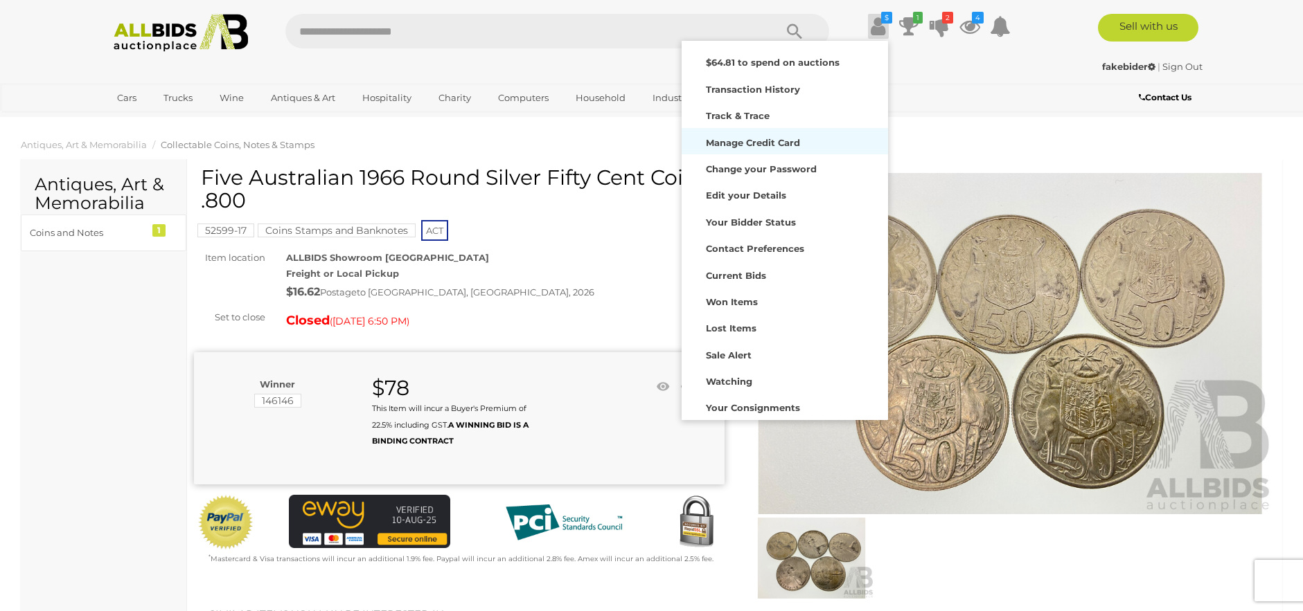
click at [795, 128] on link "Manage Credit Card" at bounding box center [784, 141] width 206 height 26
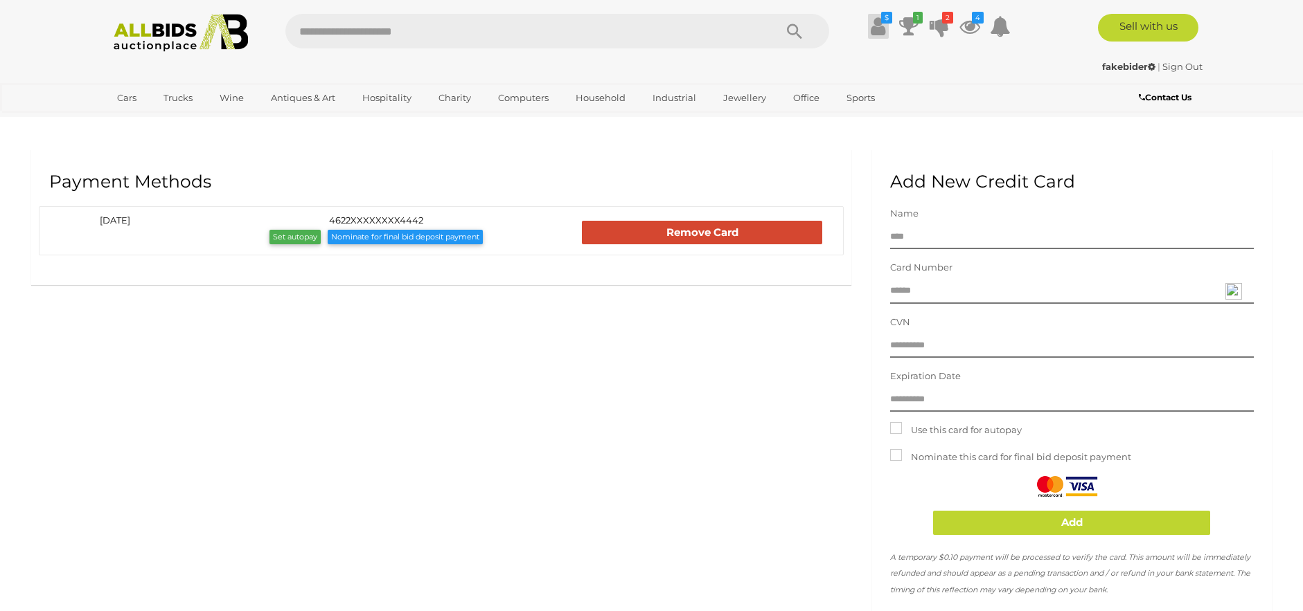
drag, startPoint x: 879, startPoint y: 21, endPoint x: 888, endPoint y: 19, distance: 9.9
click at [879, 19] on icon at bounding box center [877, 26] width 15 height 25
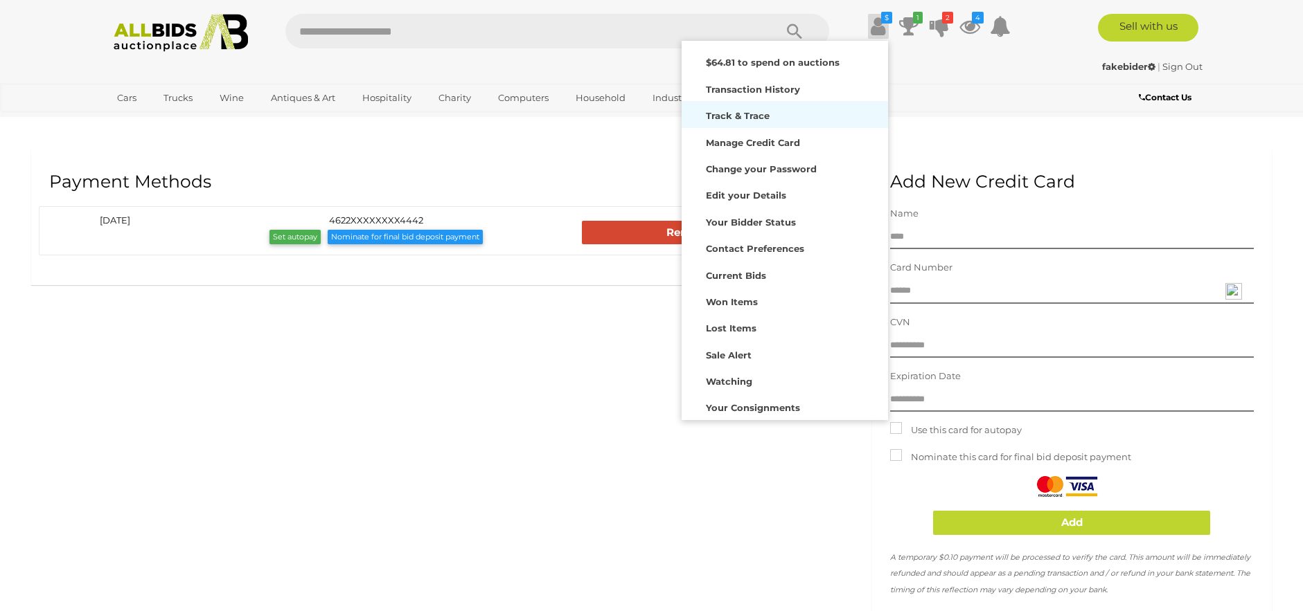
click at [754, 110] on strong "Track & Trace" at bounding box center [738, 115] width 64 height 11
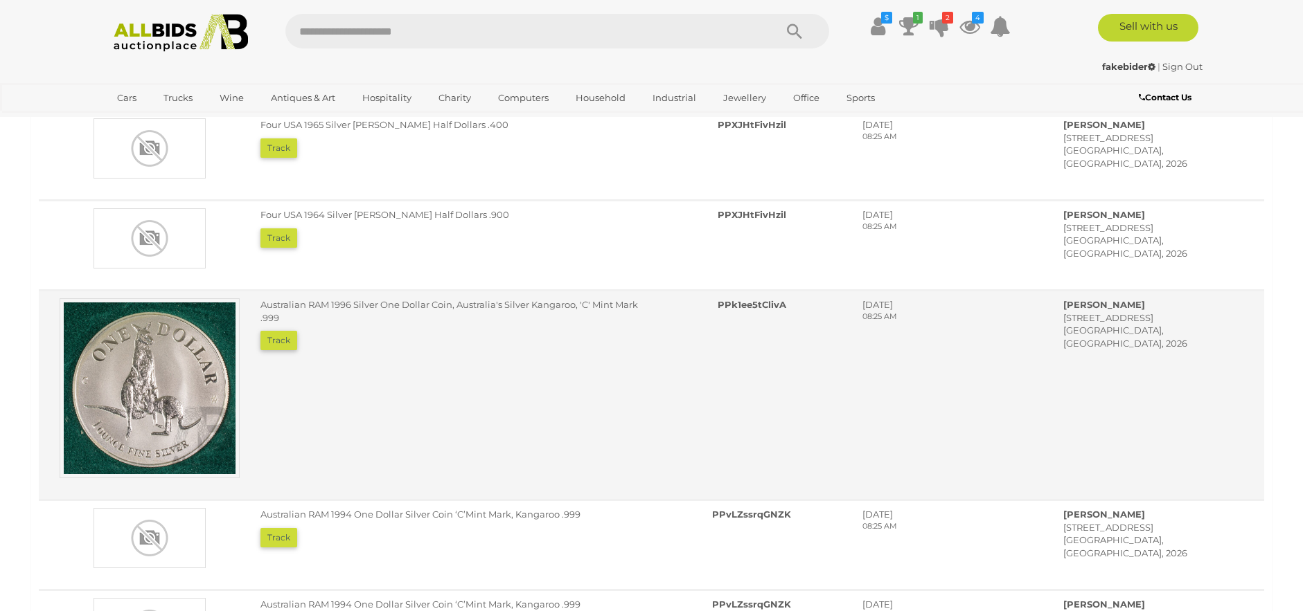
scroll to position [346, 0]
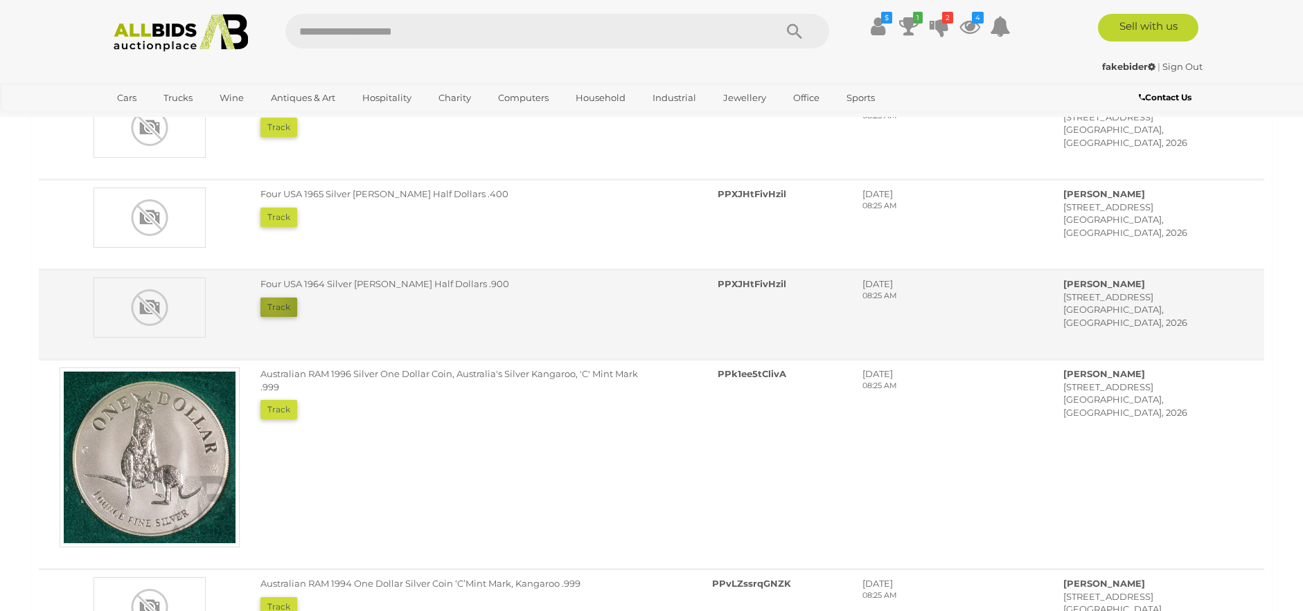
click at [272, 303] on button "Track" at bounding box center [278, 307] width 37 height 19
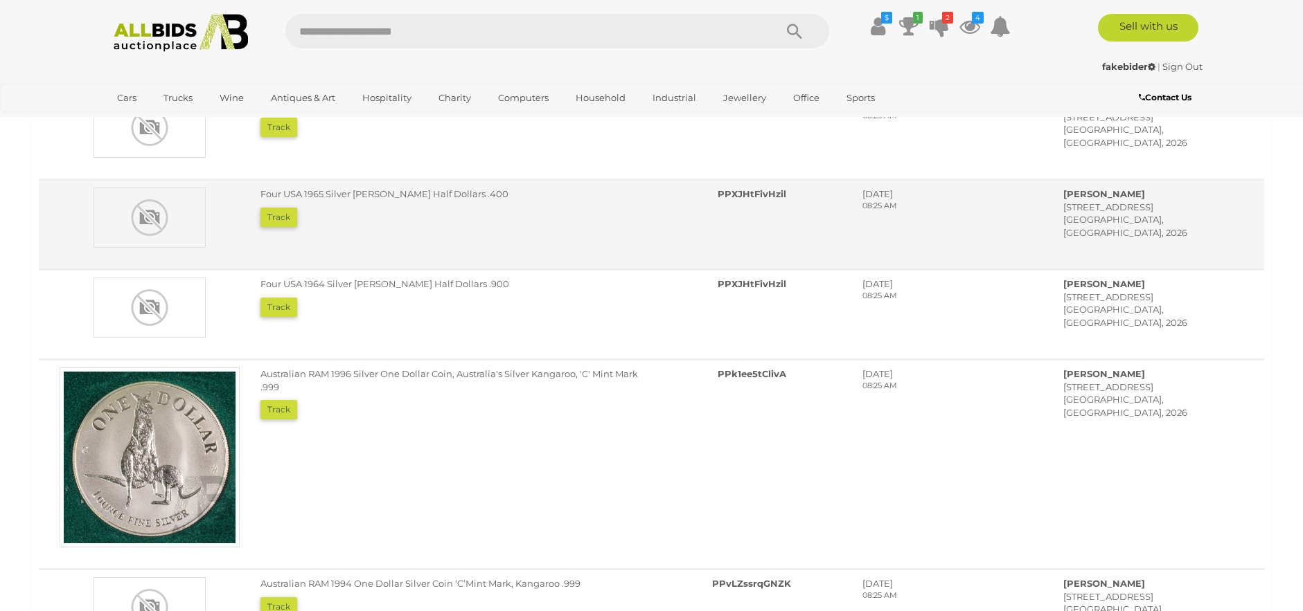
drag, startPoint x: 272, startPoint y: 303, endPoint x: 217, endPoint y: 262, distance: 68.8
click at [217, 262] on td "Four USA 1965 Silver Kennedy Half Dollars .400 Track PPXJHtFivHzil Friday, Augu…" at bounding box center [651, 225] width 1225 height 90
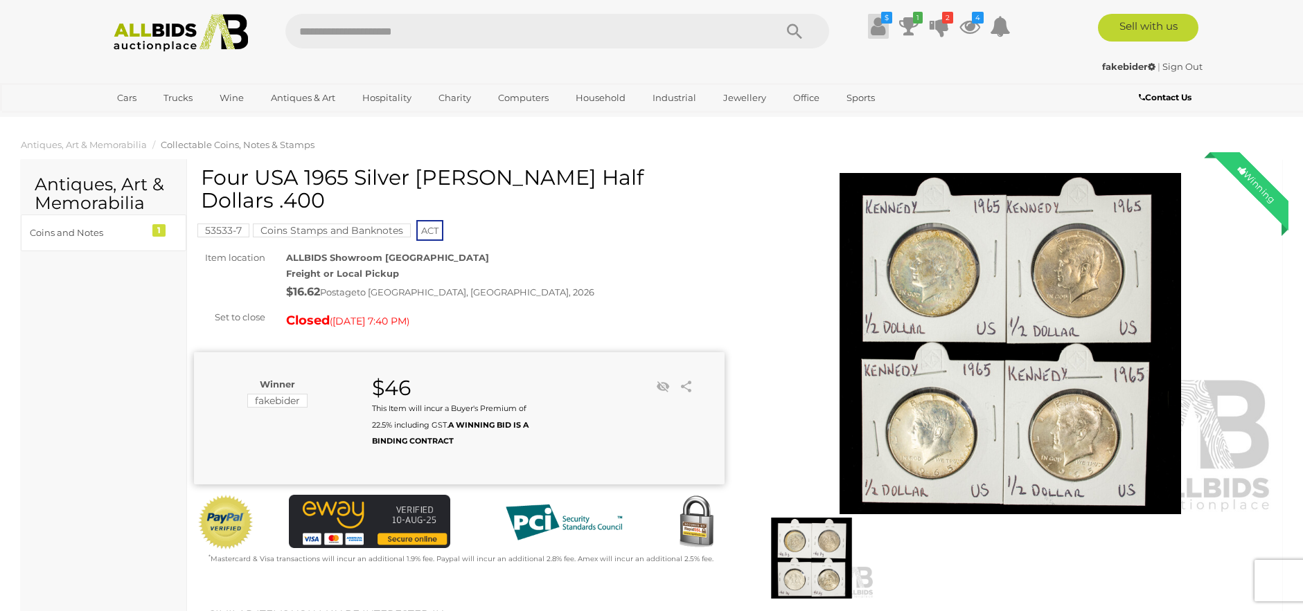
click at [873, 24] on icon at bounding box center [877, 26] width 15 height 25
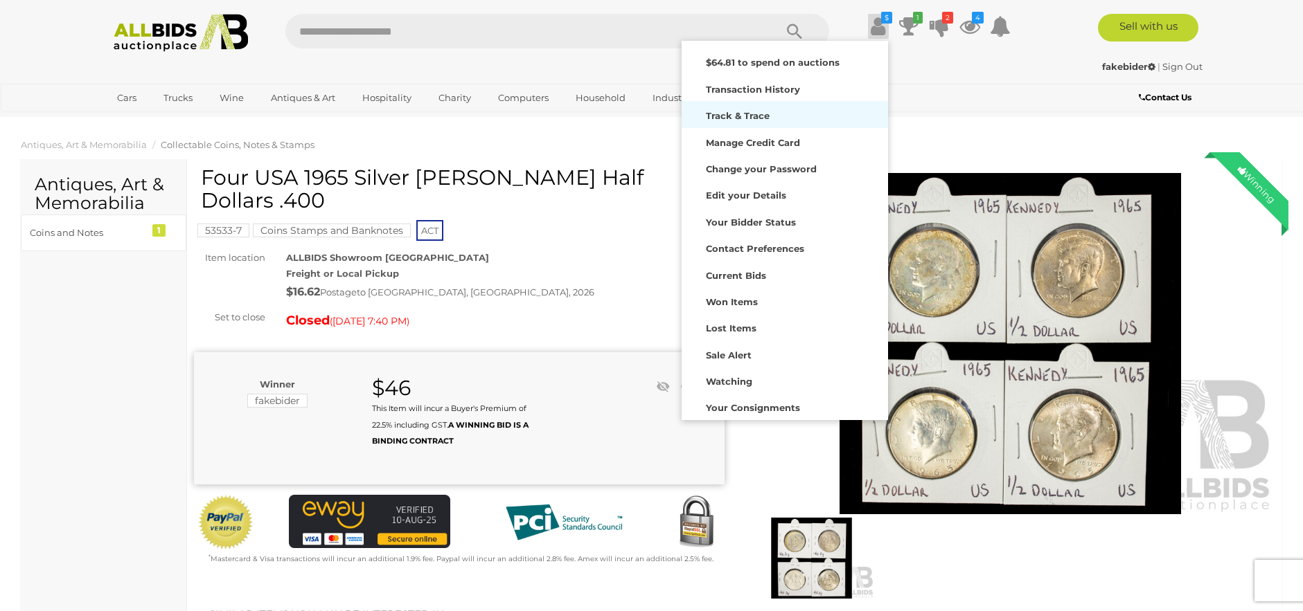
click at [751, 122] on div "Track & Trace" at bounding box center [784, 114] width 199 height 19
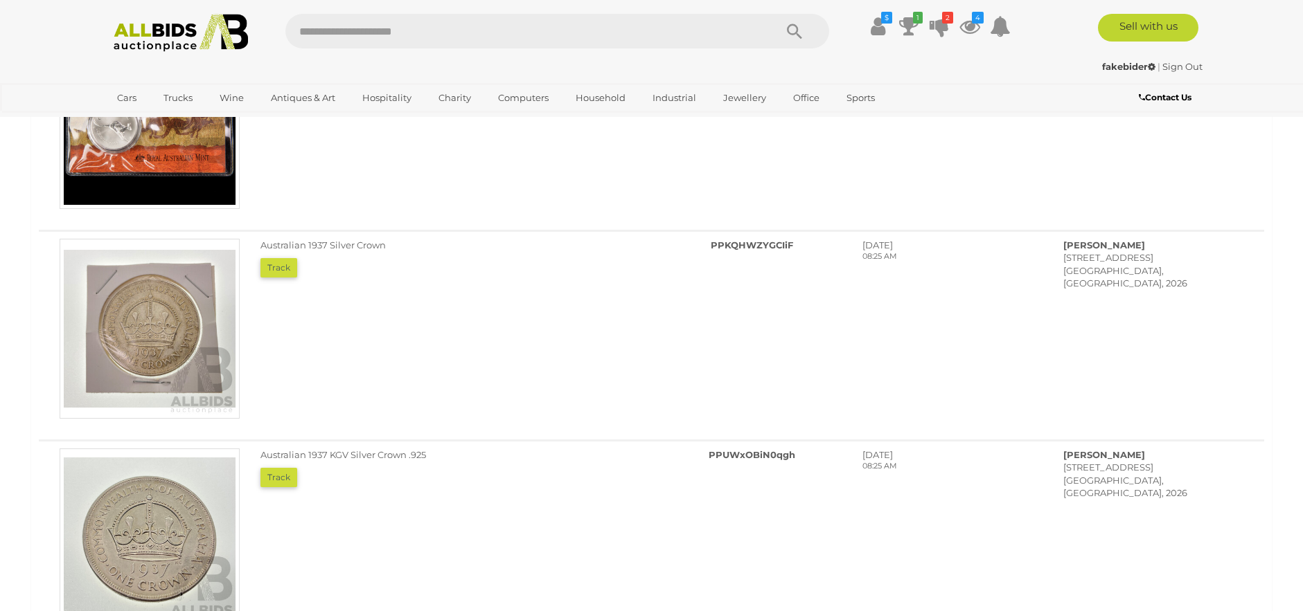
scroll to position [762, 0]
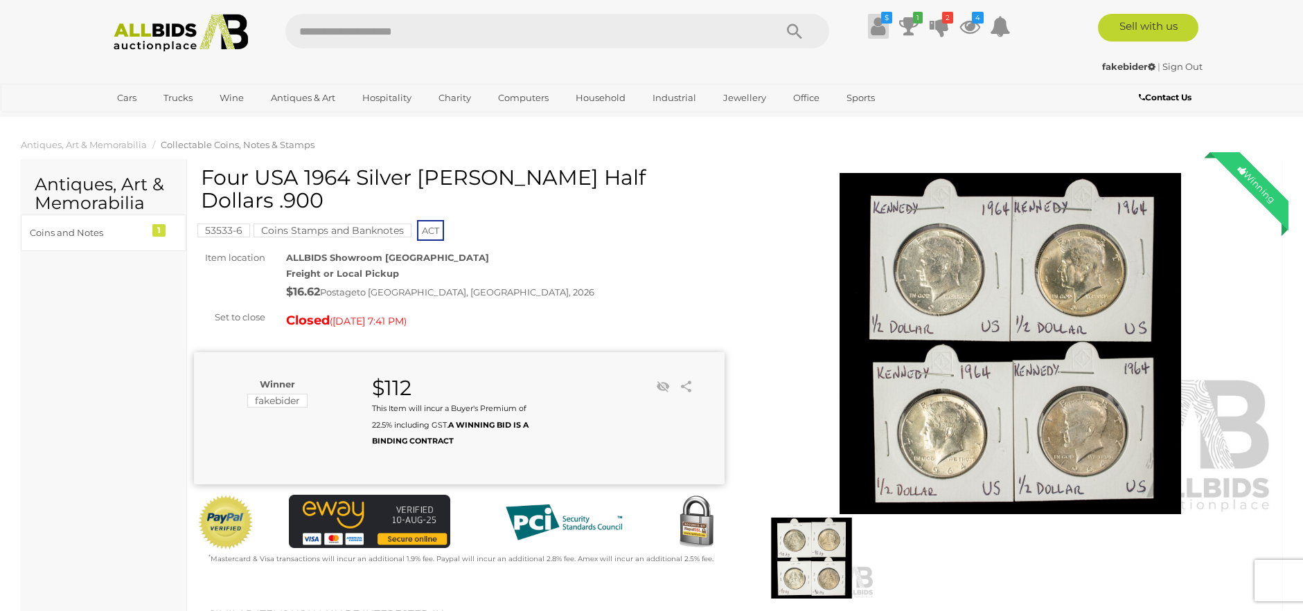
click at [870, 24] on icon at bounding box center [877, 26] width 15 height 25
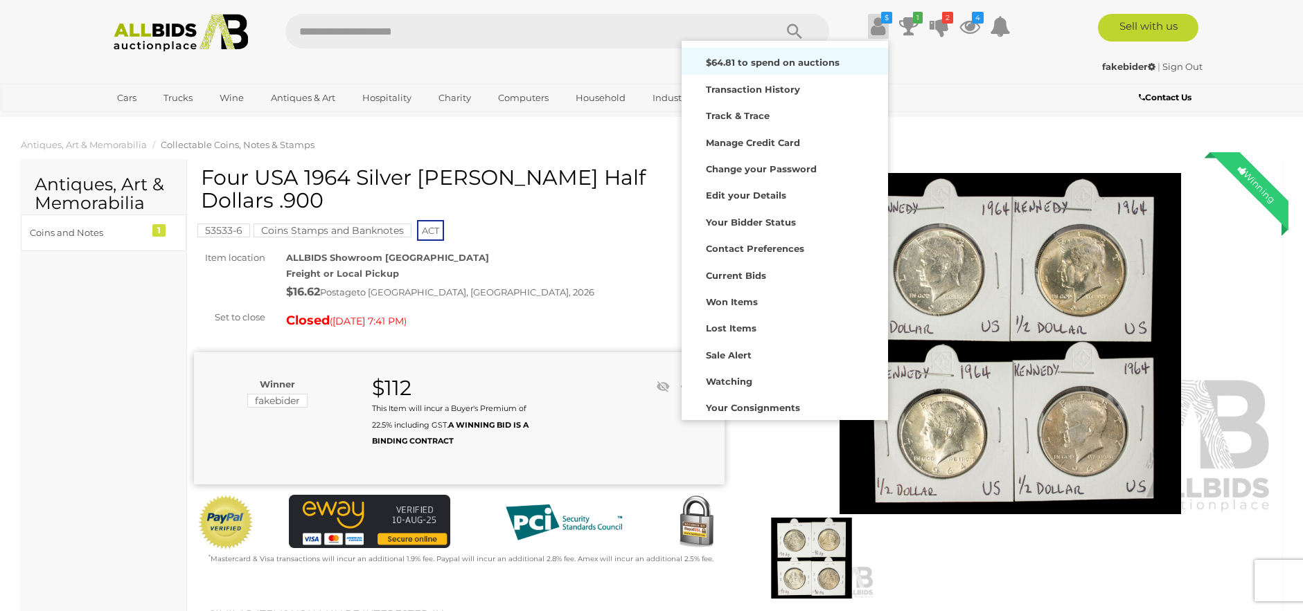
click at [782, 55] on div "$64.81 to spend on auctions" at bounding box center [784, 60] width 199 height 19
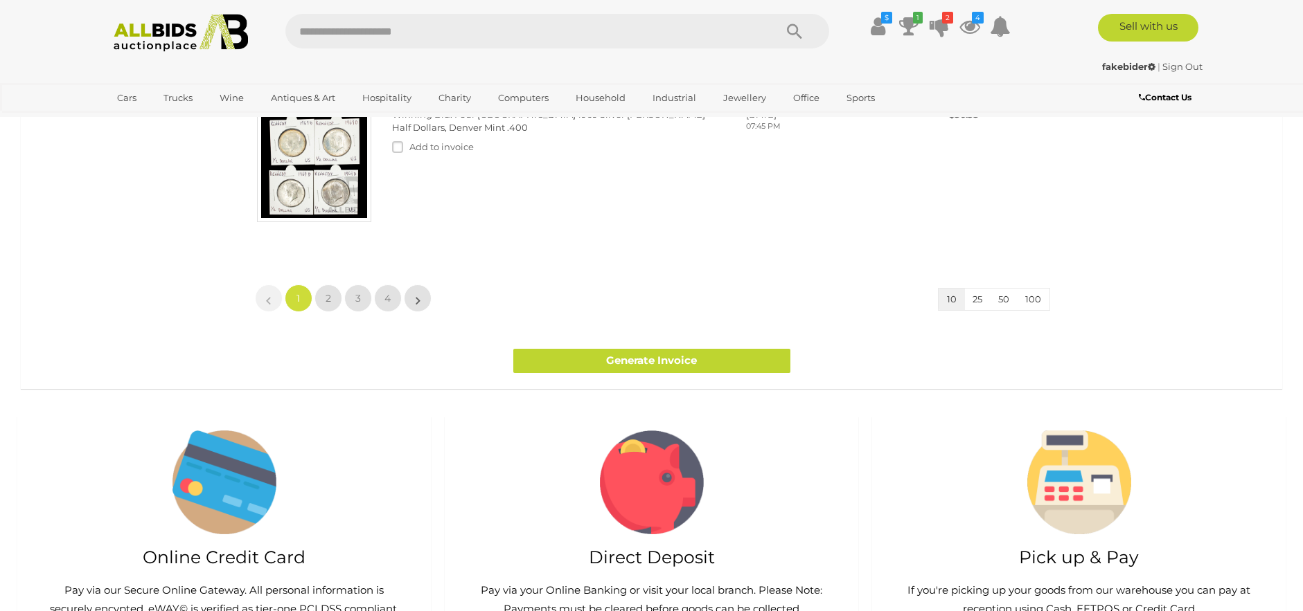
scroll to position [1177, 0]
click at [332, 296] on link "2" at bounding box center [328, 298] width 28 height 28
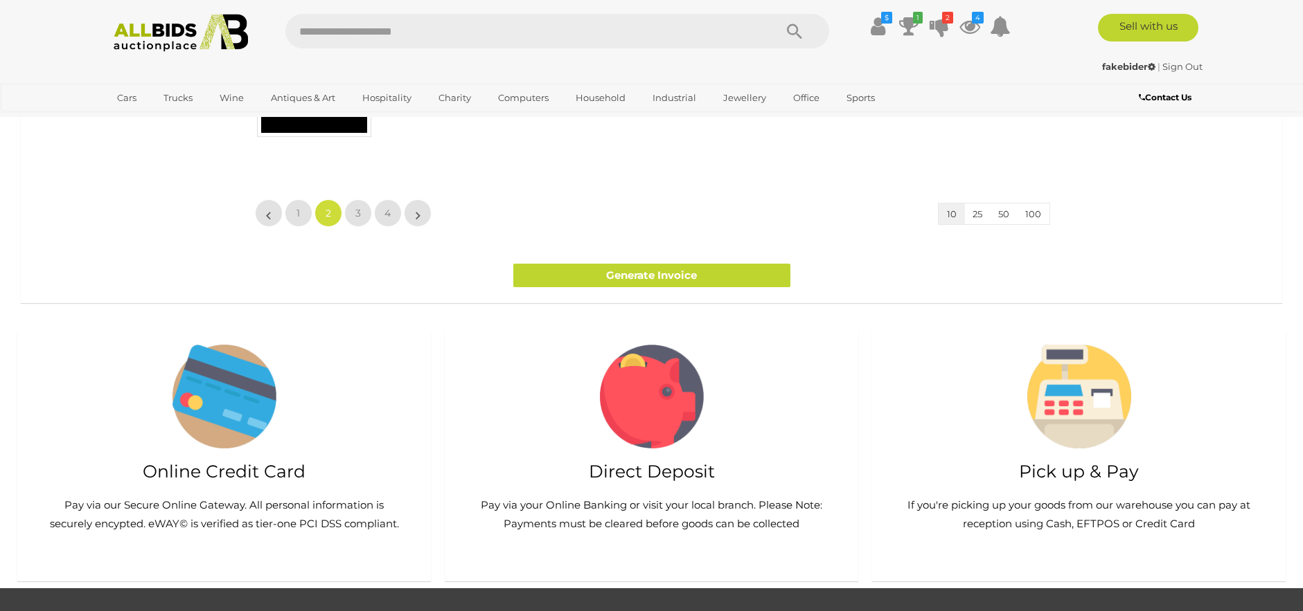
scroll to position [1043, 0]
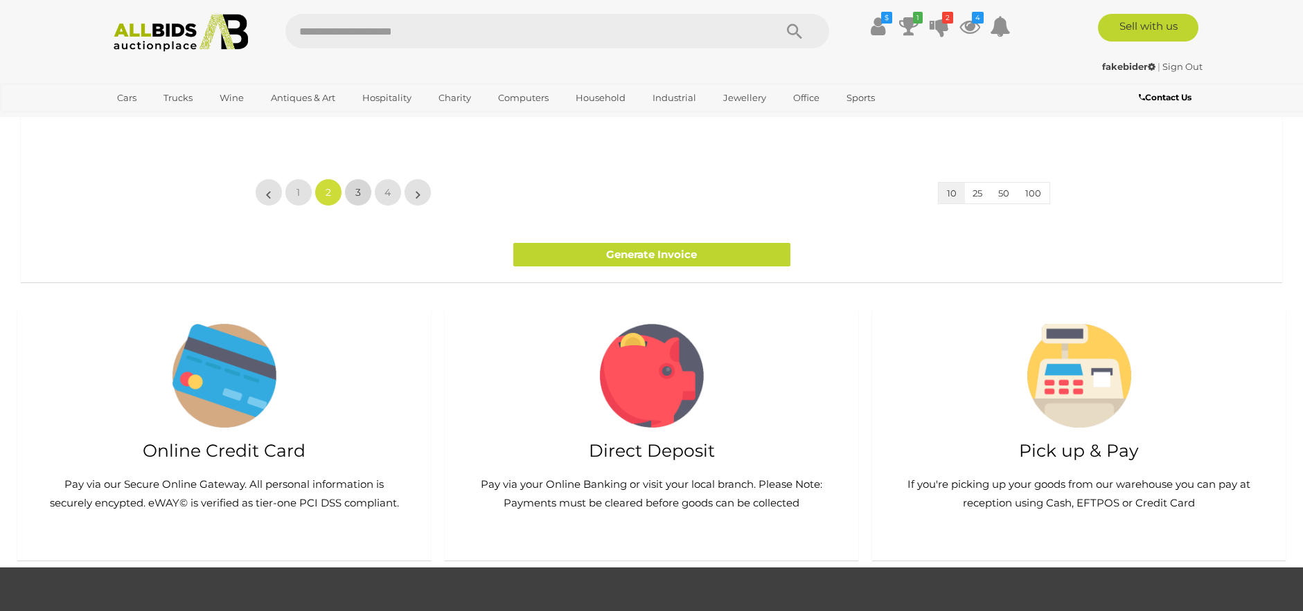
click at [362, 206] on link "3" at bounding box center [358, 193] width 28 height 28
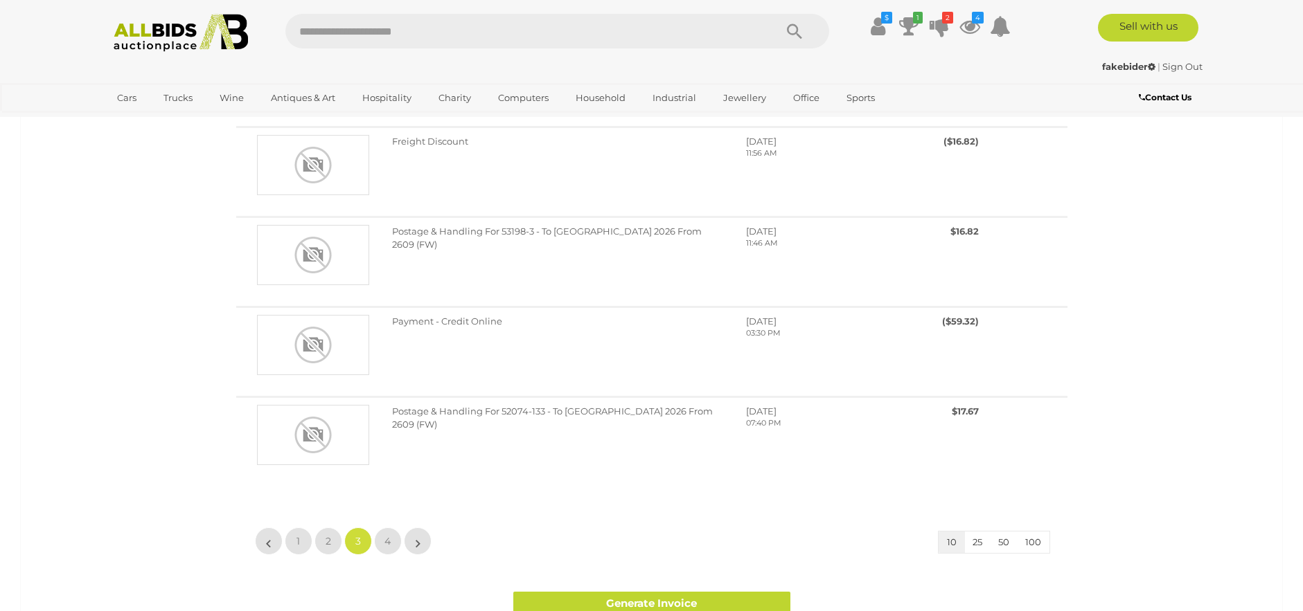
scroll to position [969, 0]
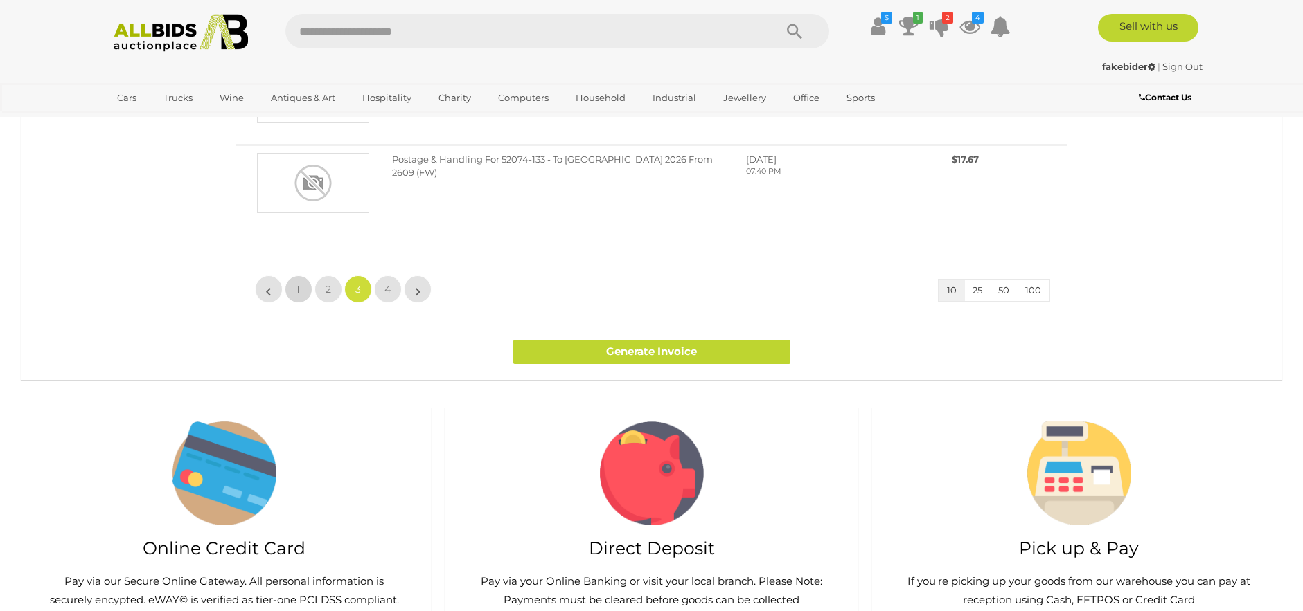
click at [303, 291] on link "1" at bounding box center [299, 290] width 28 height 28
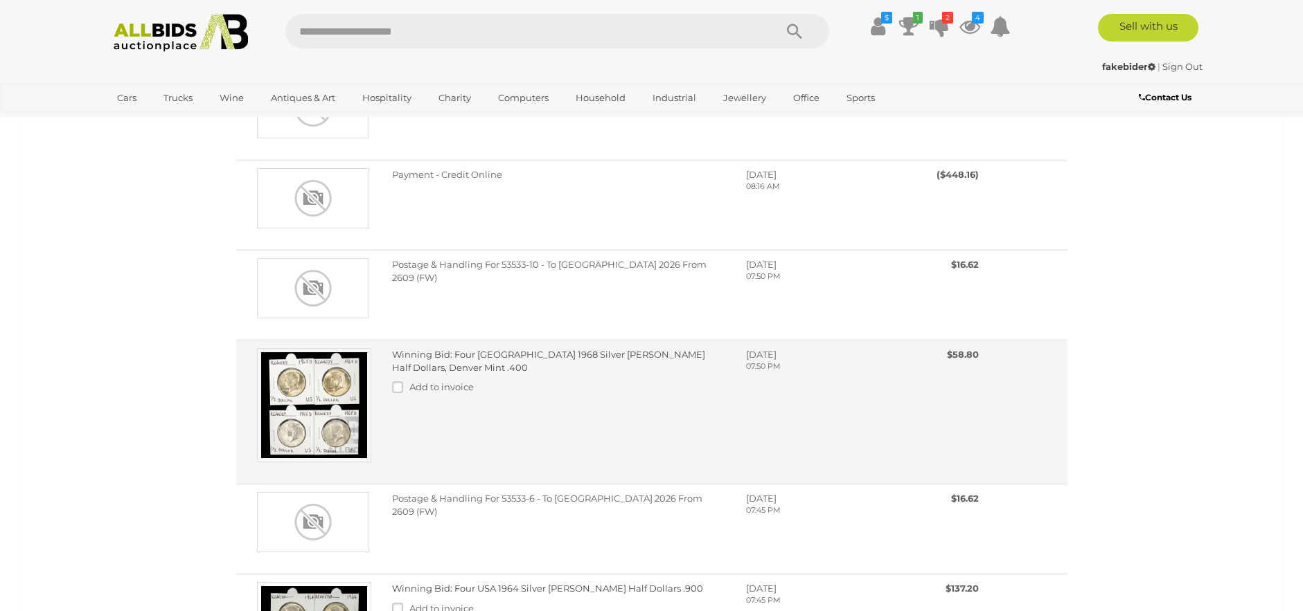
scroll to position [138, 0]
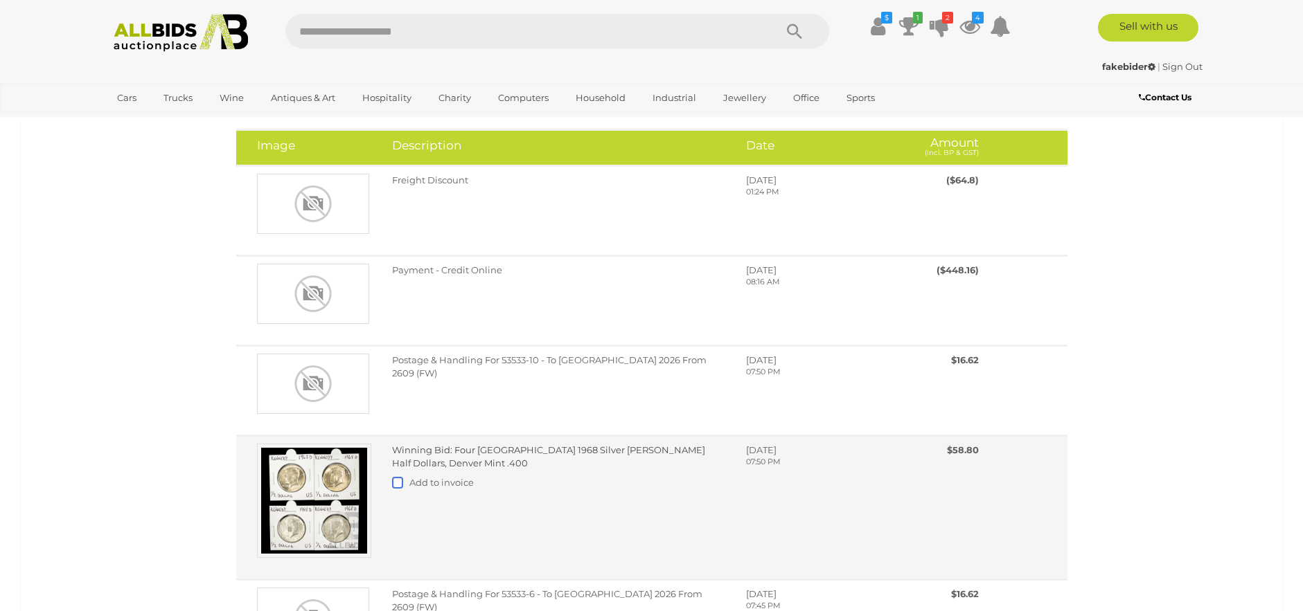
click at [402, 477] on label at bounding box center [400, 482] width 17 height 11
click at [326, 479] on img at bounding box center [314, 501] width 114 height 114
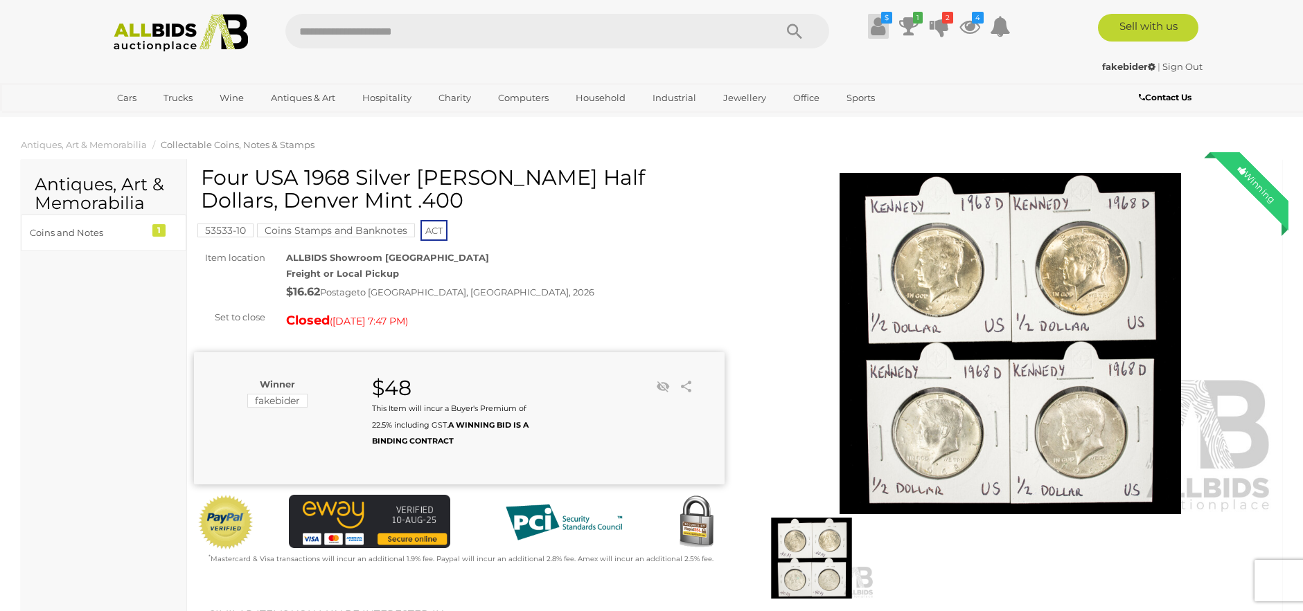
click at [868, 30] on link "$" at bounding box center [878, 26] width 21 height 25
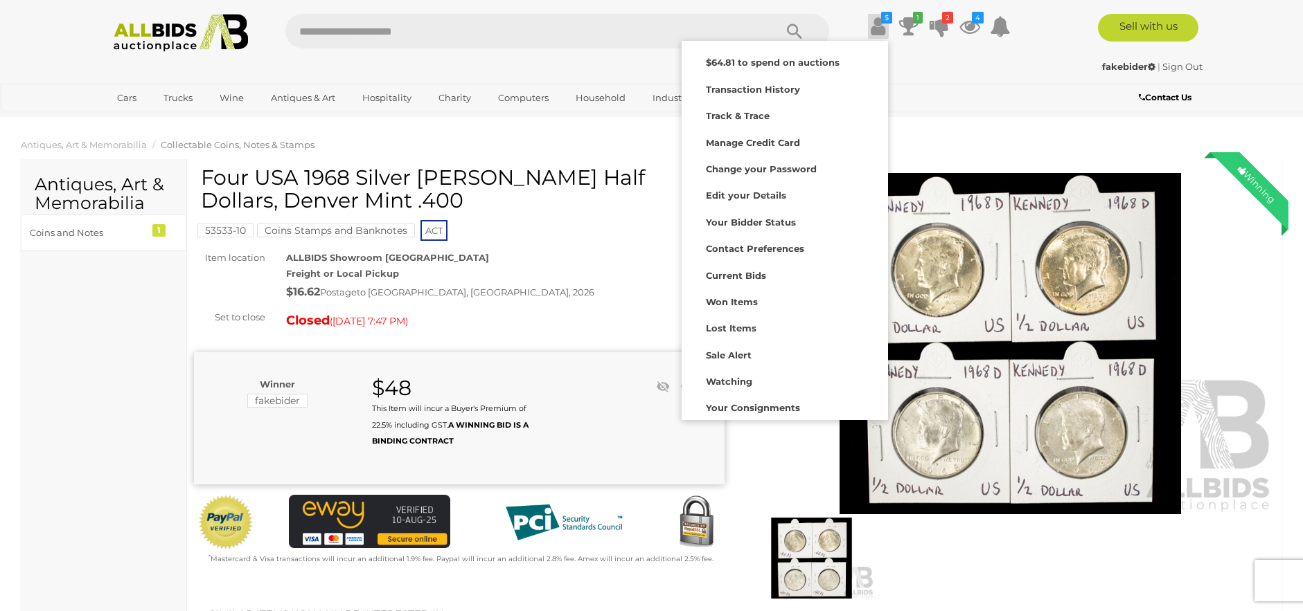
click at [654, 38] on input "text" at bounding box center [522, 31] width 475 height 35
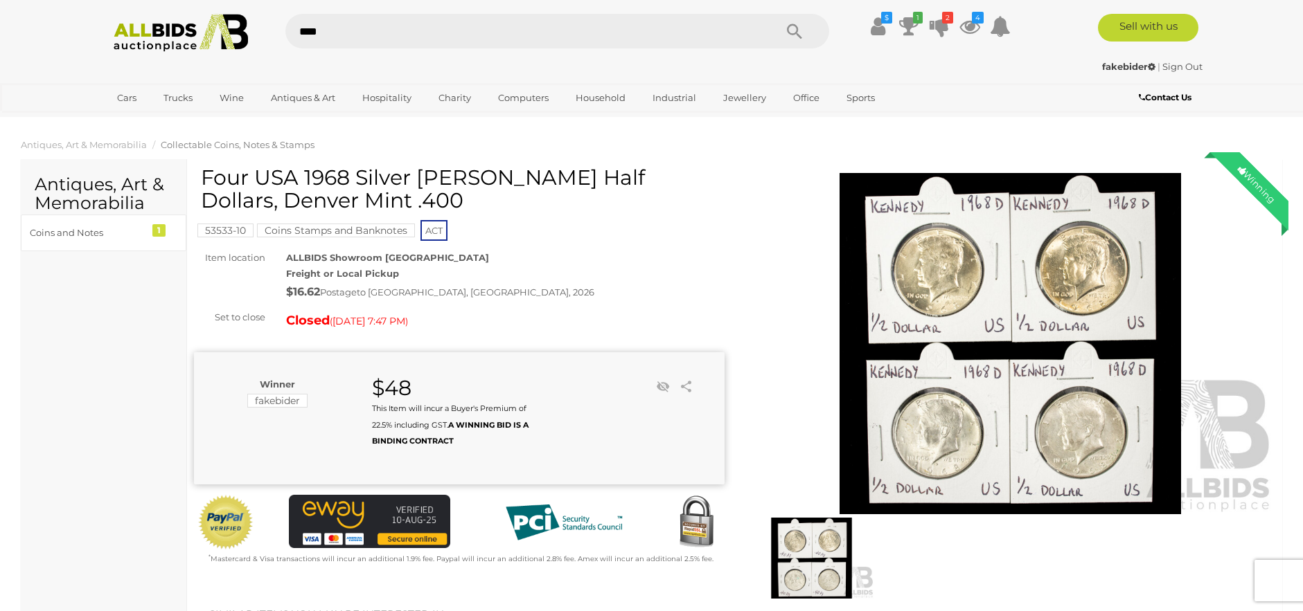
type input "****"
click at [784, 35] on button "Search" at bounding box center [794, 31] width 69 height 35
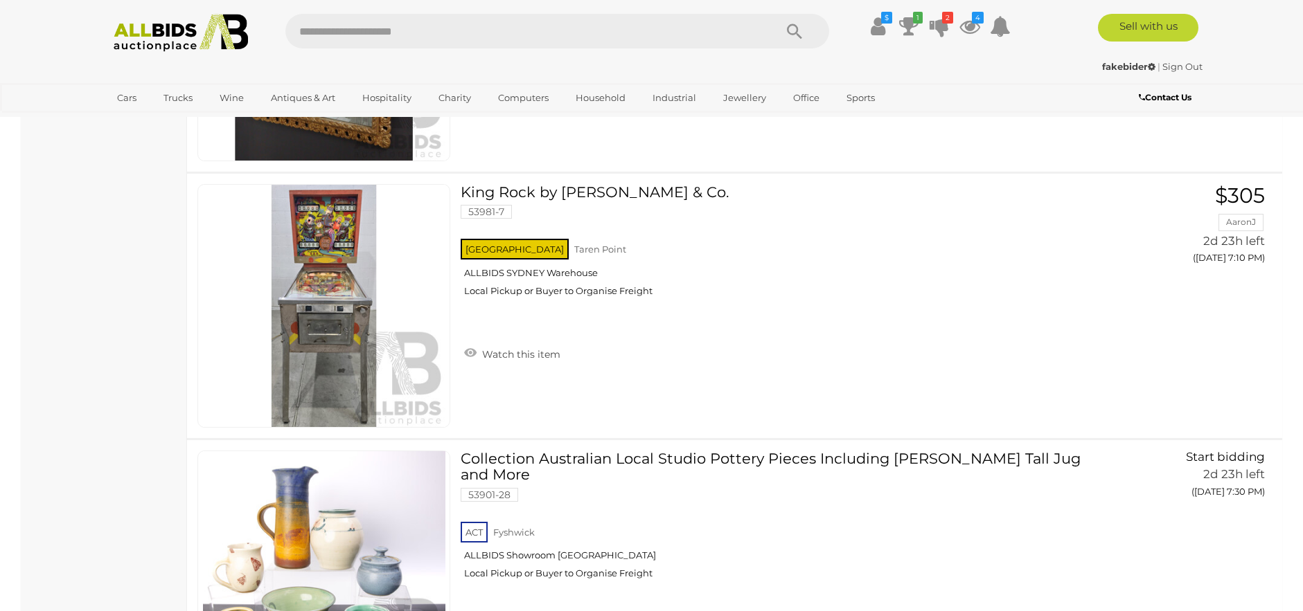
scroll to position [21883, 0]
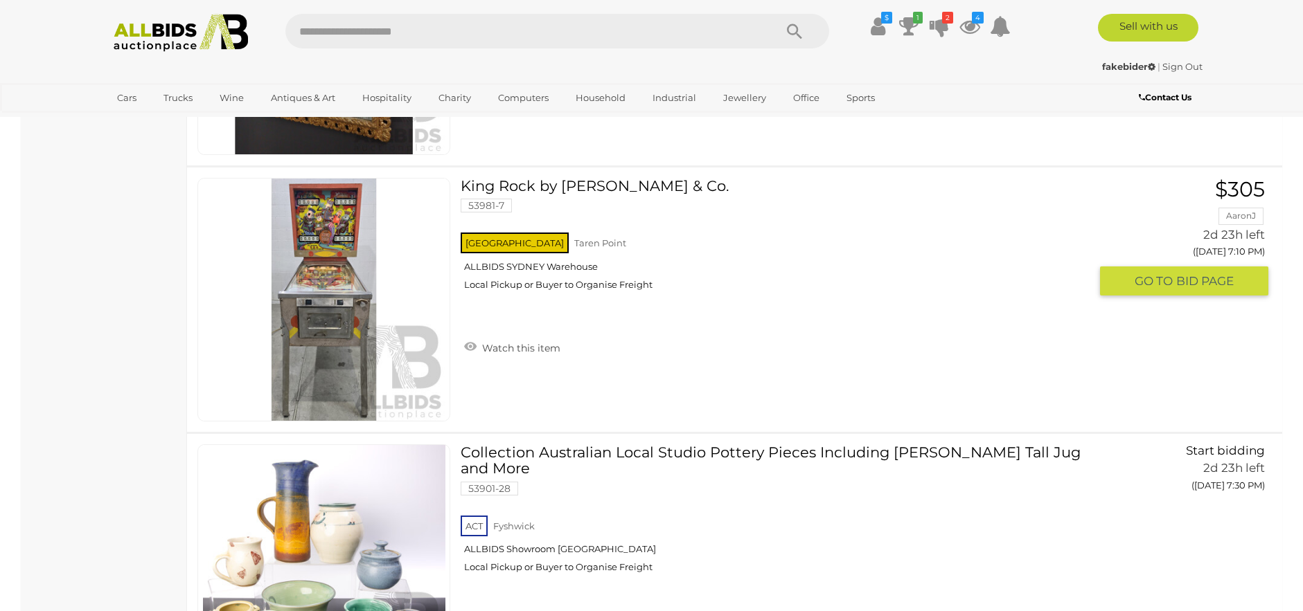
click at [476, 350] on link "Watch this item" at bounding box center [512, 347] width 103 height 21
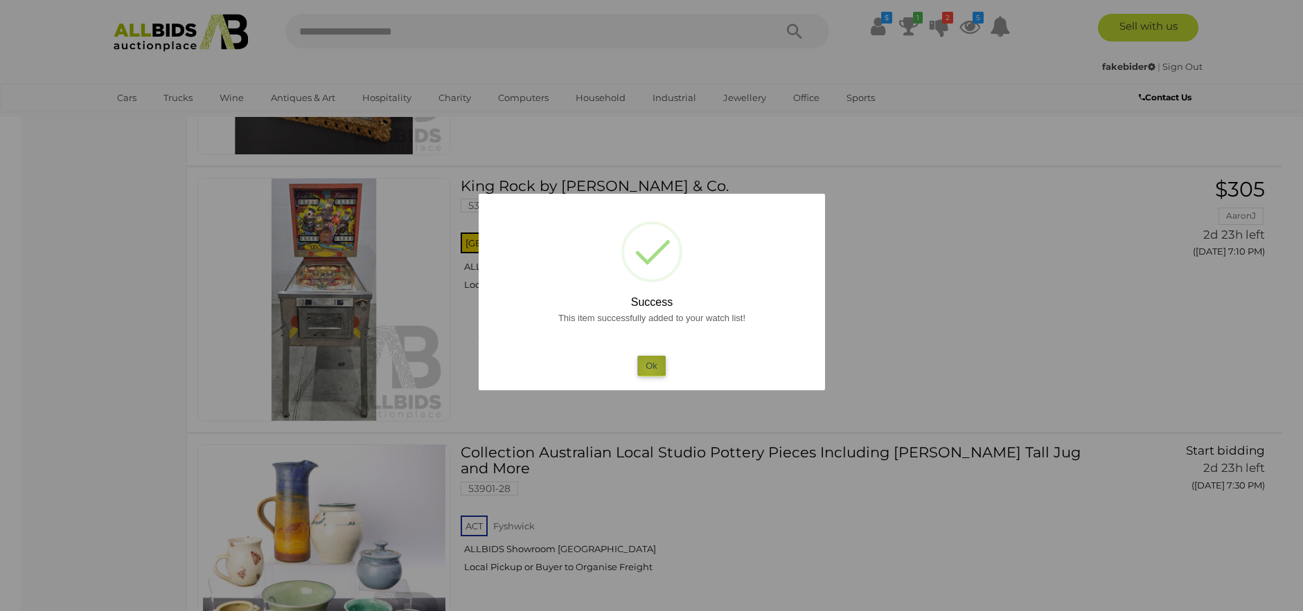
click at [649, 370] on button "Ok" at bounding box center [651, 366] width 28 height 20
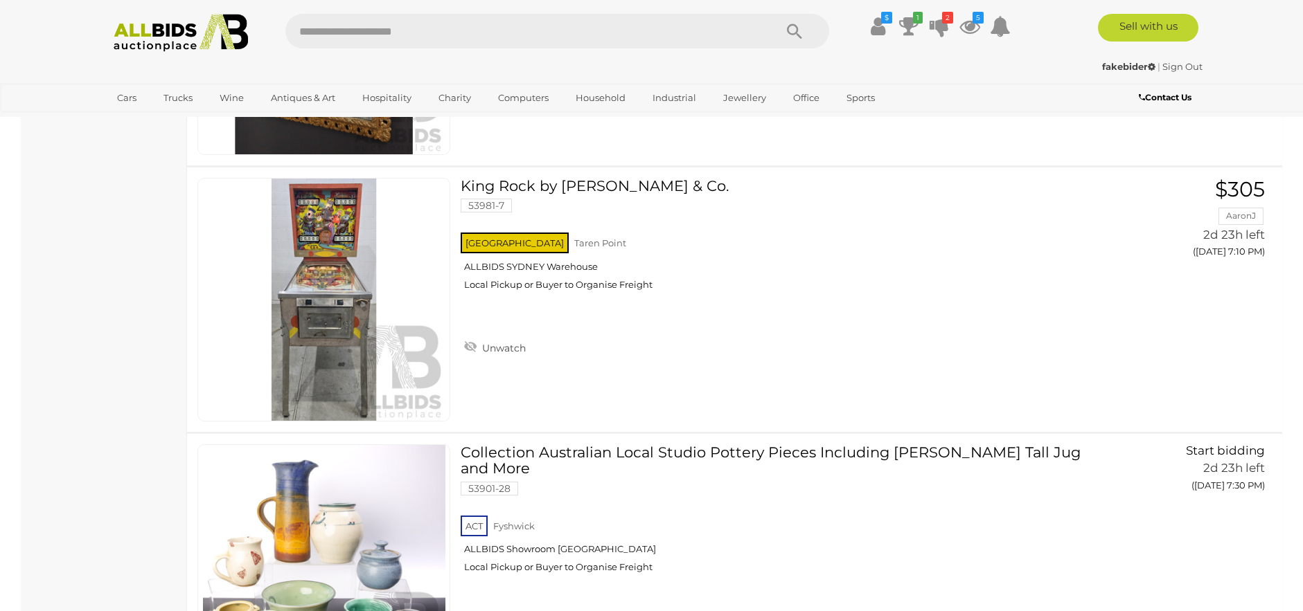
click at [656, 39] on input "text" at bounding box center [522, 31] width 475 height 35
type input "**********"
click at [789, 34] on icon "Search" at bounding box center [794, 31] width 15 height 21
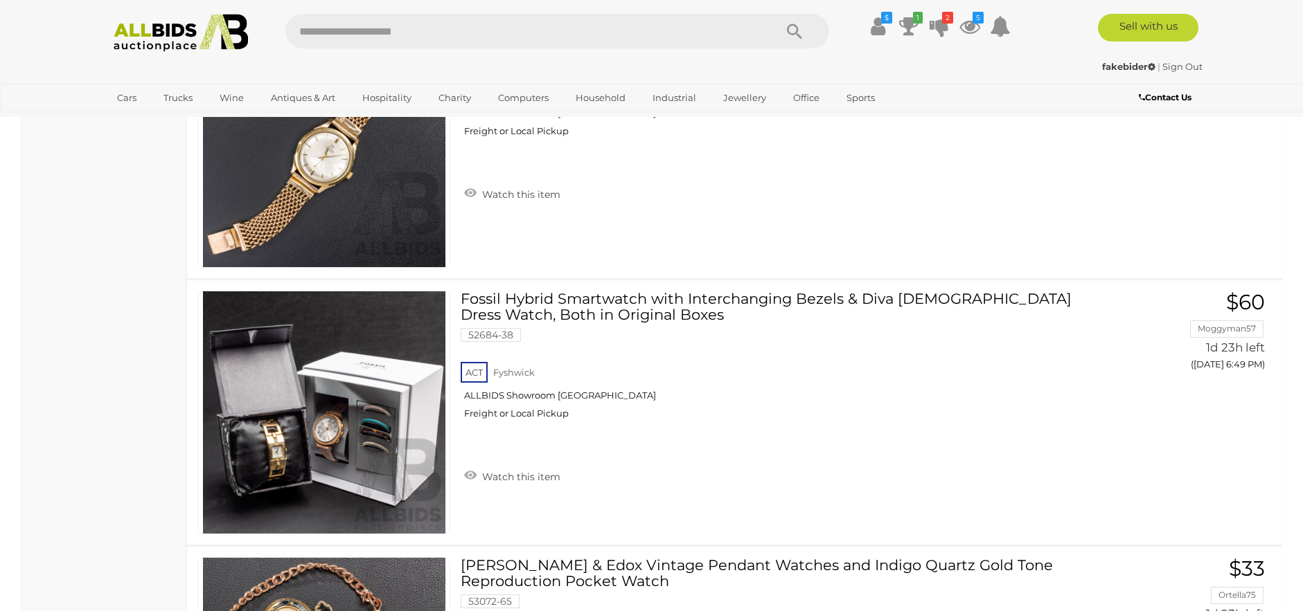
scroll to position [1385, 0]
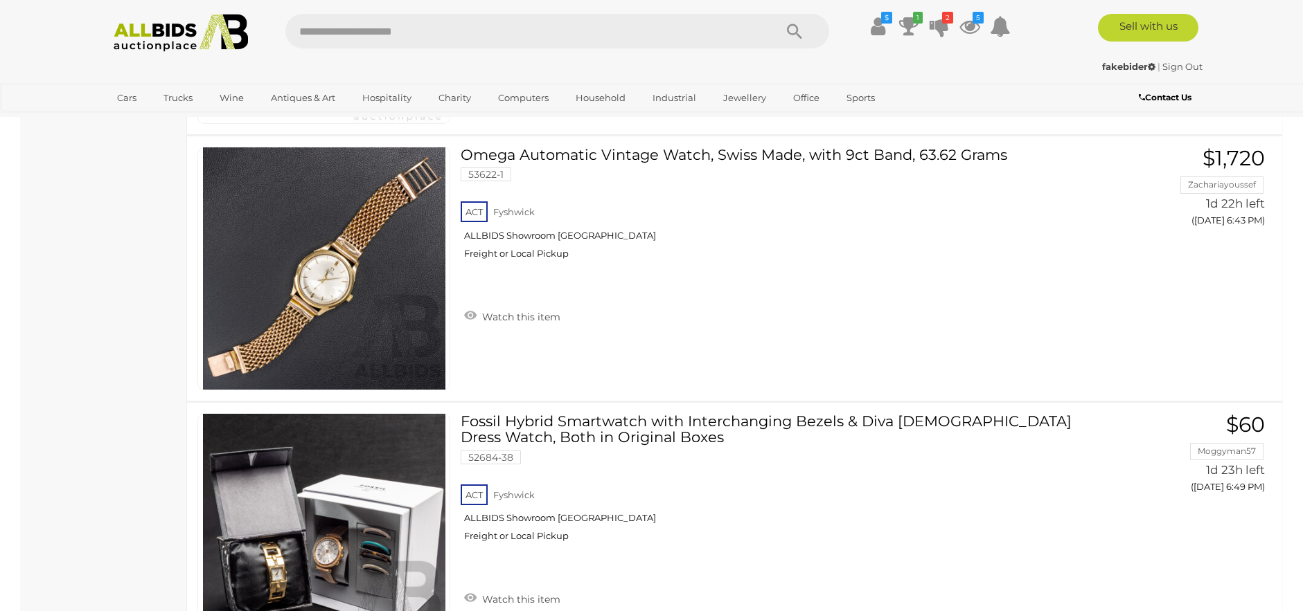
click at [650, 36] on input "text" at bounding box center [522, 31] width 475 height 35
click at [341, 37] on input "********" at bounding box center [522, 31] width 475 height 35
type input "*******"
click at [794, 32] on icon "Search" at bounding box center [794, 31] width 15 height 21
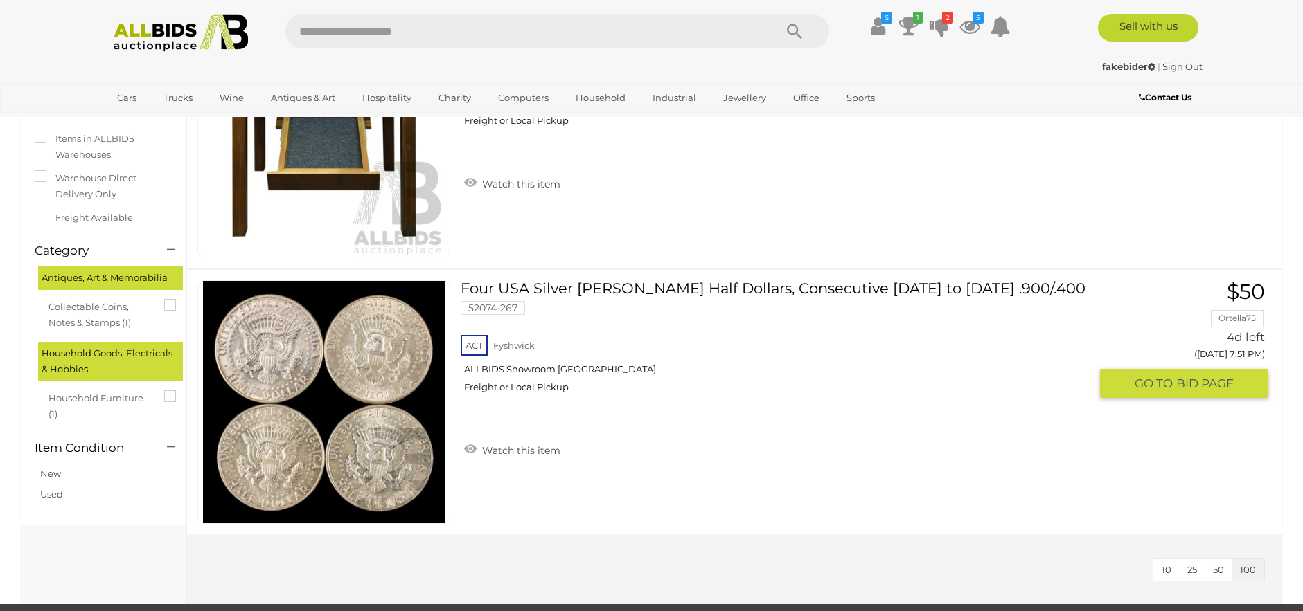
scroll to position [208, 0]
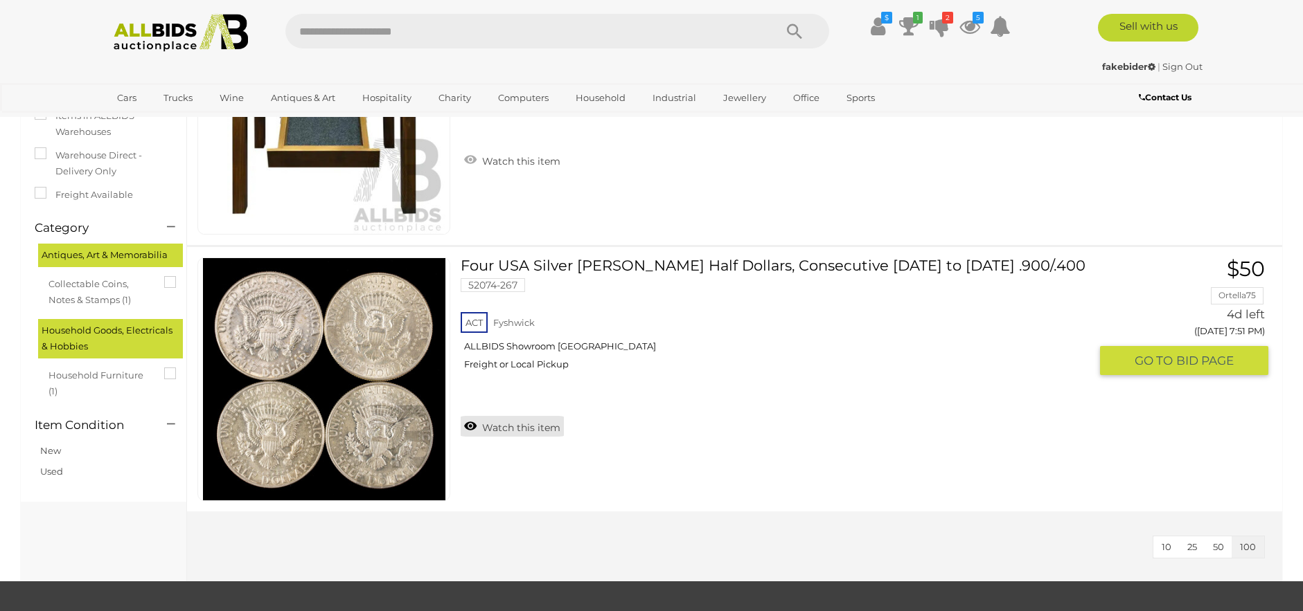
click at [470, 422] on link "Watch this item" at bounding box center [512, 426] width 103 height 21
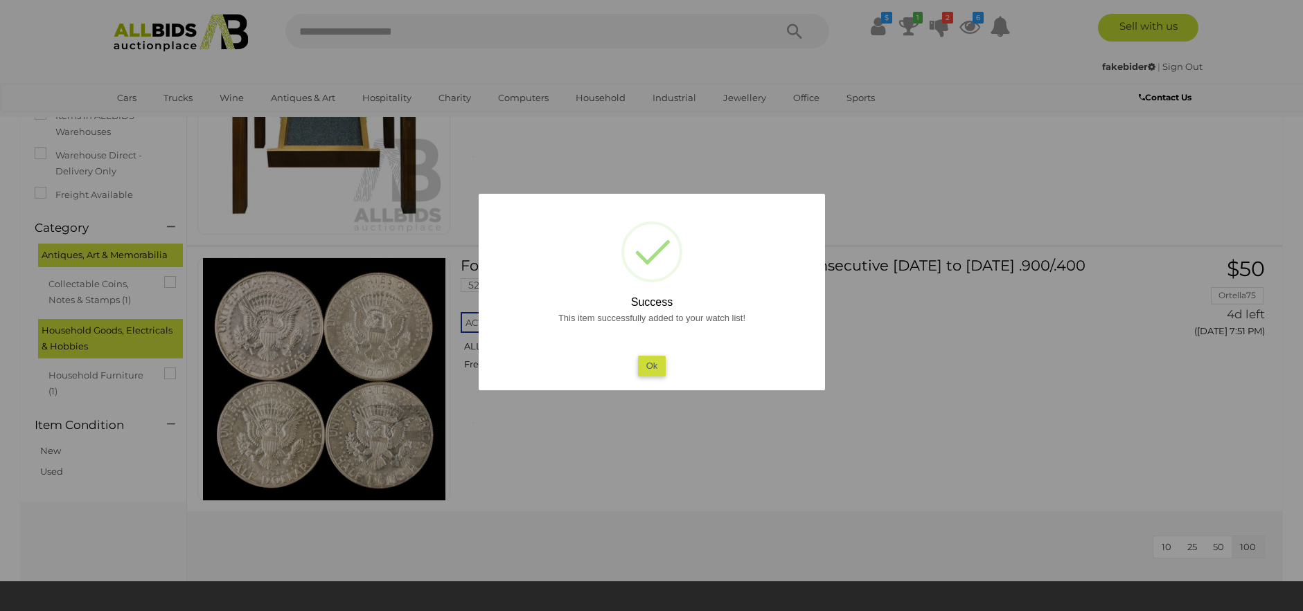
click at [649, 361] on button "Ok" at bounding box center [651, 366] width 28 height 20
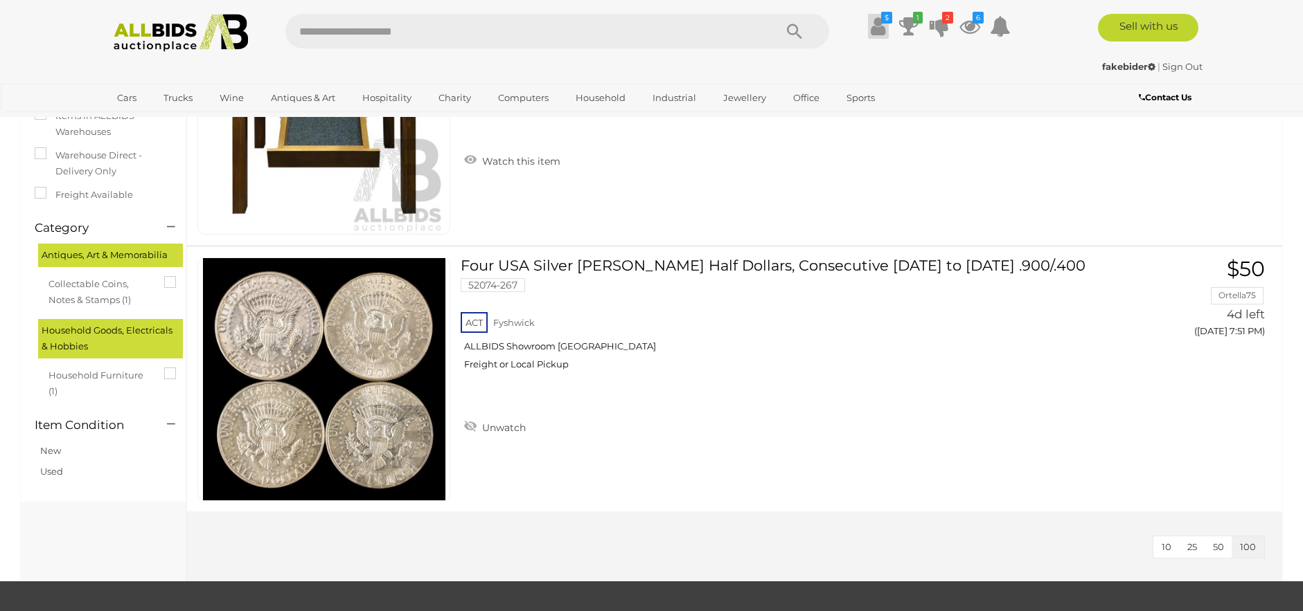
click at [870, 33] on icon at bounding box center [877, 26] width 15 height 25
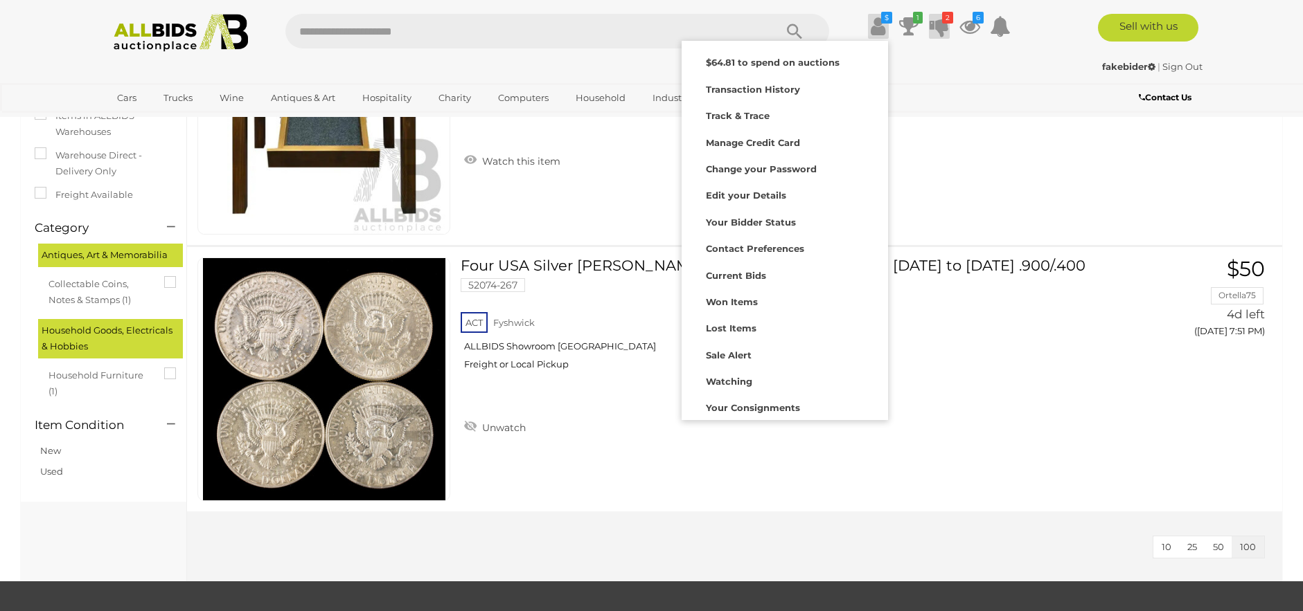
click at [932, 28] on icon at bounding box center [938, 26] width 19 height 25
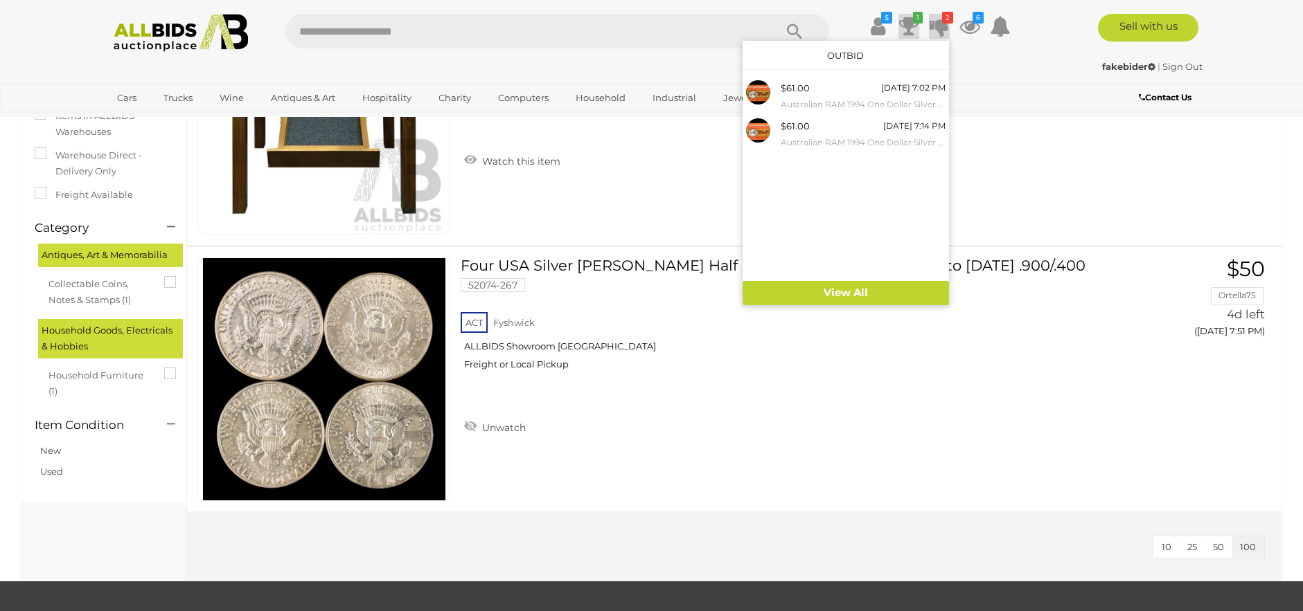
click at [920, 23] on icon "1" at bounding box center [918, 18] width 10 height 12
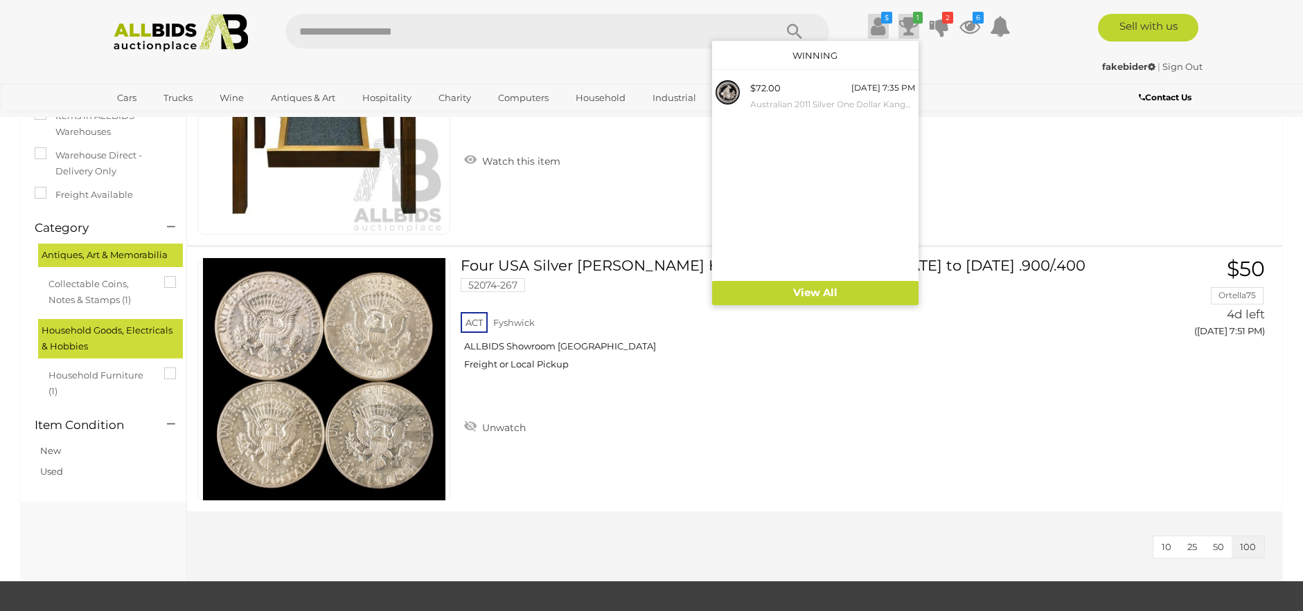
click at [884, 30] on link "$" at bounding box center [878, 26] width 21 height 25
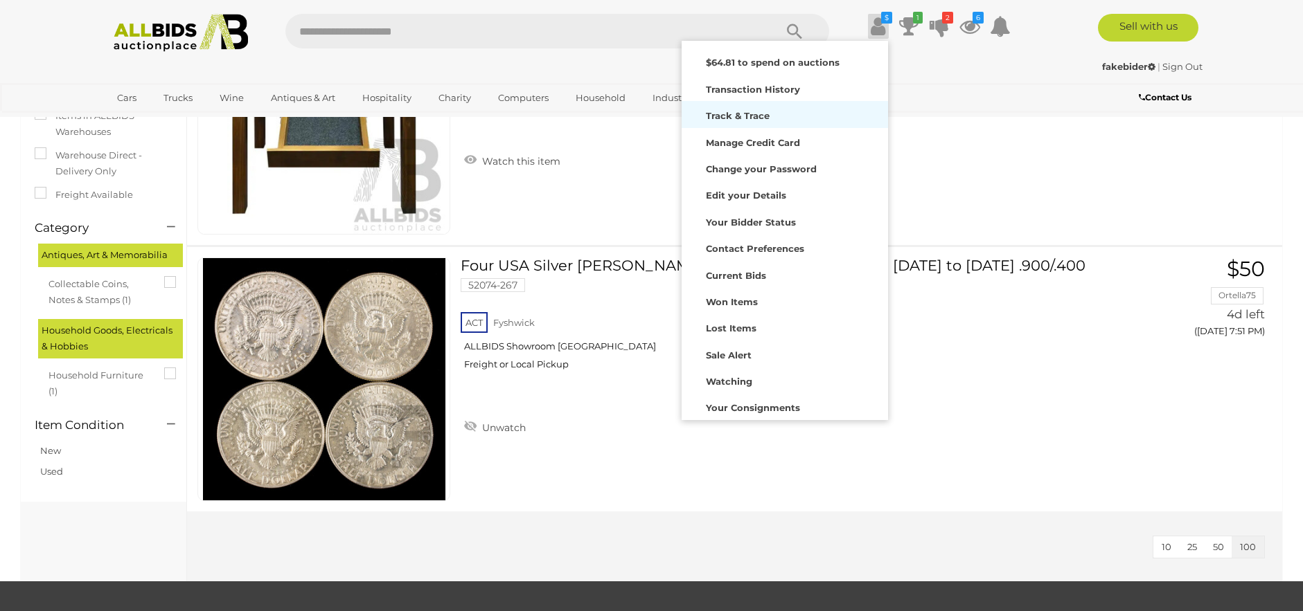
click at [745, 110] on strong "Track & Trace" at bounding box center [738, 115] width 64 height 11
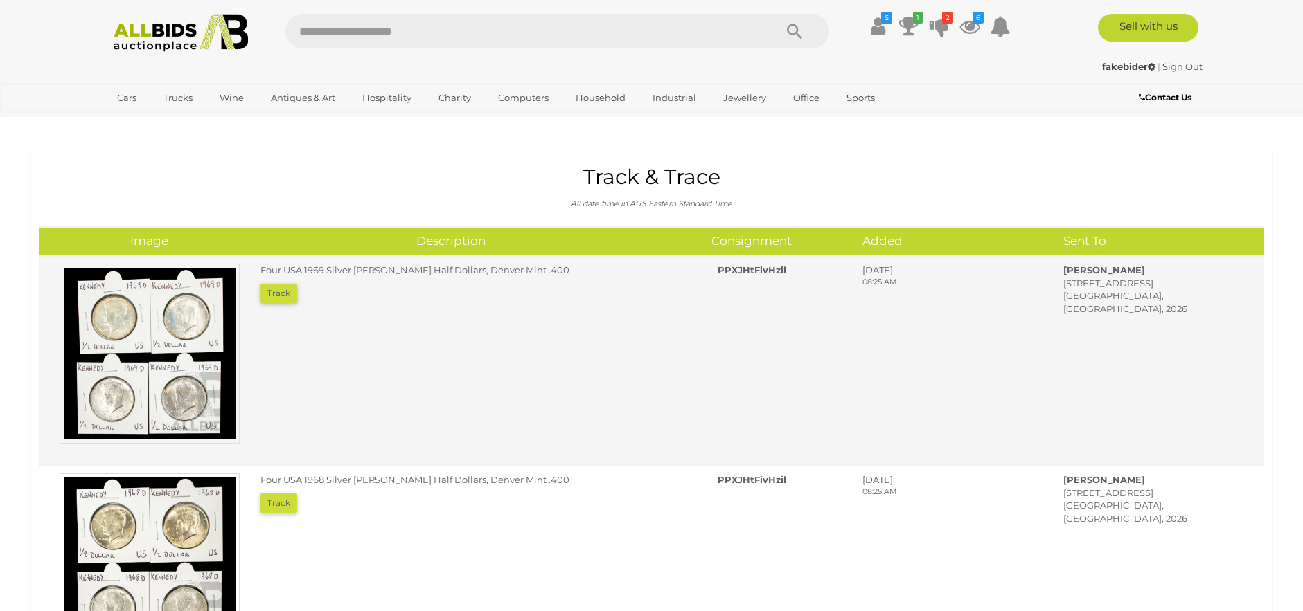
click at [196, 336] on img at bounding box center [150, 354] width 180 height 180
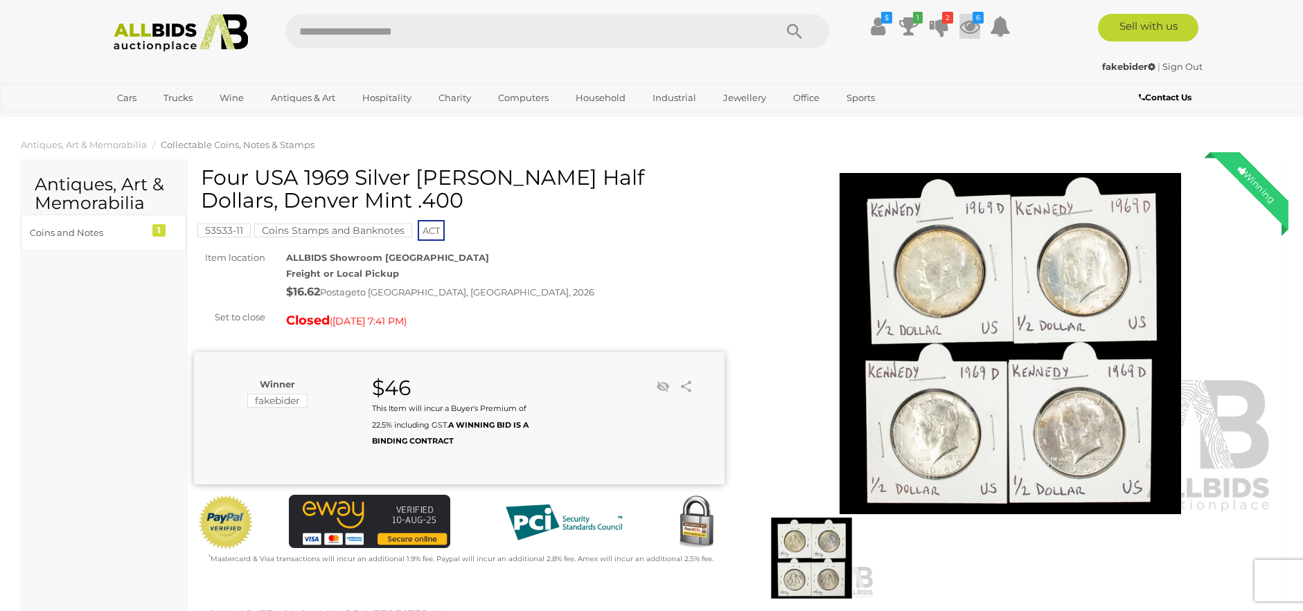
click at [975, 28] on icon at bounding box center [969, 26] width 21 height 25
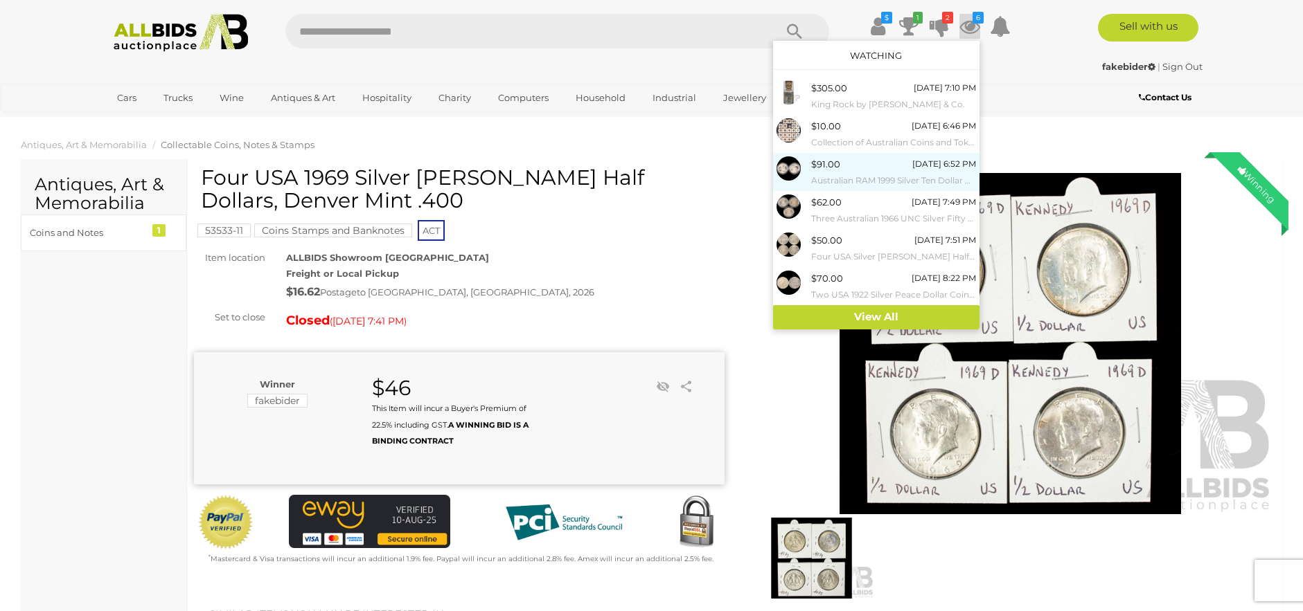
click at [814, 170] on span "$91.00" at bounding box center [825, 164] width 29 height 11
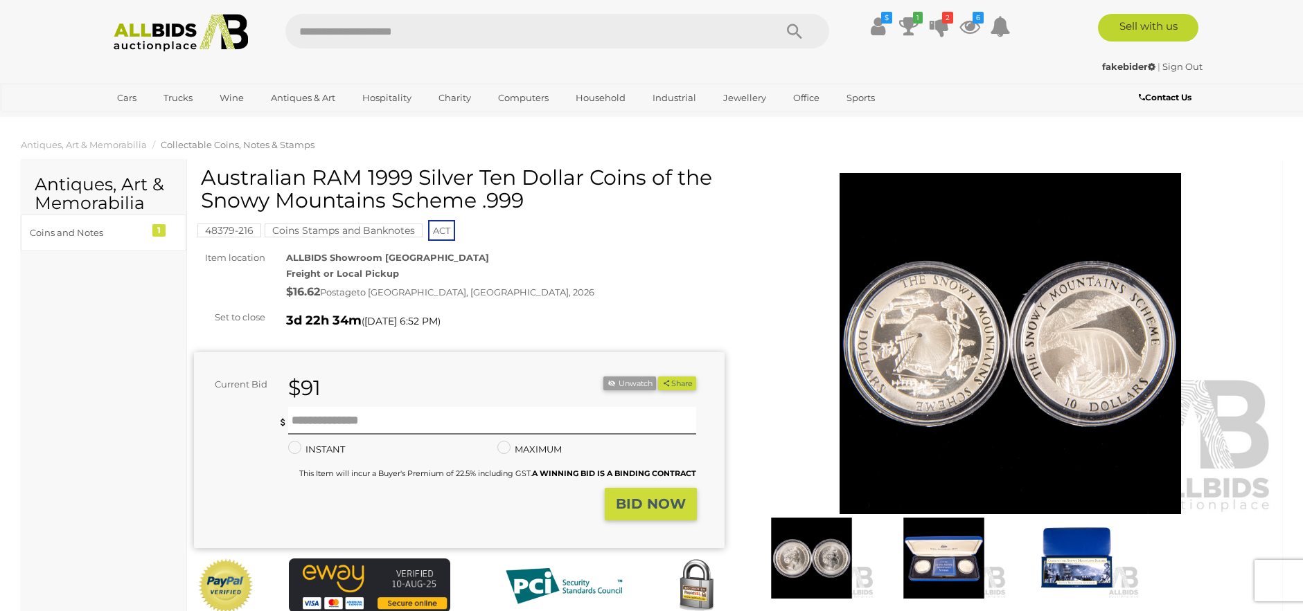
click at [569, 36] on input "text" at bounding box center [522, 31] width 475 height 35
type input "*****"
click at [792, 33] on icon "Search" at bounding box center [794, 31] width 15 height 21
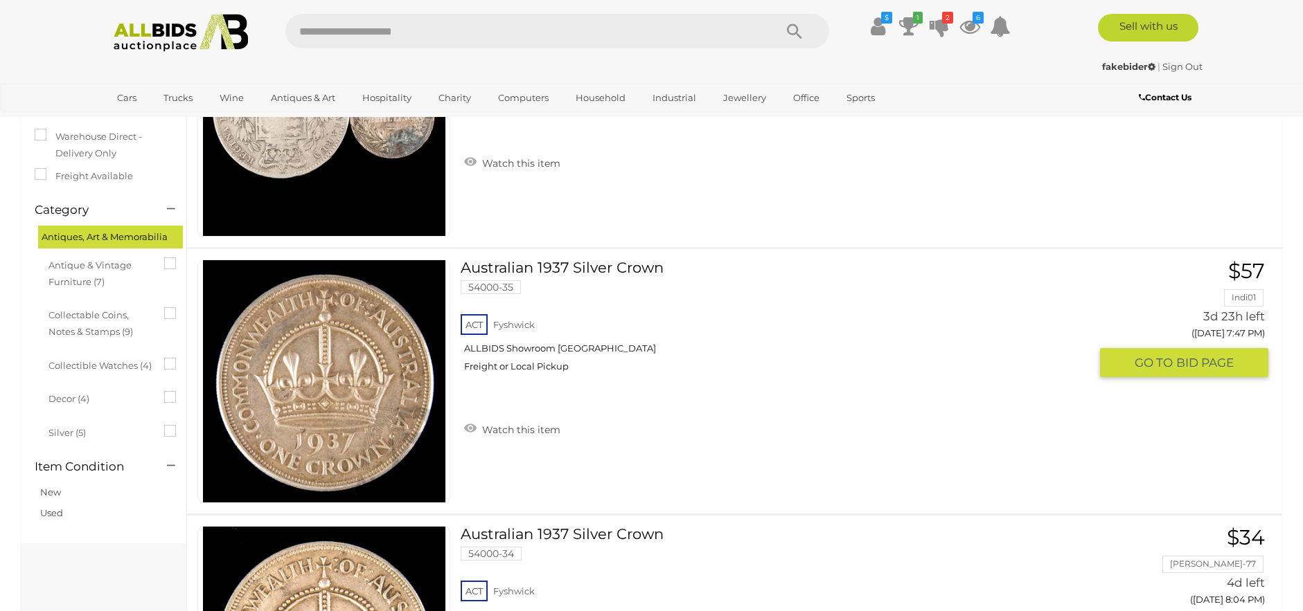
scroll to position [208, 0]
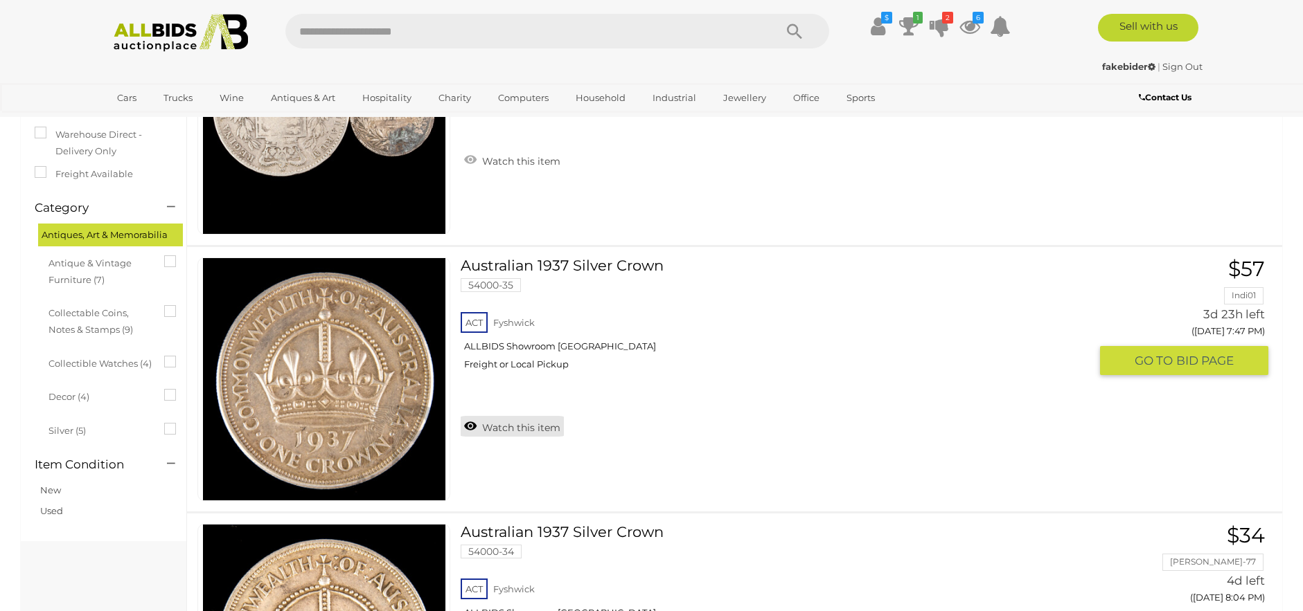
click at [510, 425] on link "Watch this item" at bounding box center [512, 426] width 103 height 21
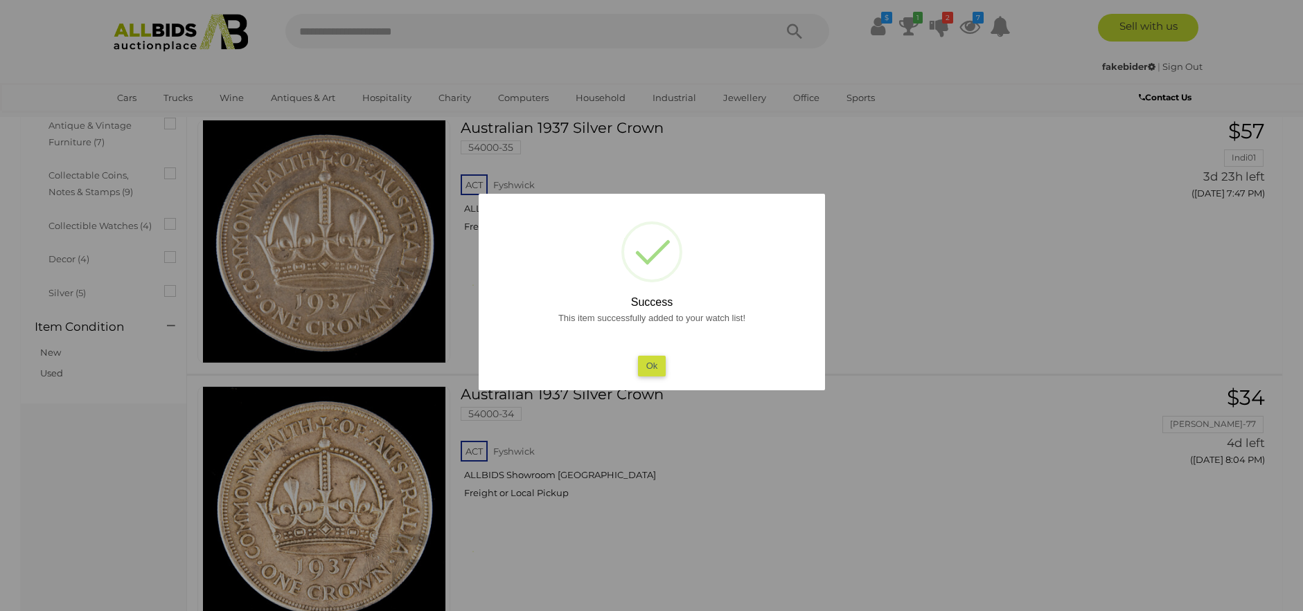
scroll to position [346, 0]
click at [654, 366] on button "Ok" at bounding box center [651, 366] width 28 height 20
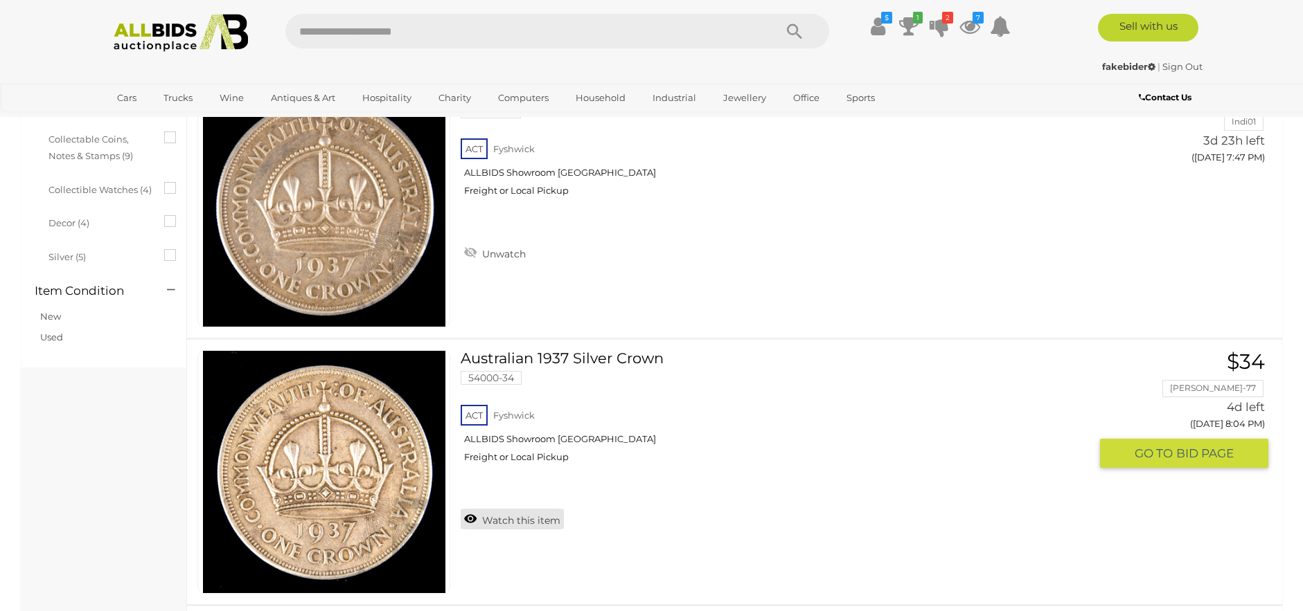
scroll to position [485, 0]
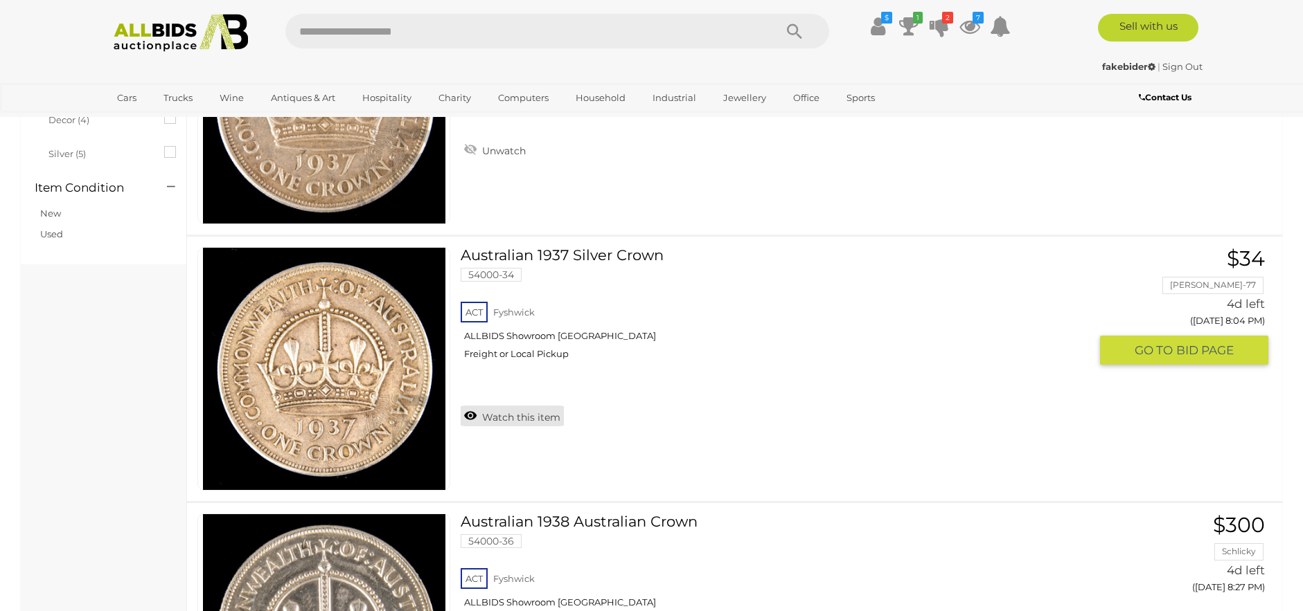
click at [512, 409] on link "Watch this item" at bounding box center [512, 416] width 103 height 21
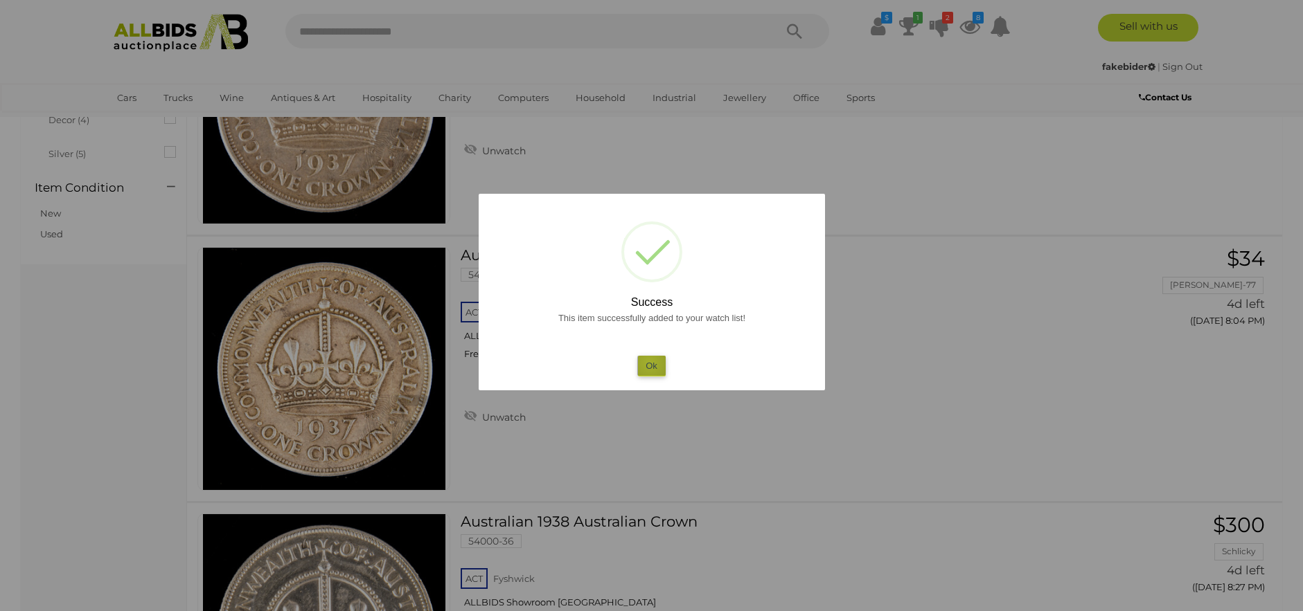
click at [650, 364] on button "Ok" at bounding box center [651, 366] width 28 height 20
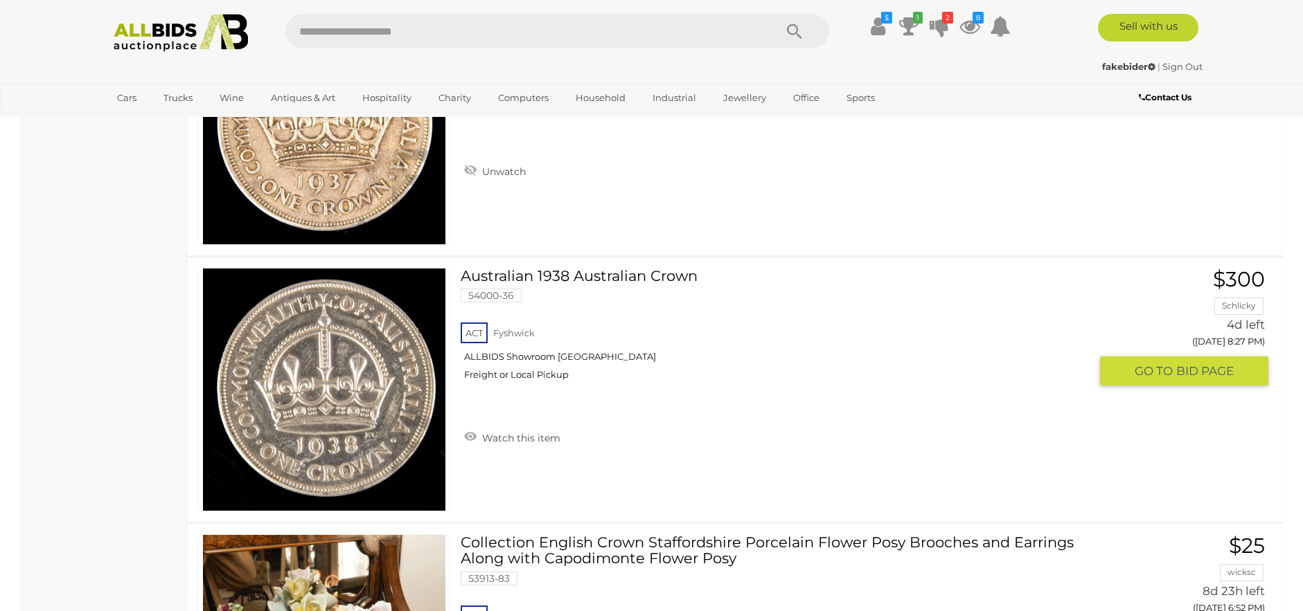
scroll to position [762, 0]
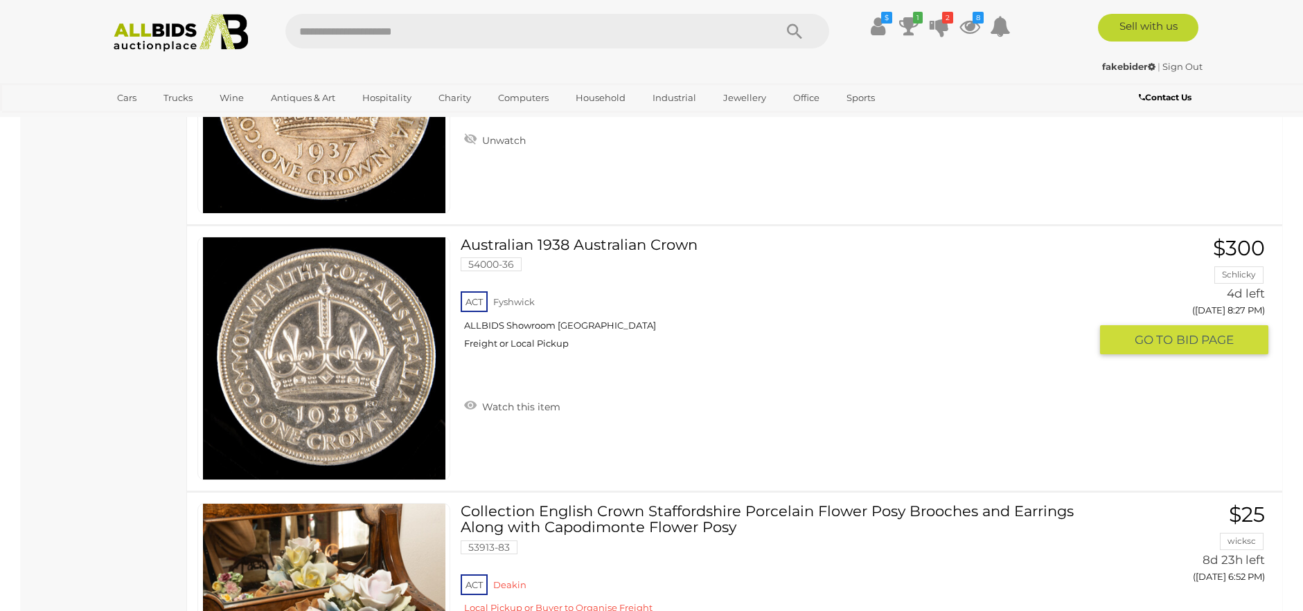
click at [358, 377] on img at bounding box center [324, 359] width 242 height 242
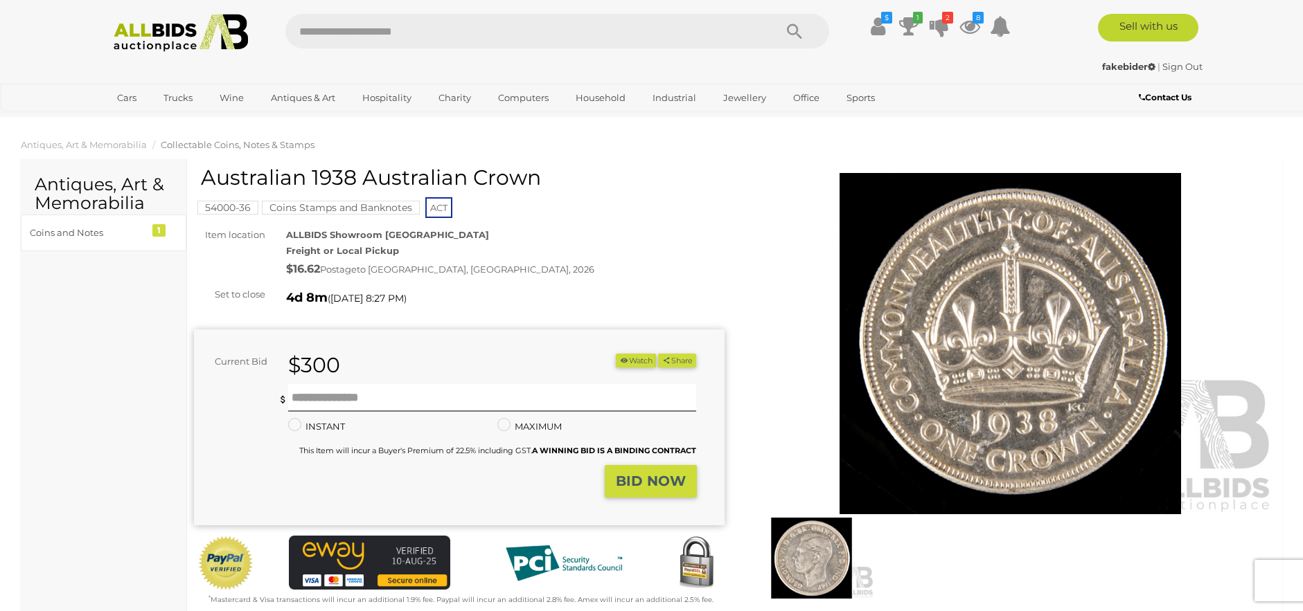
click at [822, 560] on img at bounding box center [811, 558] width 125 height 81
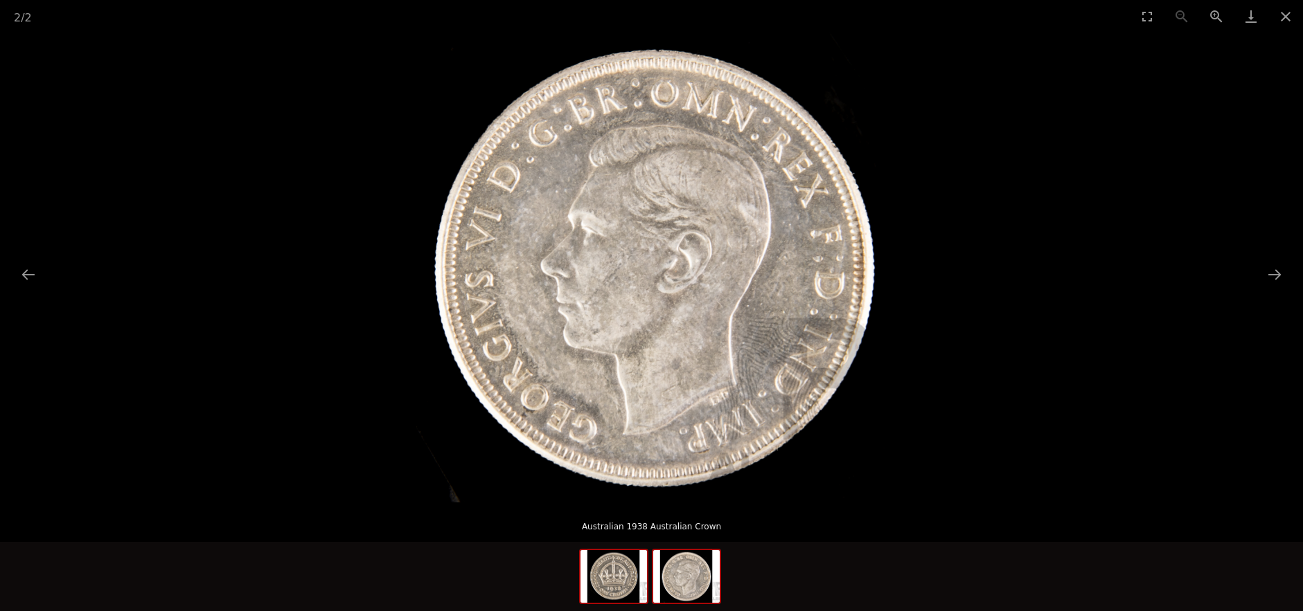
click at [616, 578] on img at bounding box center [613, 577] width 66 height 53
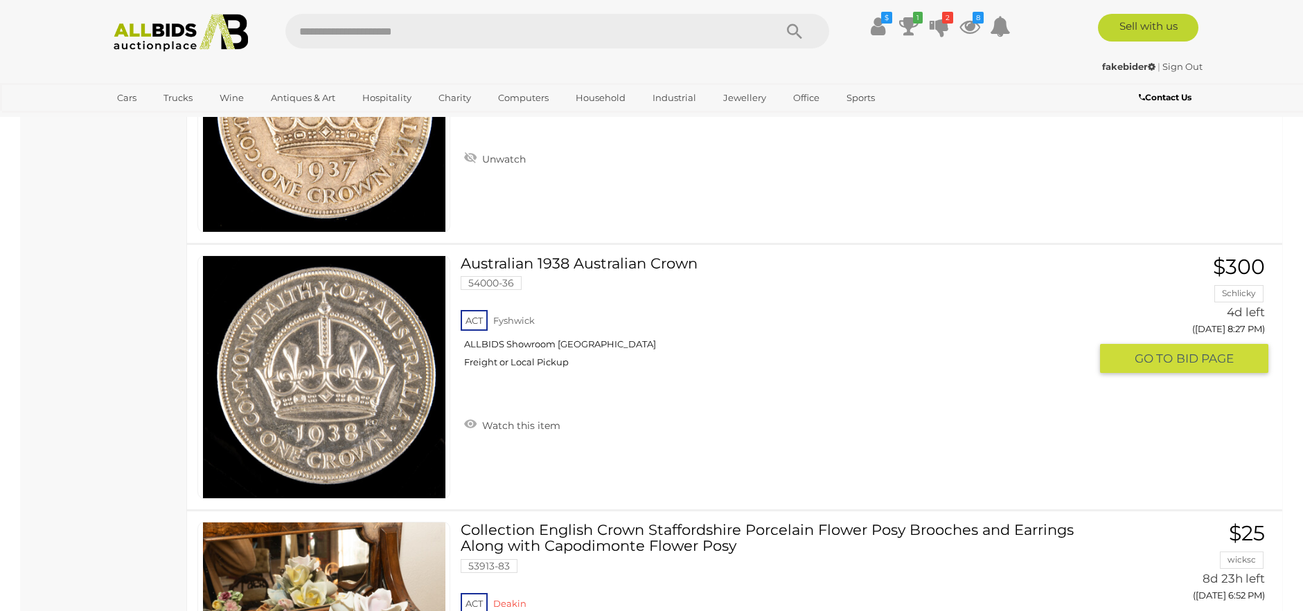
scroll to position [708, 0]
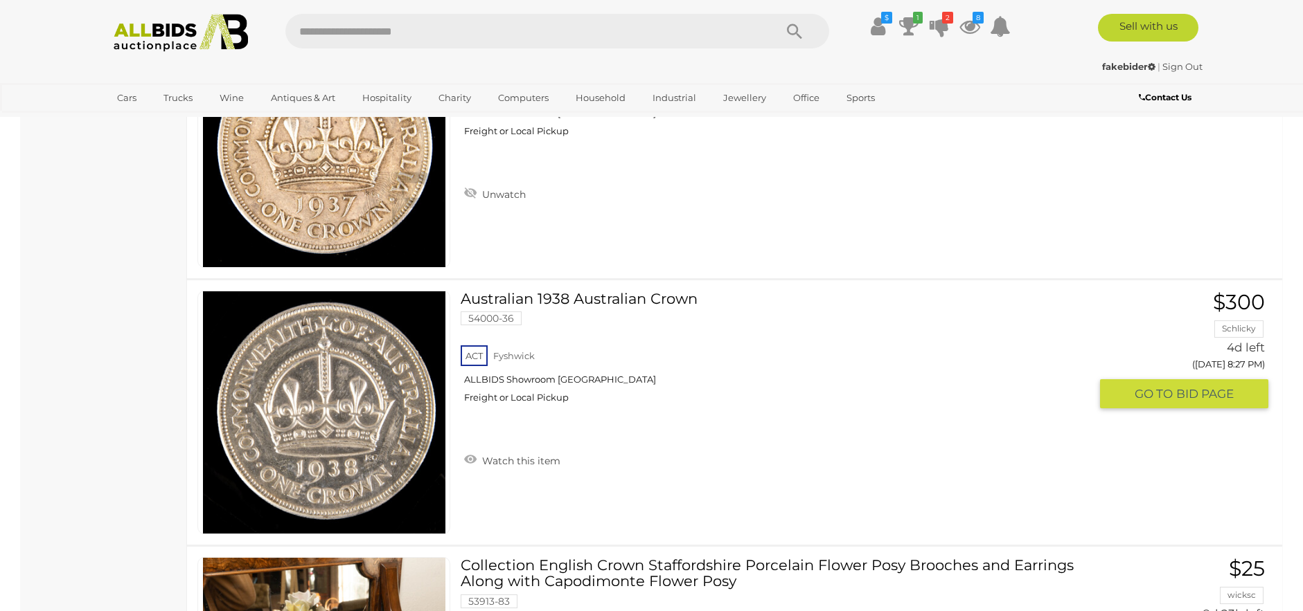
click at [382, 424] on img at bounding box center [324, 413] width 242 height 242
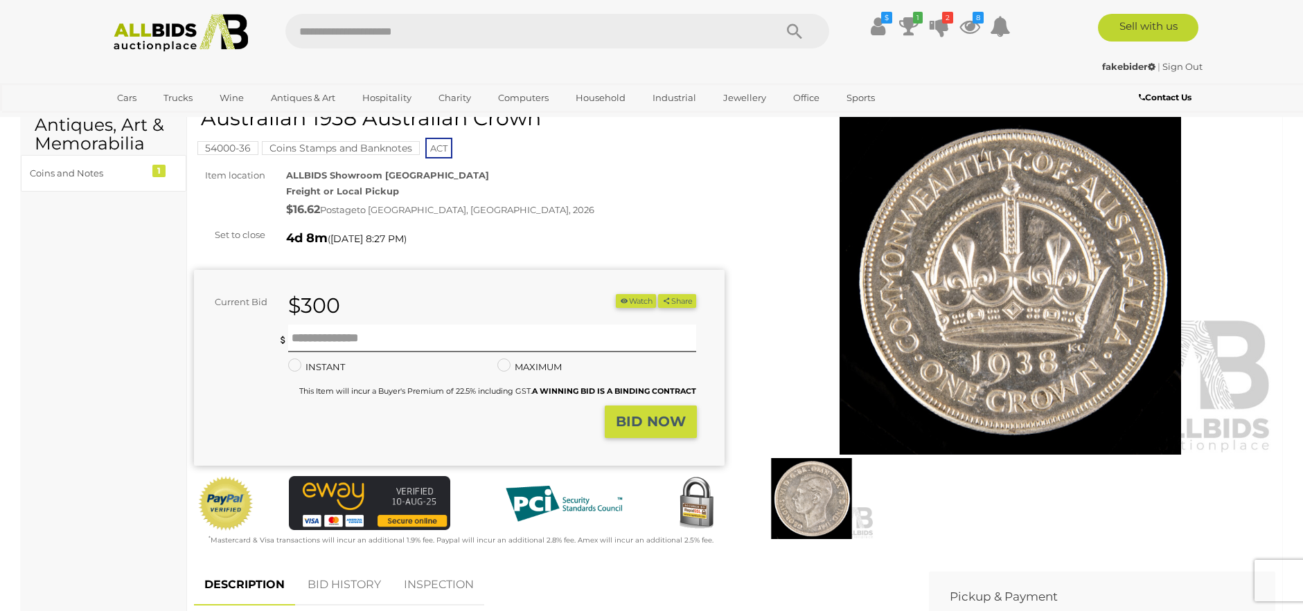
scroll to position [138, 0]
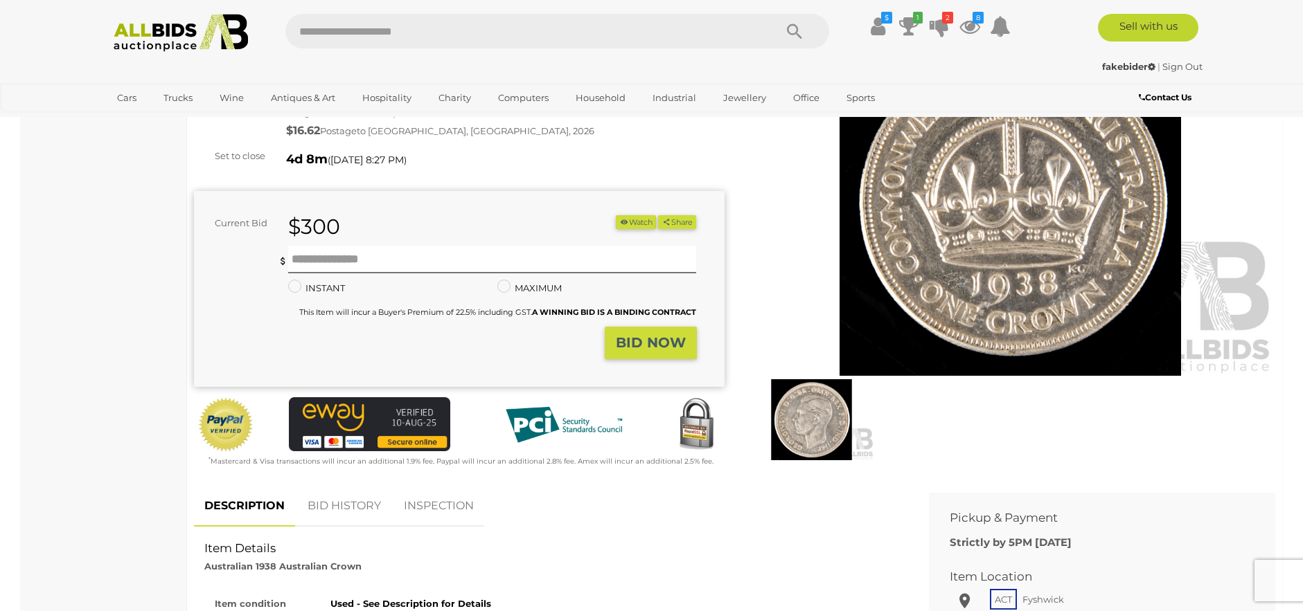
click at [368, 501] on link "BID HISTORY" at bounding box center [344, 506] width 94 height 41
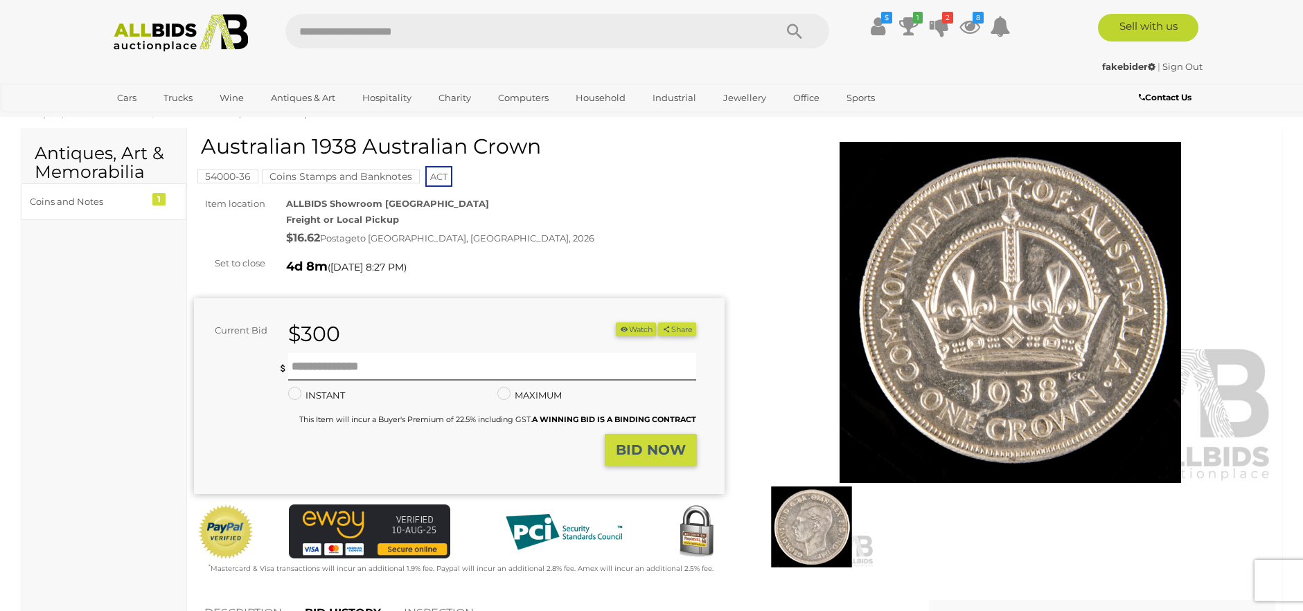
scroll to position [0, 0]
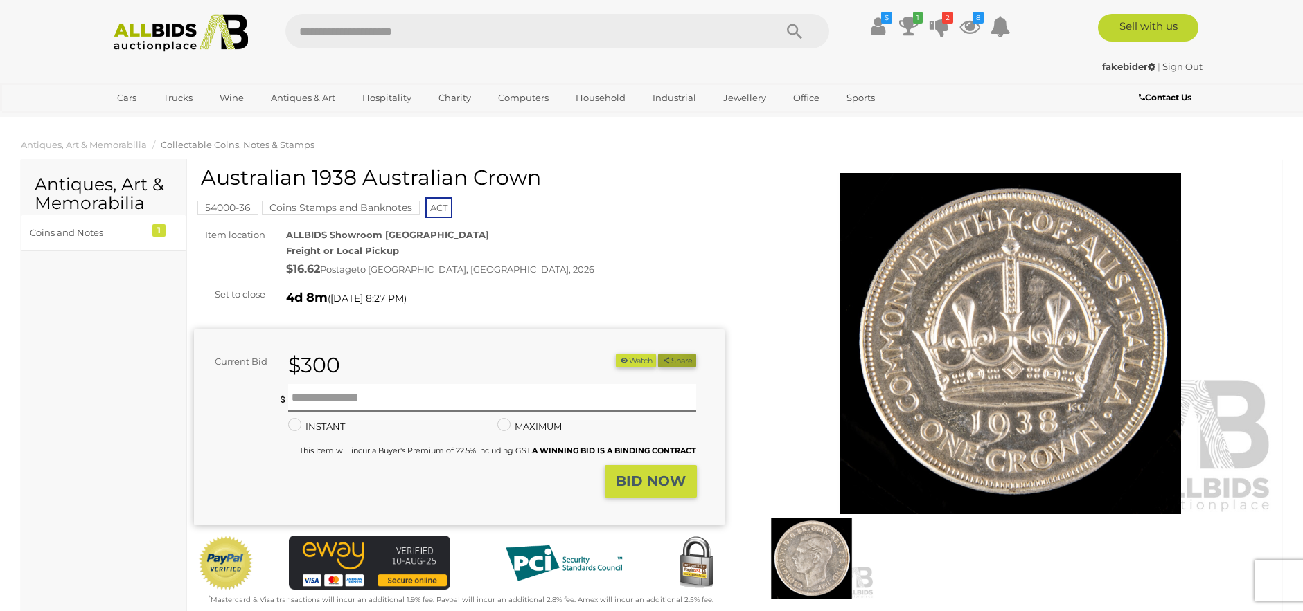
click at [672, 354] on button "Share" at bounding box center [677, 361] width 38 height 15
click at [674, 289] on div "4d 7m ( Thursday 8:27 PM )" at bounding box center [505, 298] width 438 height 22
click at [718, 26] on input "text" at bounding box center [522, 31] width 475 height 35
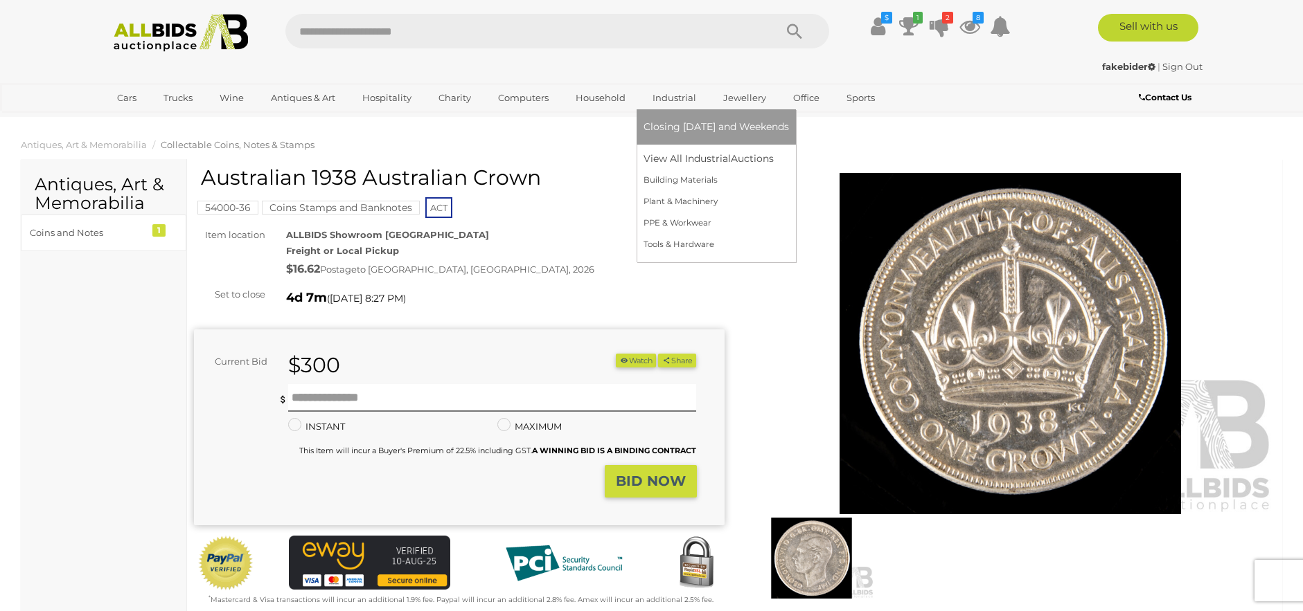
type input "*"
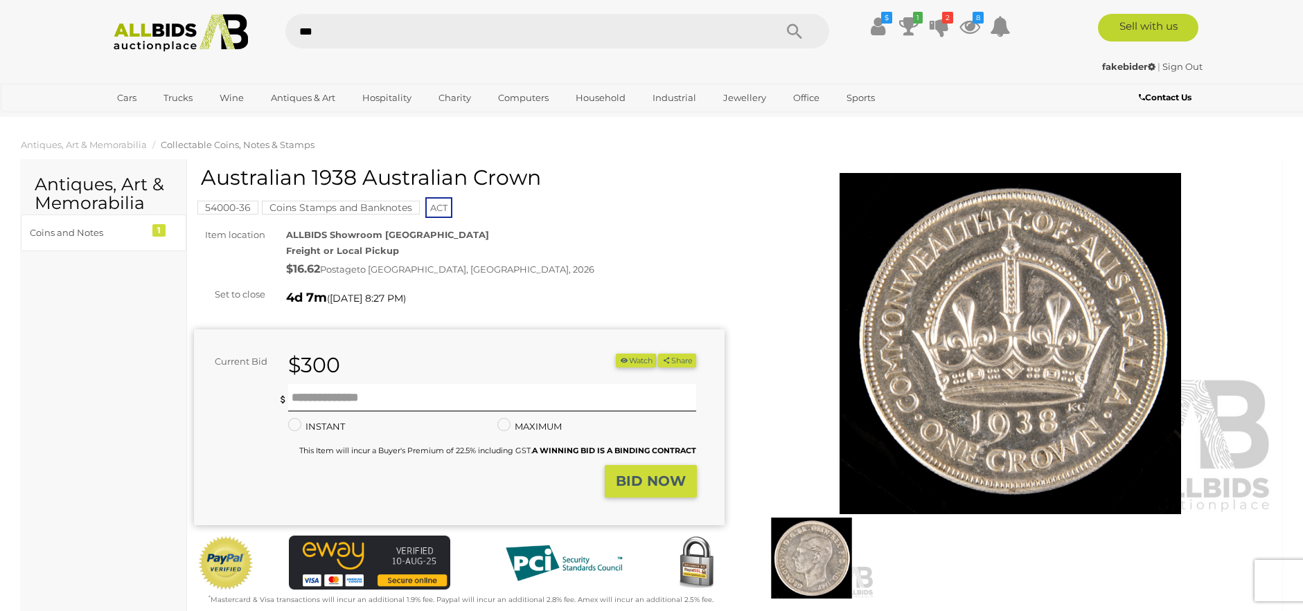
type input "***"
click at [796, 28] on icon "Search" at bounding box center [794, 31] width 15 height 21
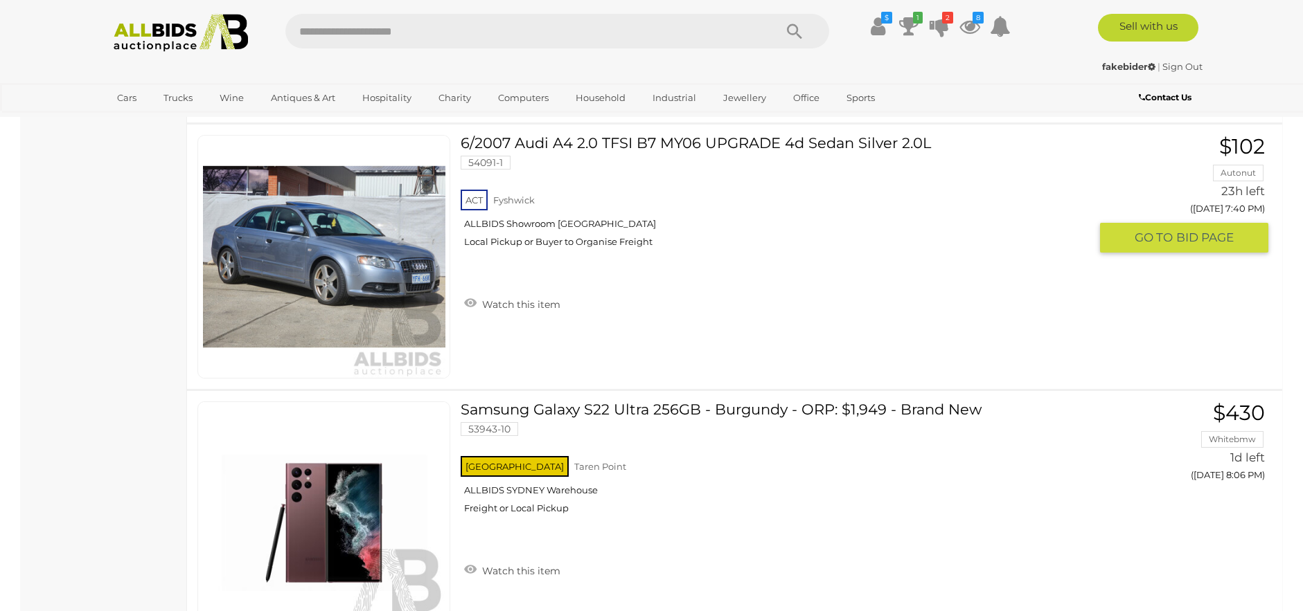
scroll to position [4086, 0]
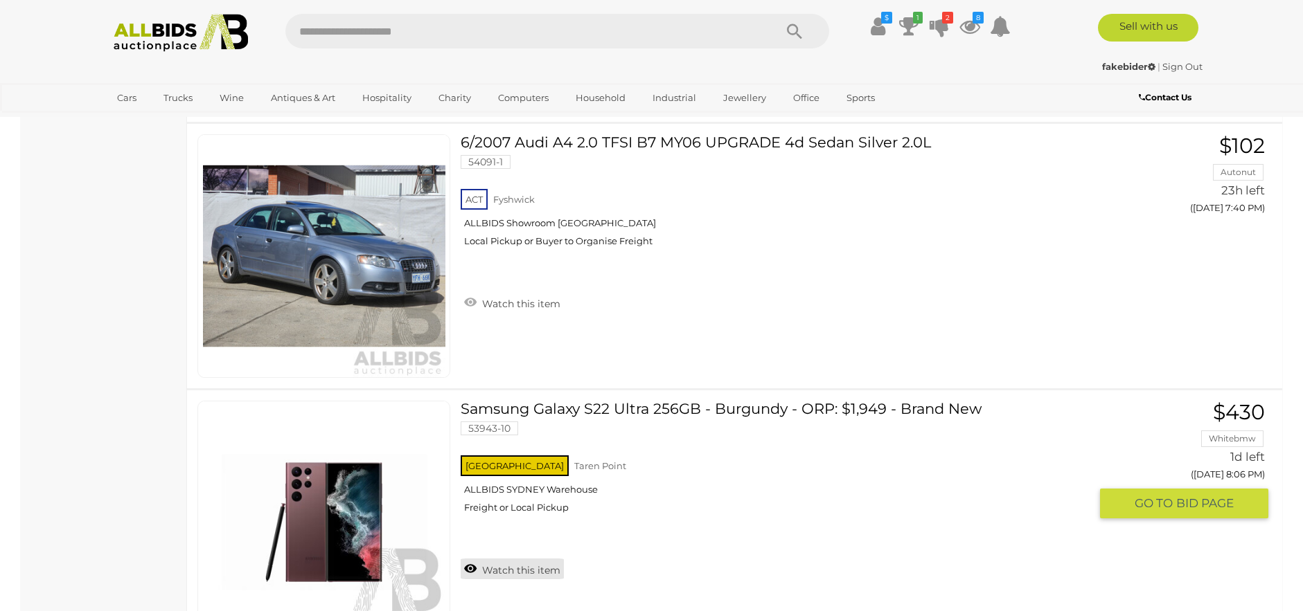
click at [541, 559] on link "Watch this item" at bounding box center [512, 569] width 103 height 21
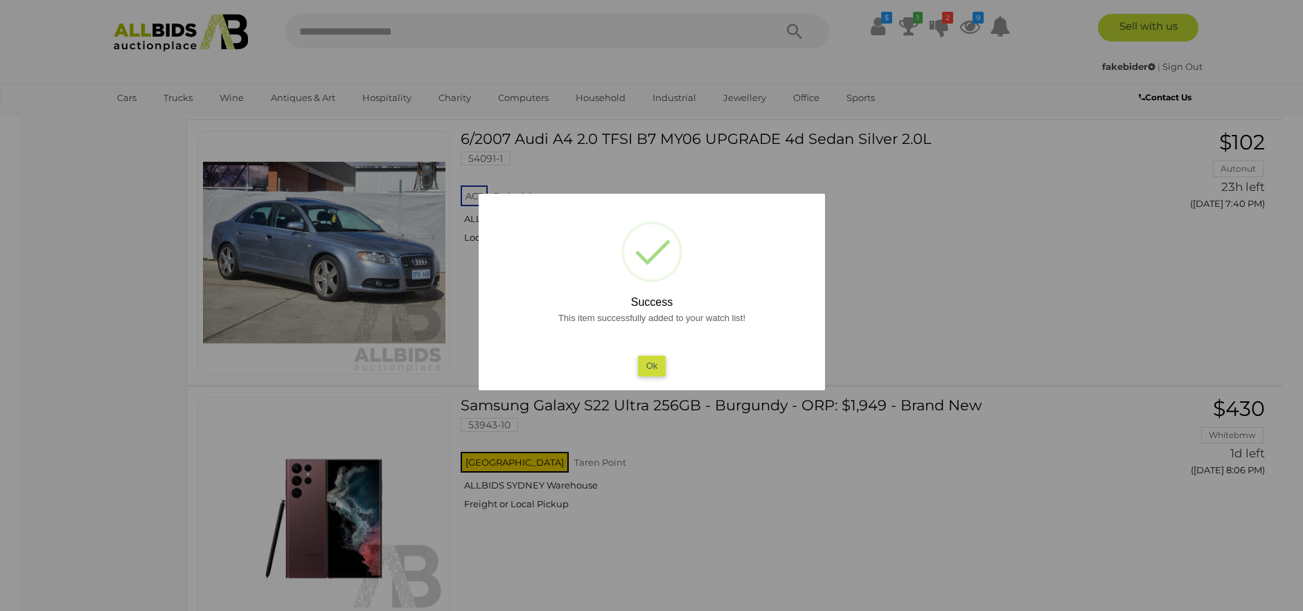
click at [654, 366] on button "Ok" at bounding box center [651, 366] width 28 height 20
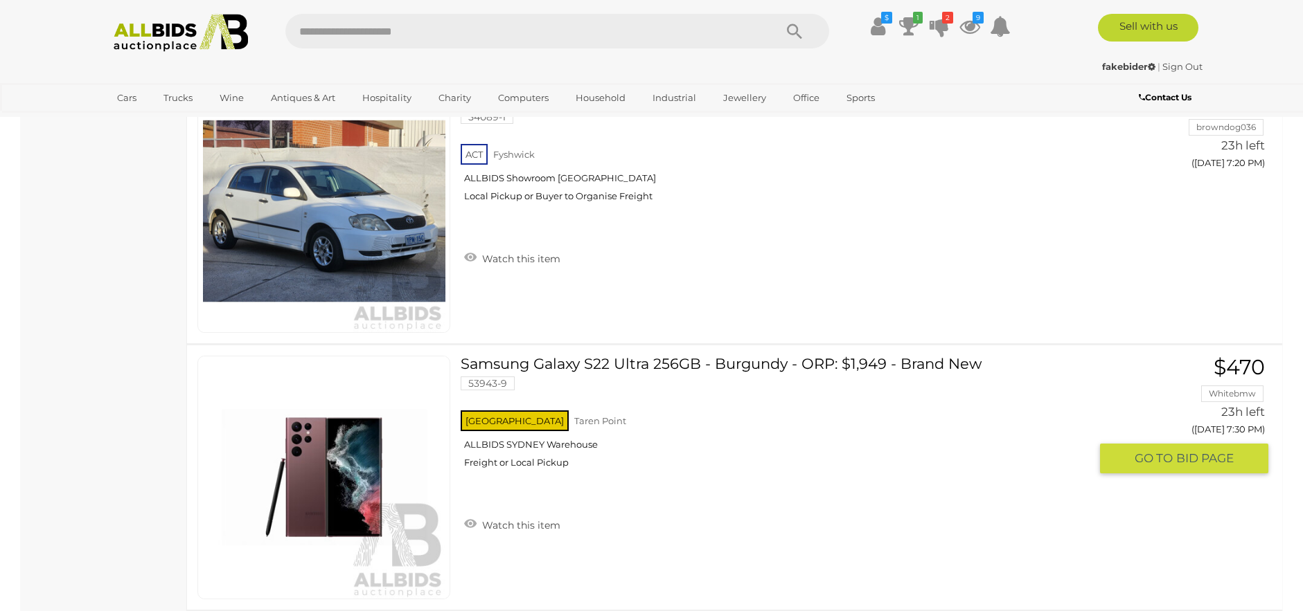
scroll to position [3462, 0]
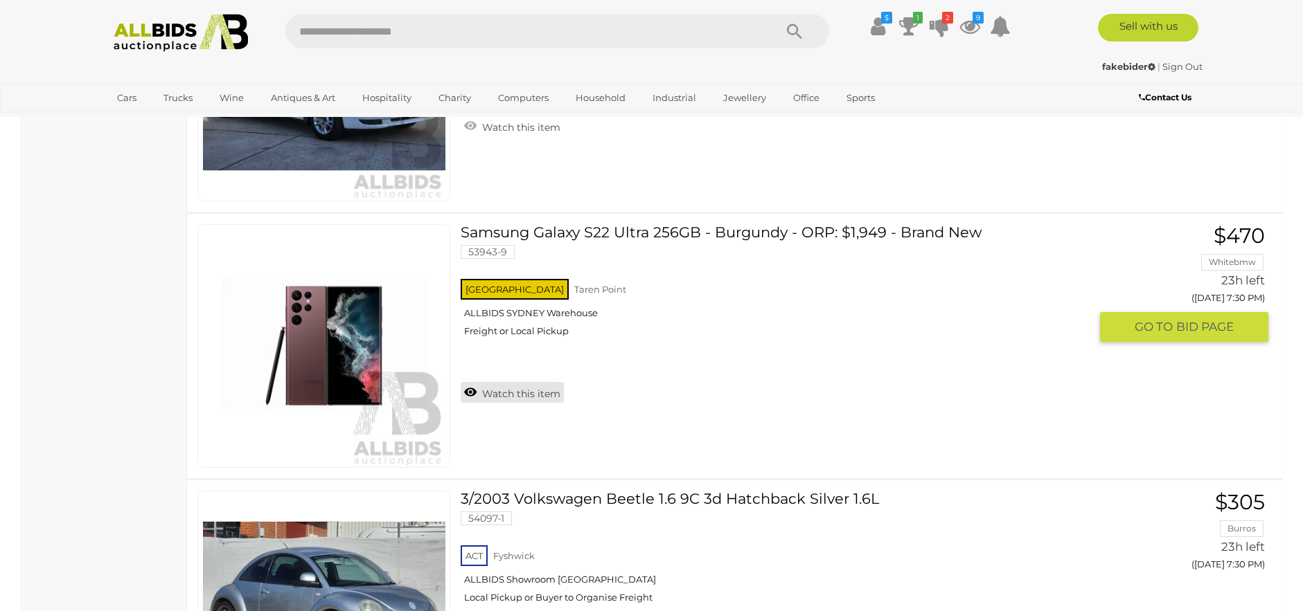
click at [516, 382] on link "Watch this item" at bounding box center [512, 392] width 103 height 21
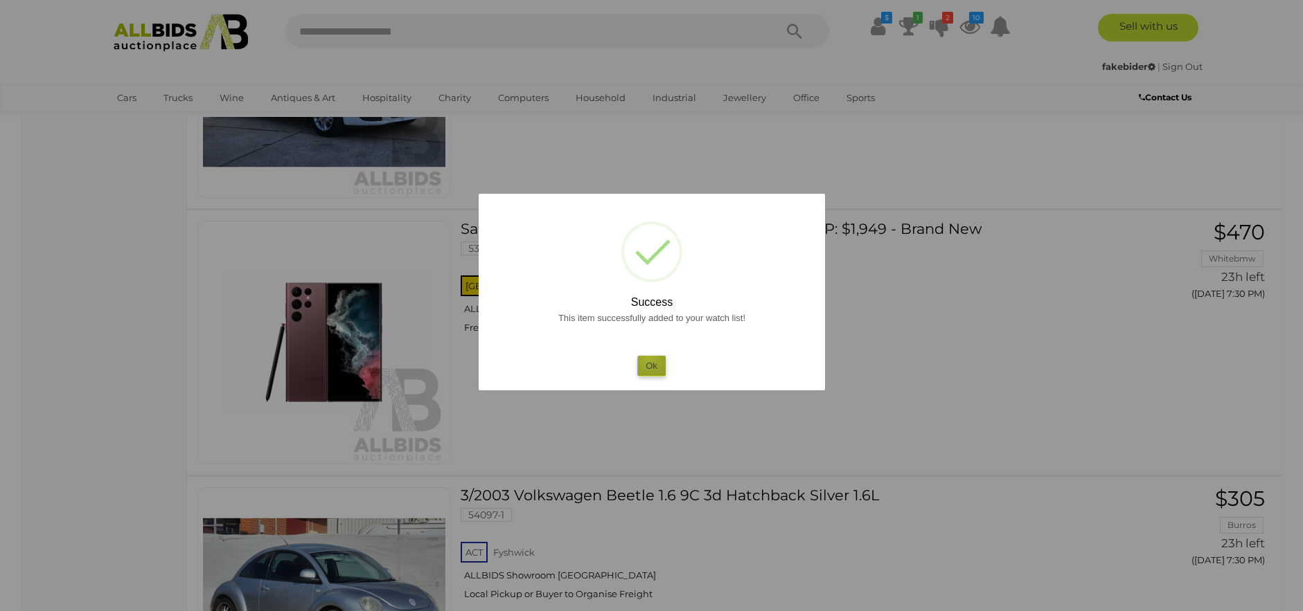
click at [648, 357] on button "Ok" at bounding box center [651, 366] width 28 height 20
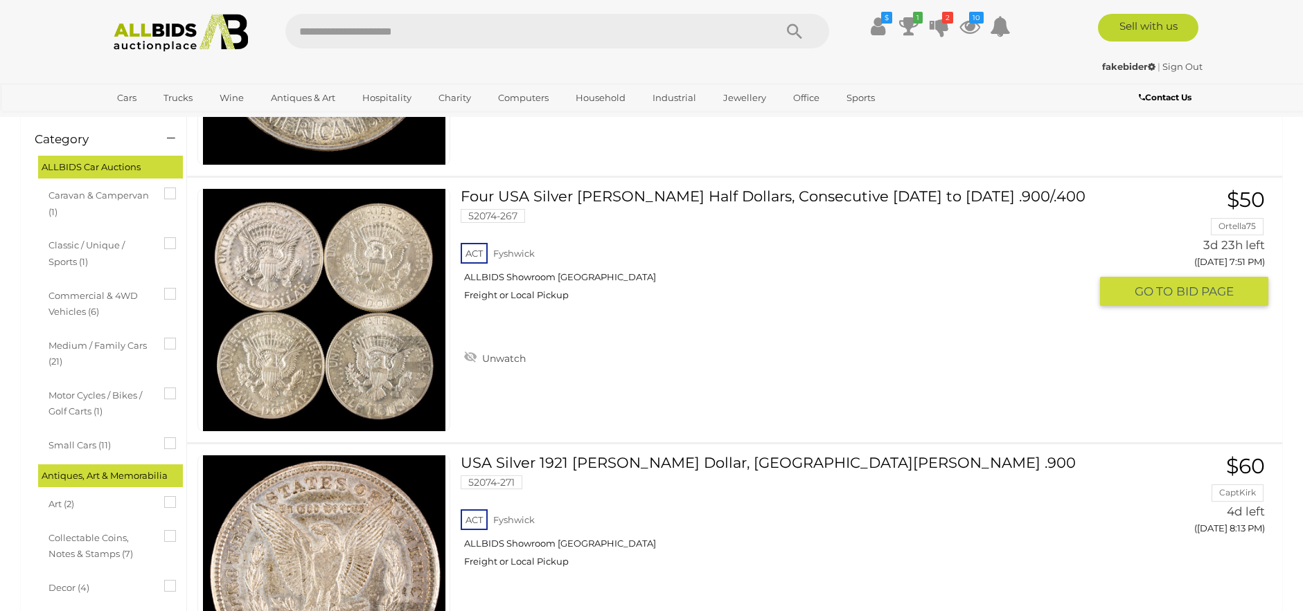
scroll to position [0, 0]
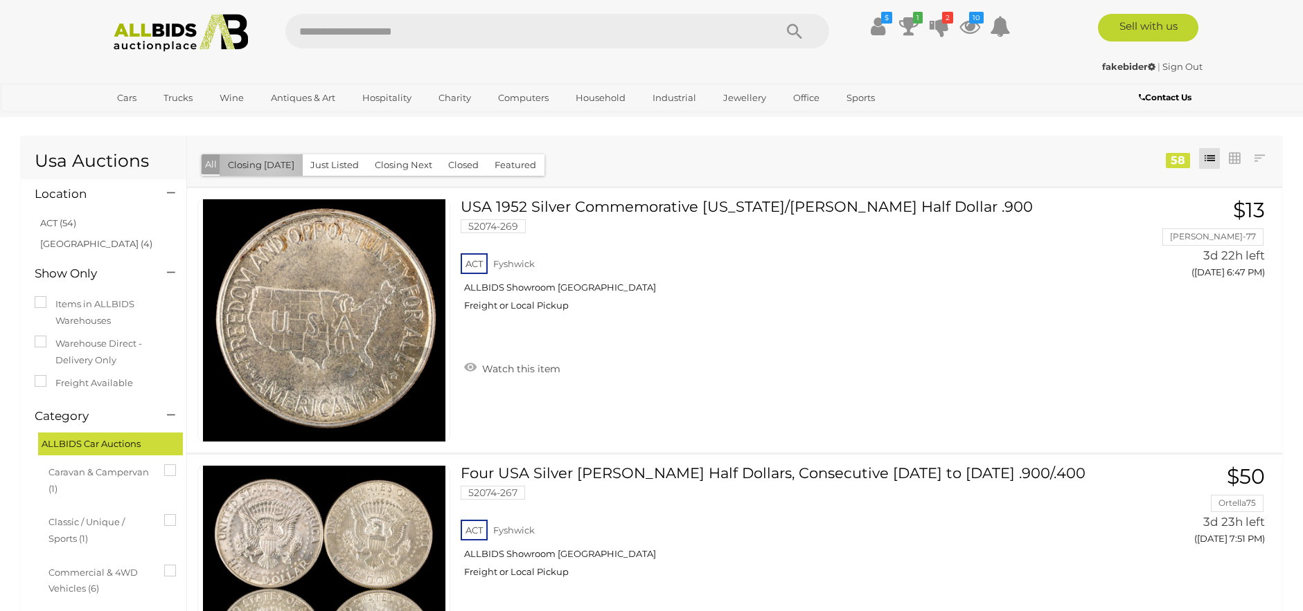
click at [267, 164] on button "Closing [DATE]" at bounding box center [261, 164] width 83 height 21
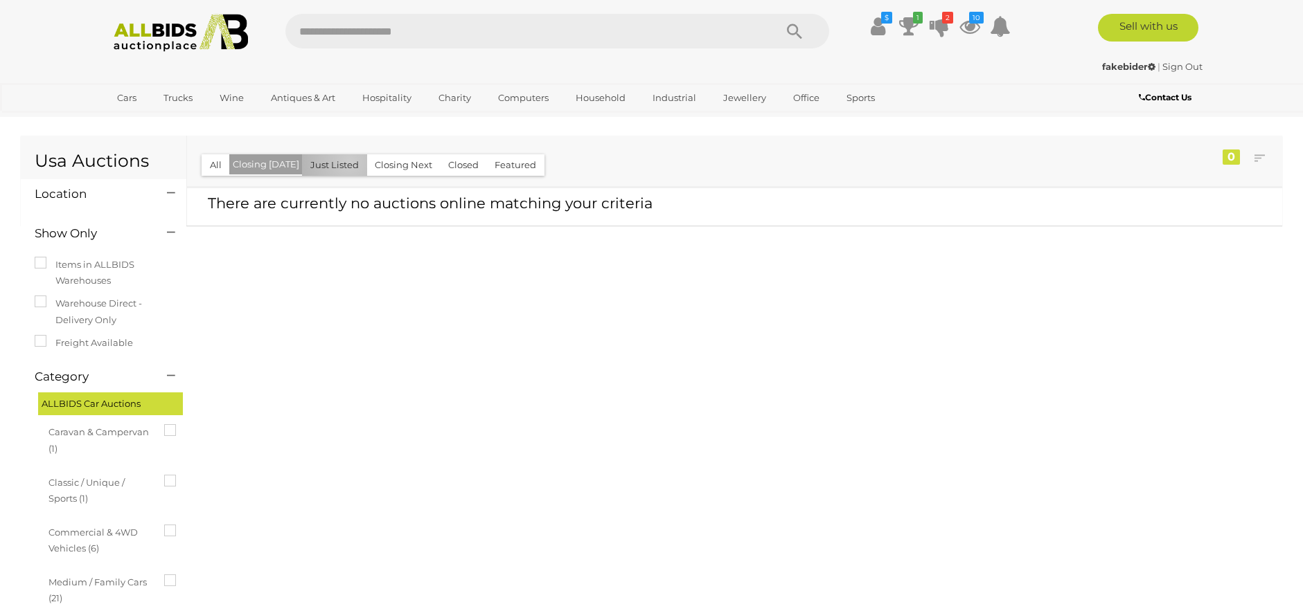
click at [345, 162] on button "Just Listed" at bounding box center [334, 164] width 65 height 21
click at [391, 161] on button "Closing Next" at bounding box center [403, 164] width 74 height 21
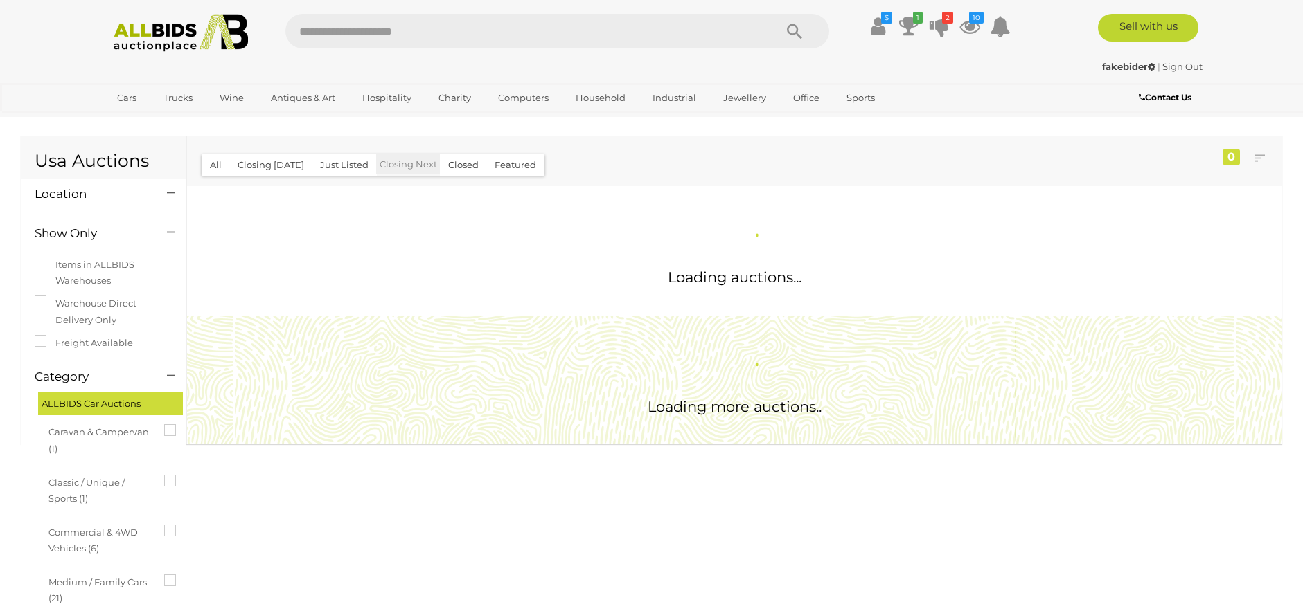
click at [452, 170] on button "Closed" at bounding box center [463, 164] width 47 height 21
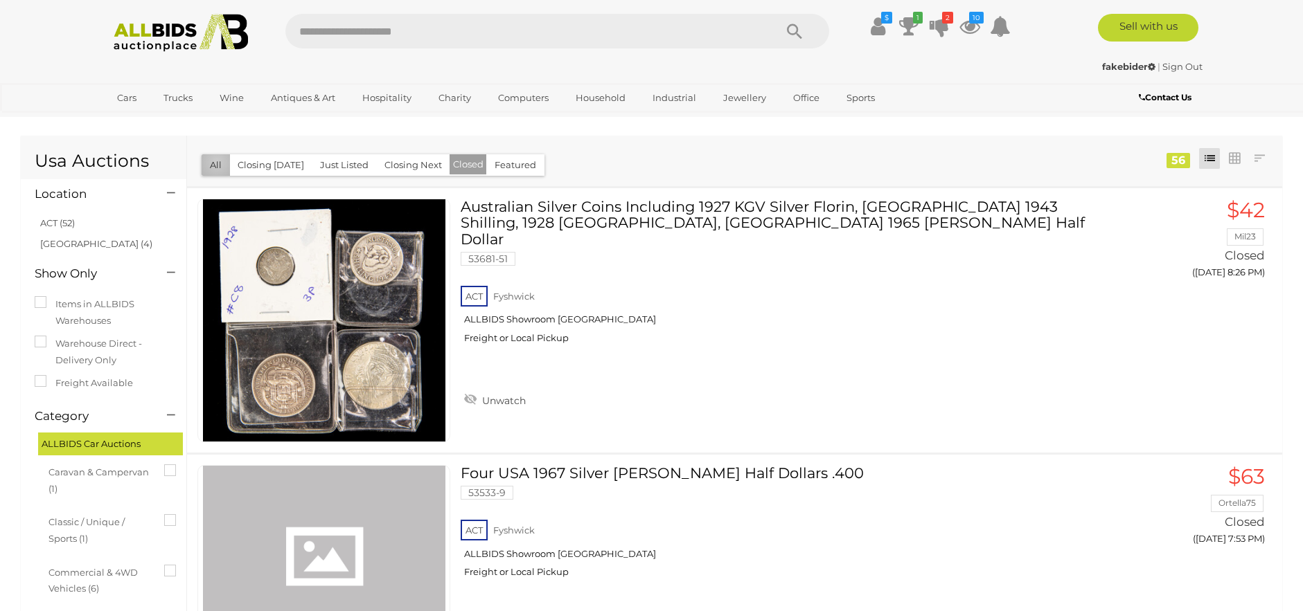
click at [217, 162] on button "All" at bounding box center [216, 164] width 28 height 21
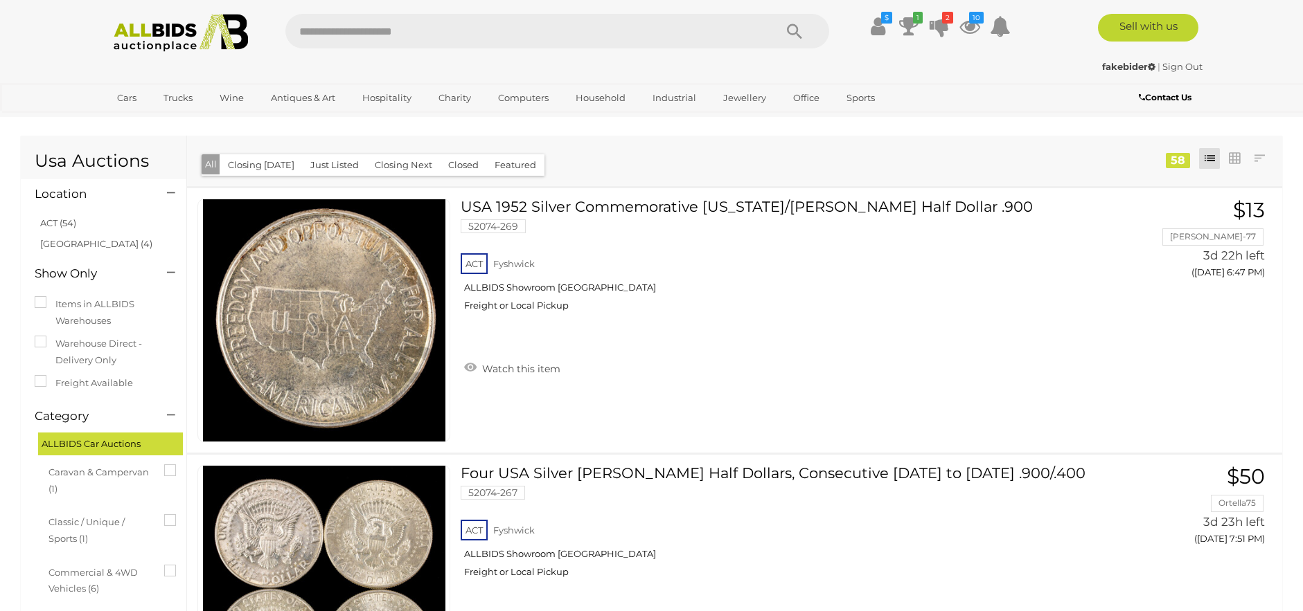
click at [341, 26] on input "text" at bounding box center [522, 31] width 475 height 35
click at [350, 35] on input "text" at bounding box center [522, 31] width 475 height 35
type input "*"
click at [792, 32] on icon "Search" at bounding box center [794, 31] width 15 height 21
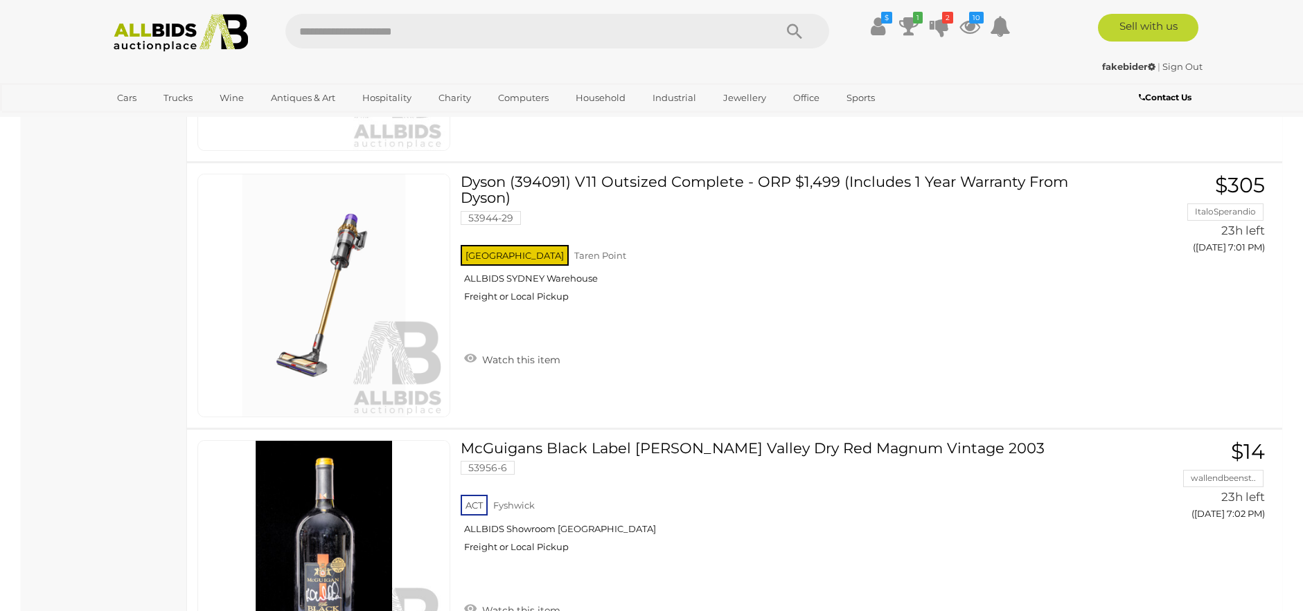
scroll to position [6856, 0]
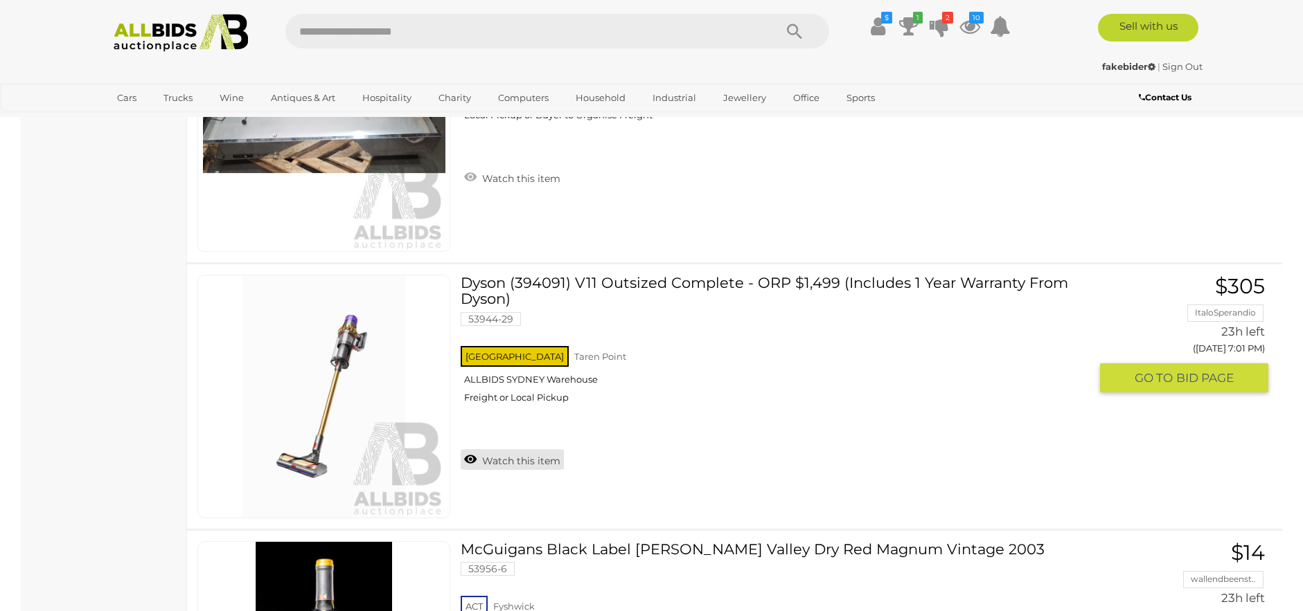
click at [498, 461] on link "Watch this item" at bounding box center [512, 459] width 103 height 21
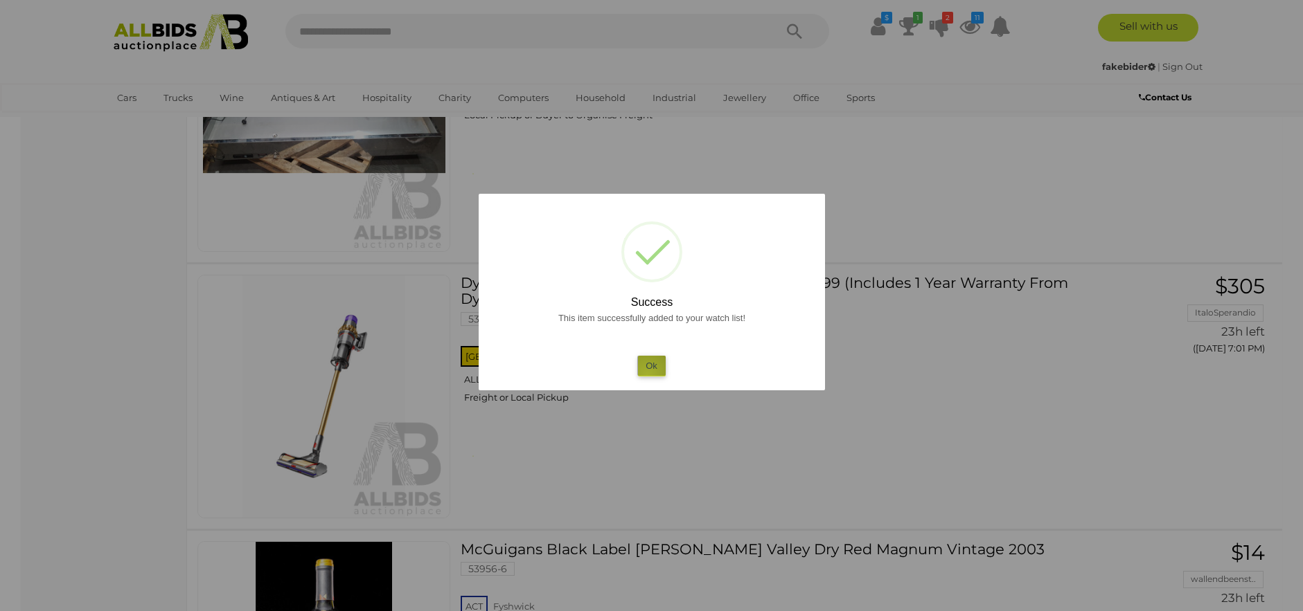
click at [647, 375] on button "Ok" at bounding box center [651, 366] width 28 height 20
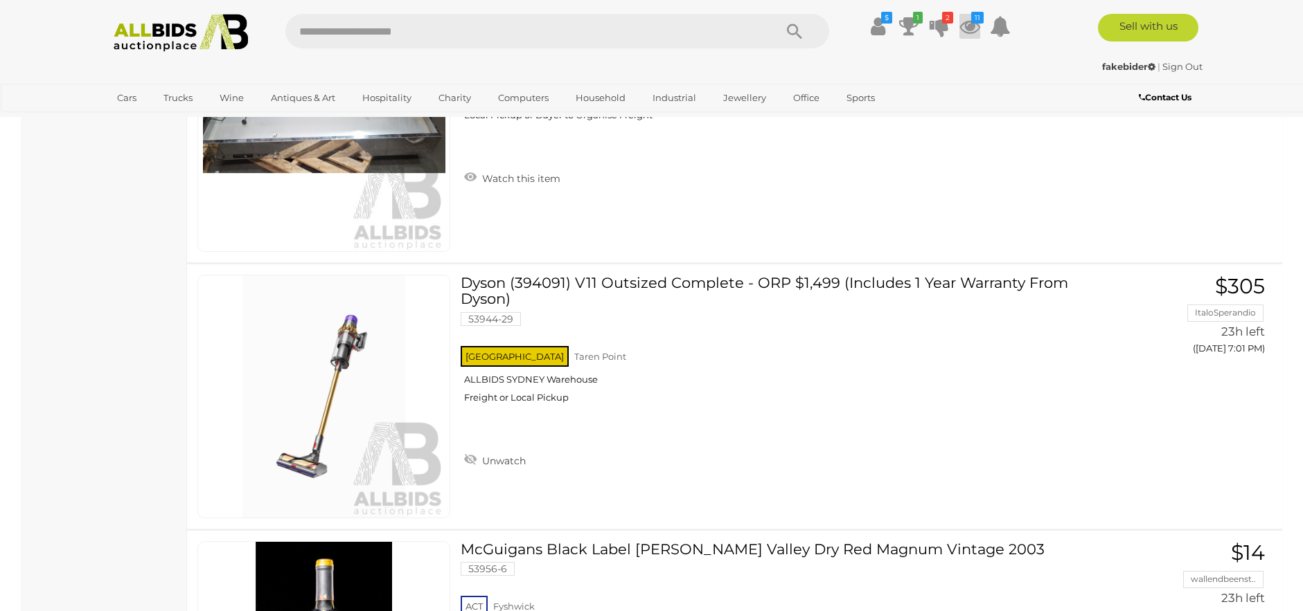
click at [974, 28] on icon at bounding box center [969, 26] width 21 height 25
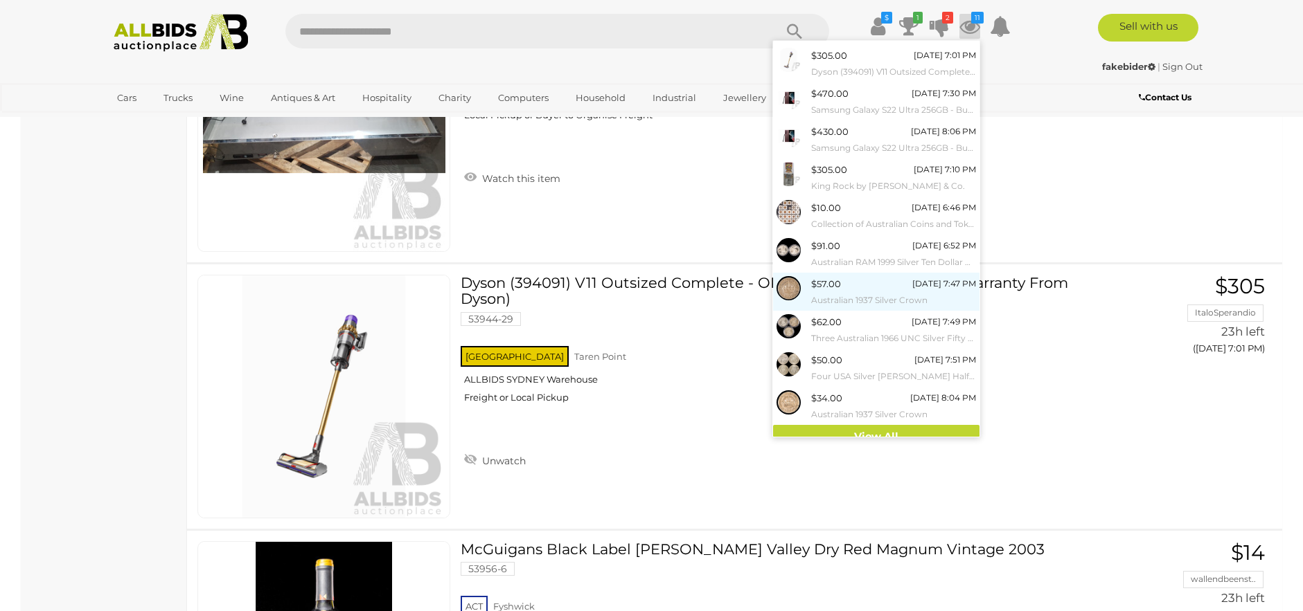
scroll to position [44, 0]
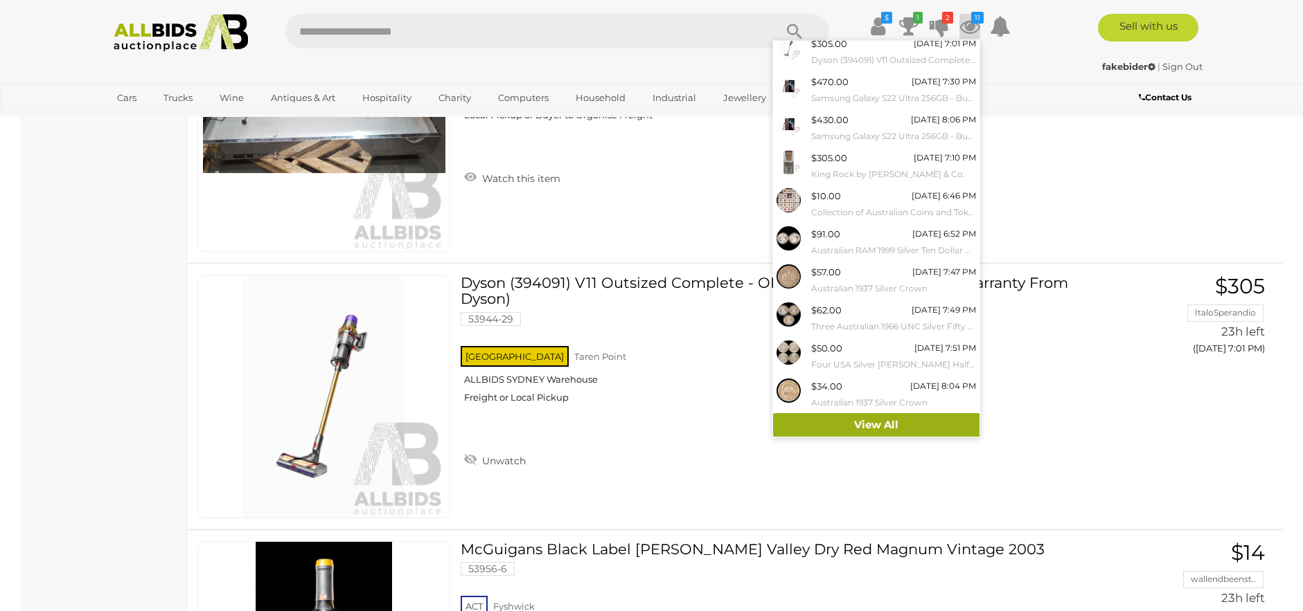
click at [868, 432] on link "View All" at bounding box center [876, 425] width 206 height 24
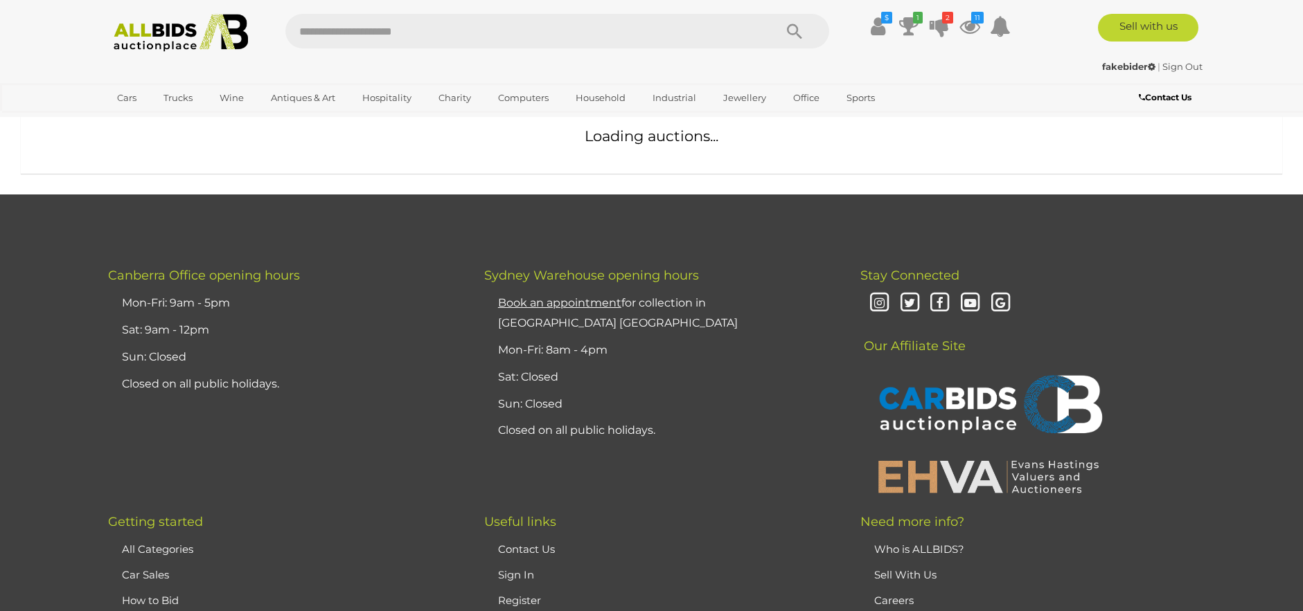
scroll to position [567, 0]
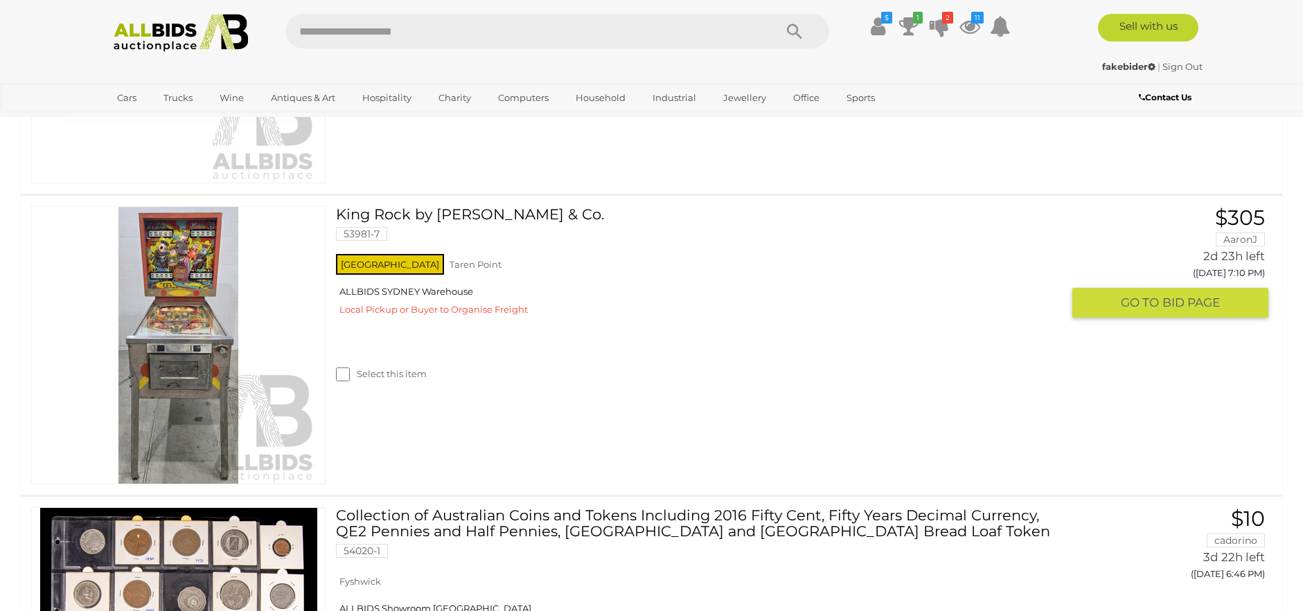
scroll to position [1108, 0]
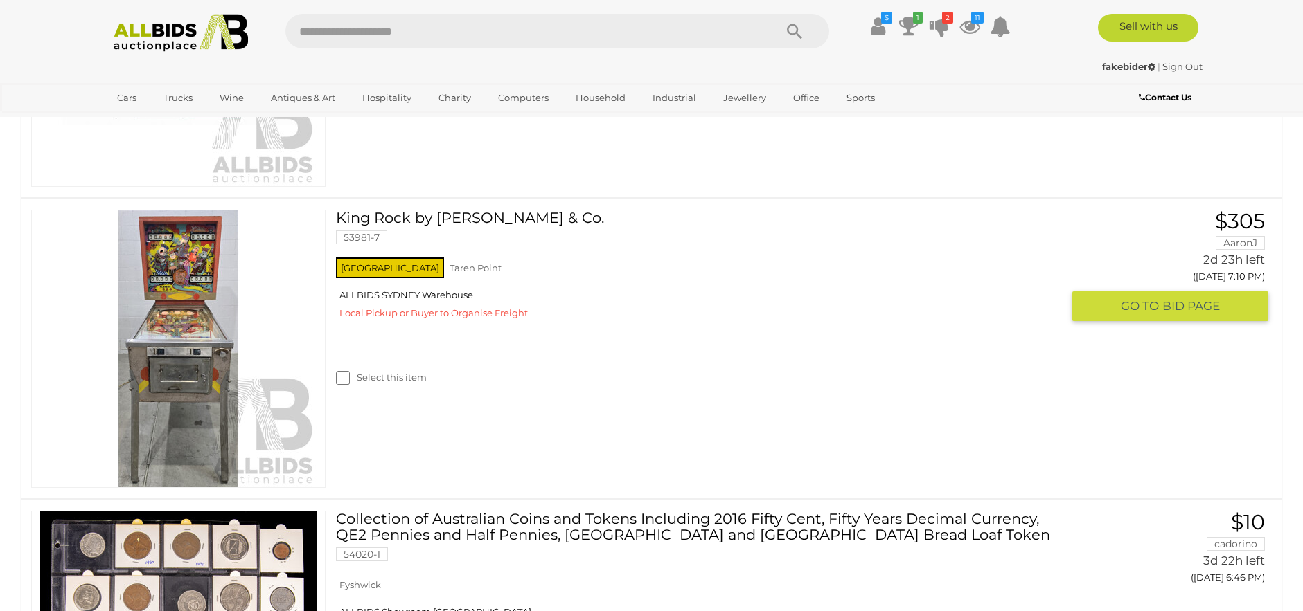
drag, startPoint x: 213, startPoint y: 314, endPoint x: 202, endPoint y: 314, distance: 11.1
click at [212, 316] on link at bounding box center [178, 349] width 294 height 278
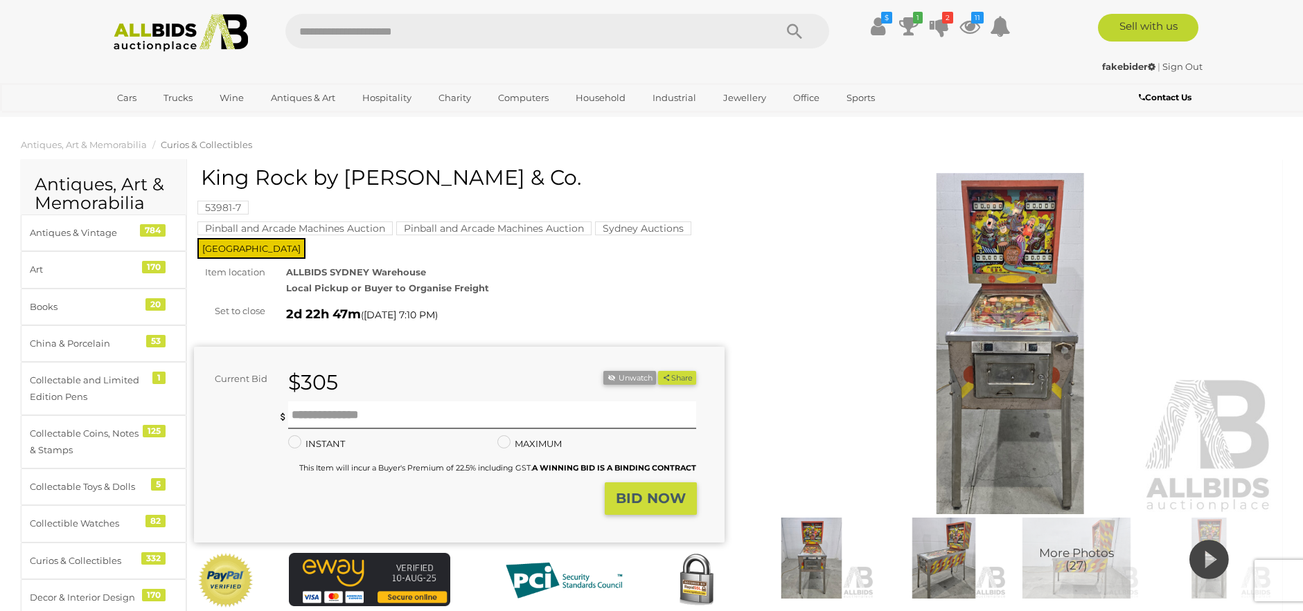
click at [1039, 391] on img at bounding box center [1010, 343] width 530 height 341
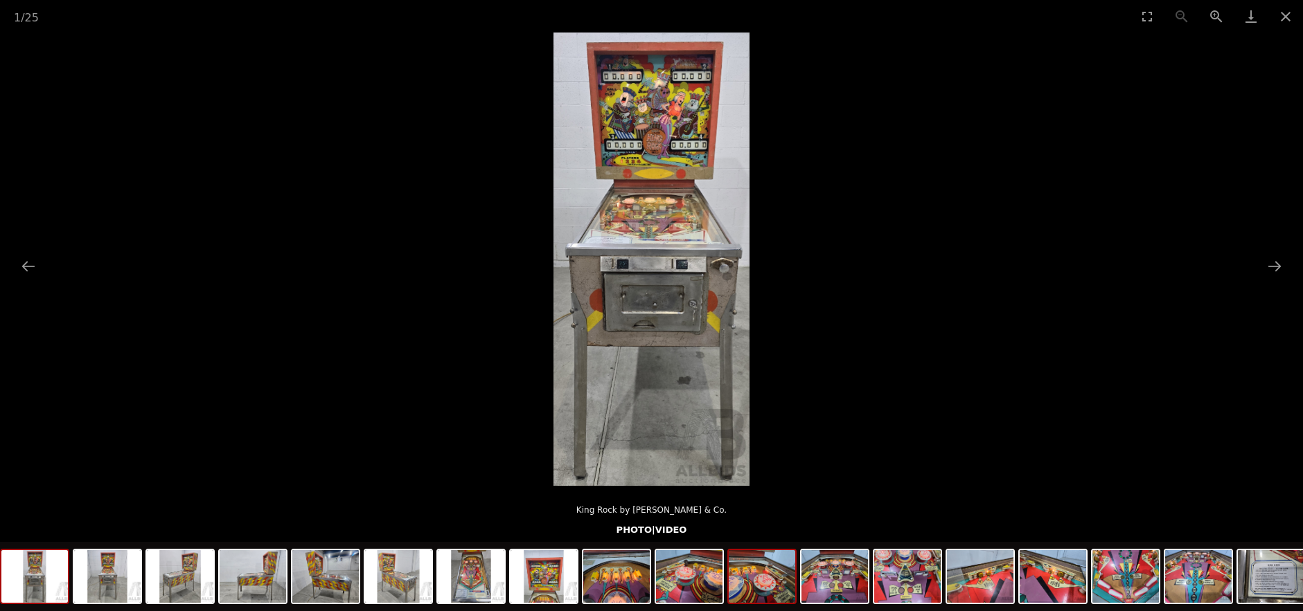
click at [762, 583] on img at bounding box center [761, 577] width 66 height 53
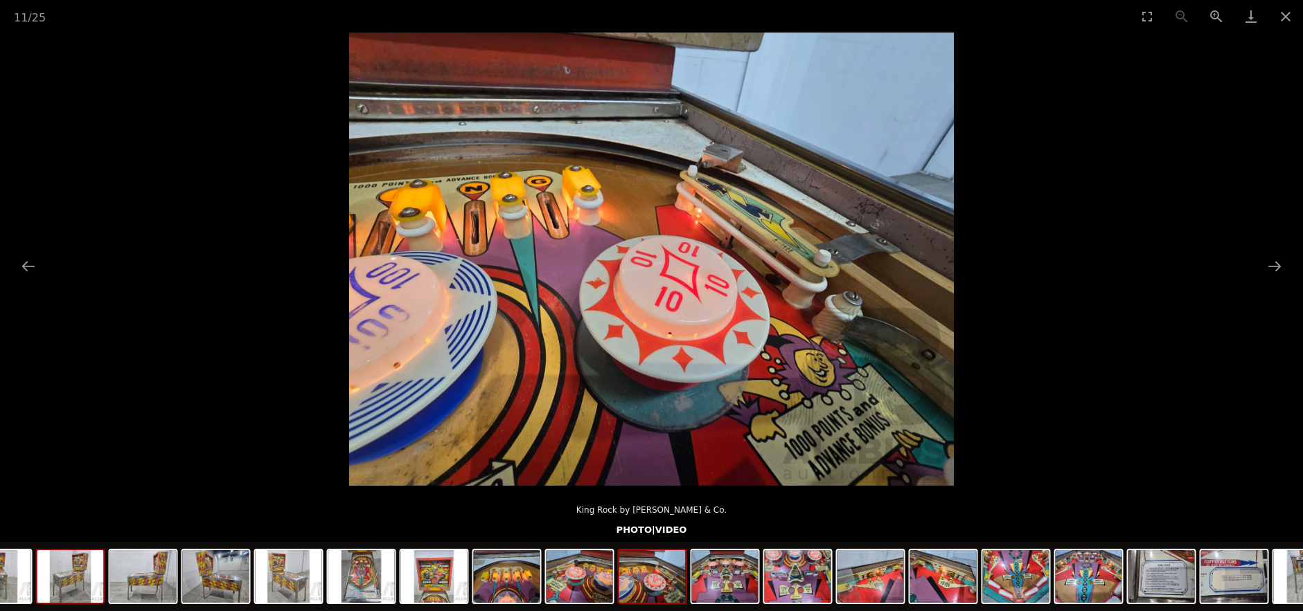
click at [84, 579] on img at bounding box center [70, 577] width 66 height 53
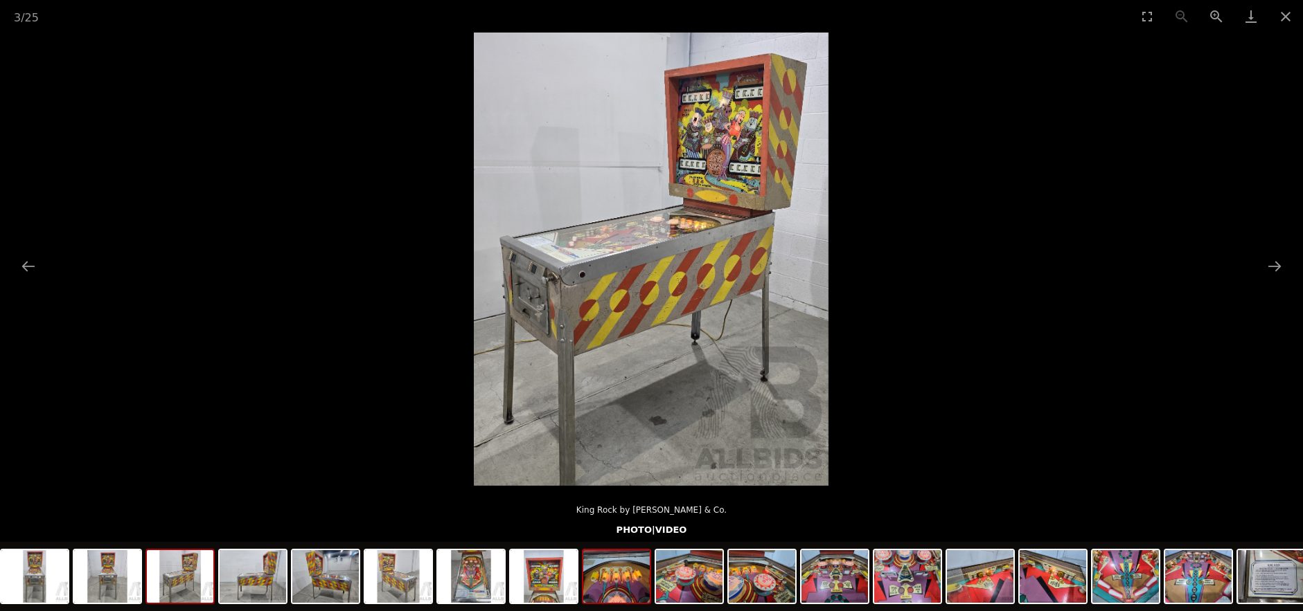
click at [609, 582] on img at bounding box center [616, 577] width 66 height 53
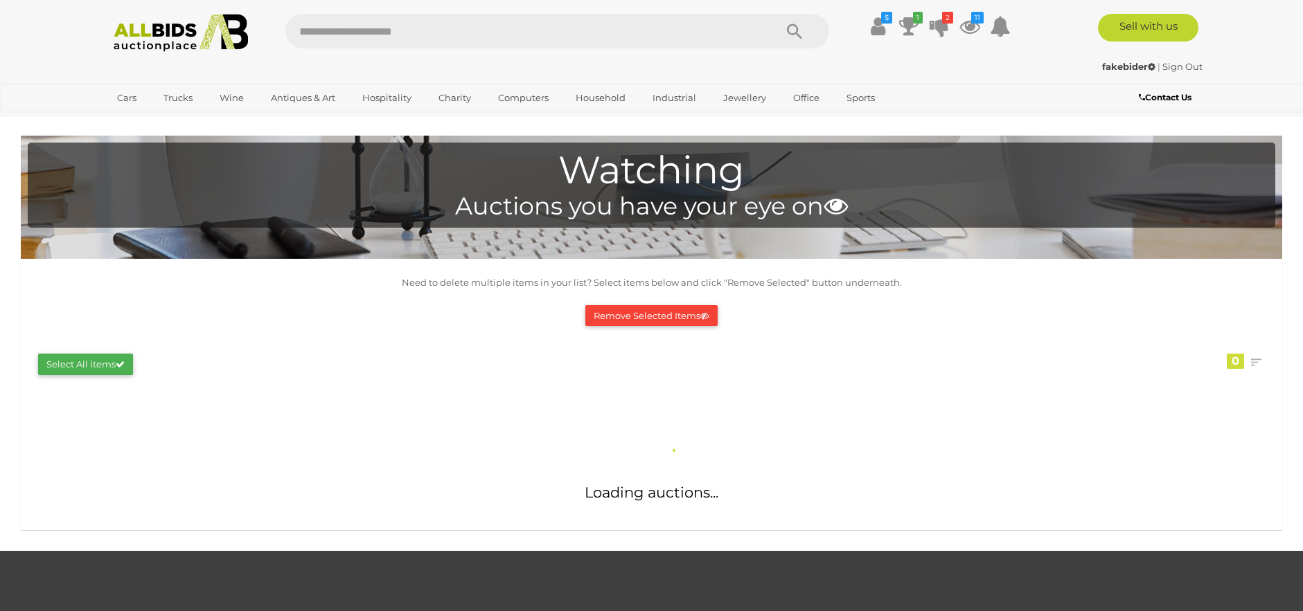
scroll to position [576, 0]
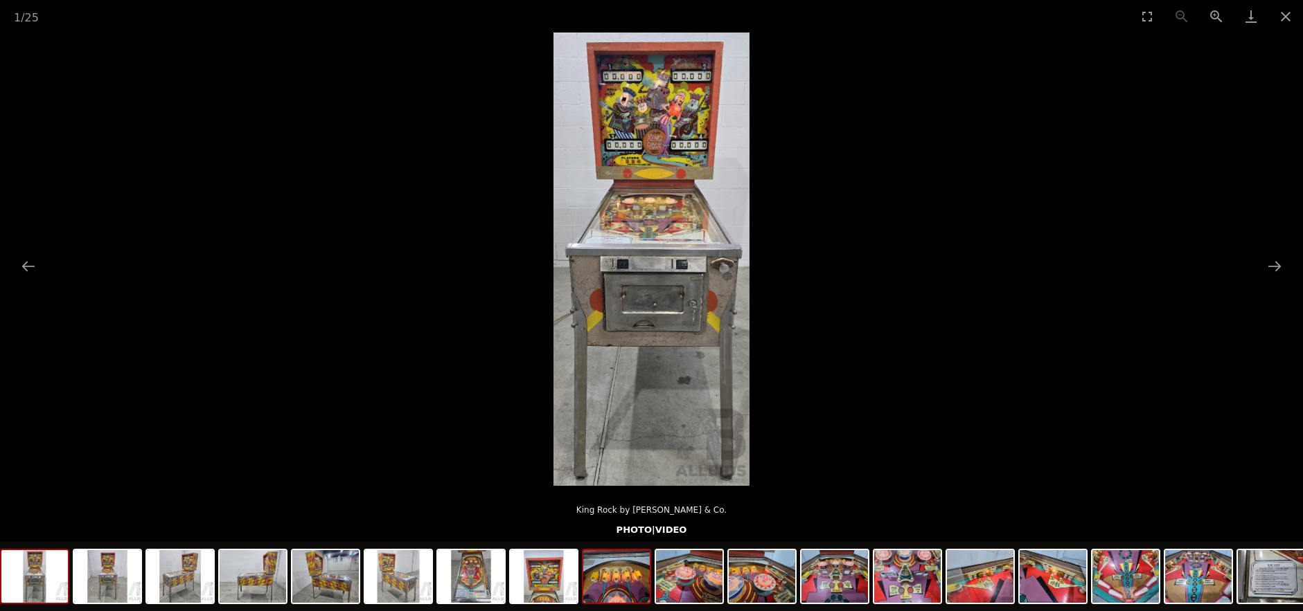
click at [629, 592] on img at bounding box center [616, 577] width 66 height 53
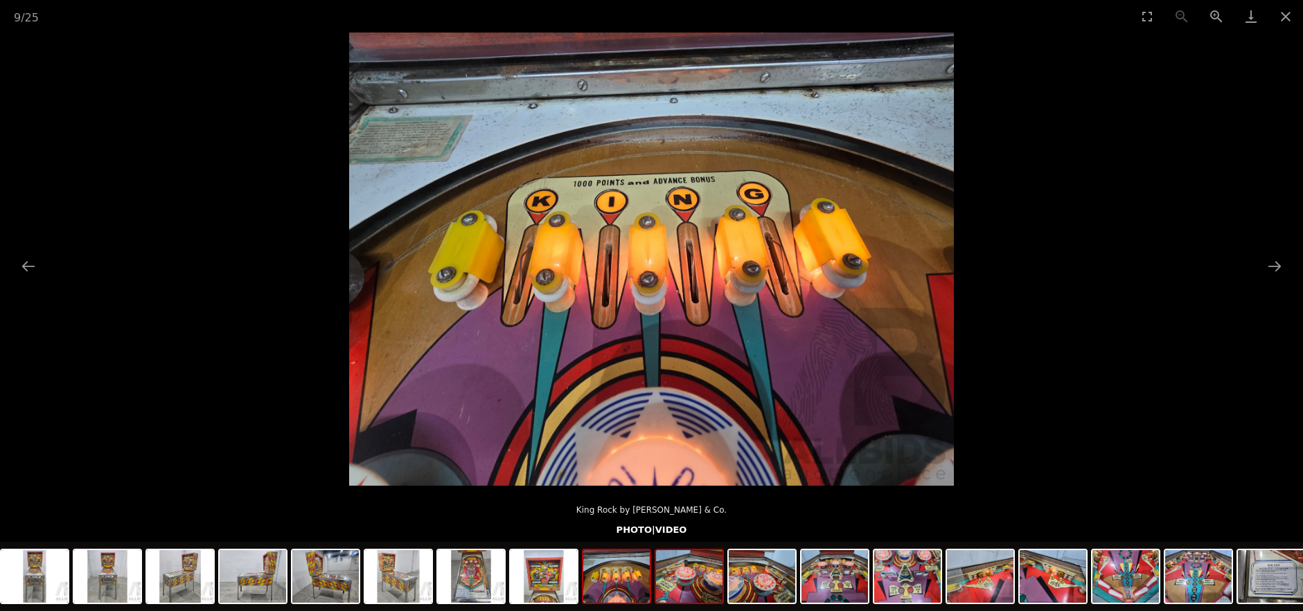
click at [691, 592] on img at bounding box center [689, 577] width 66 height 53
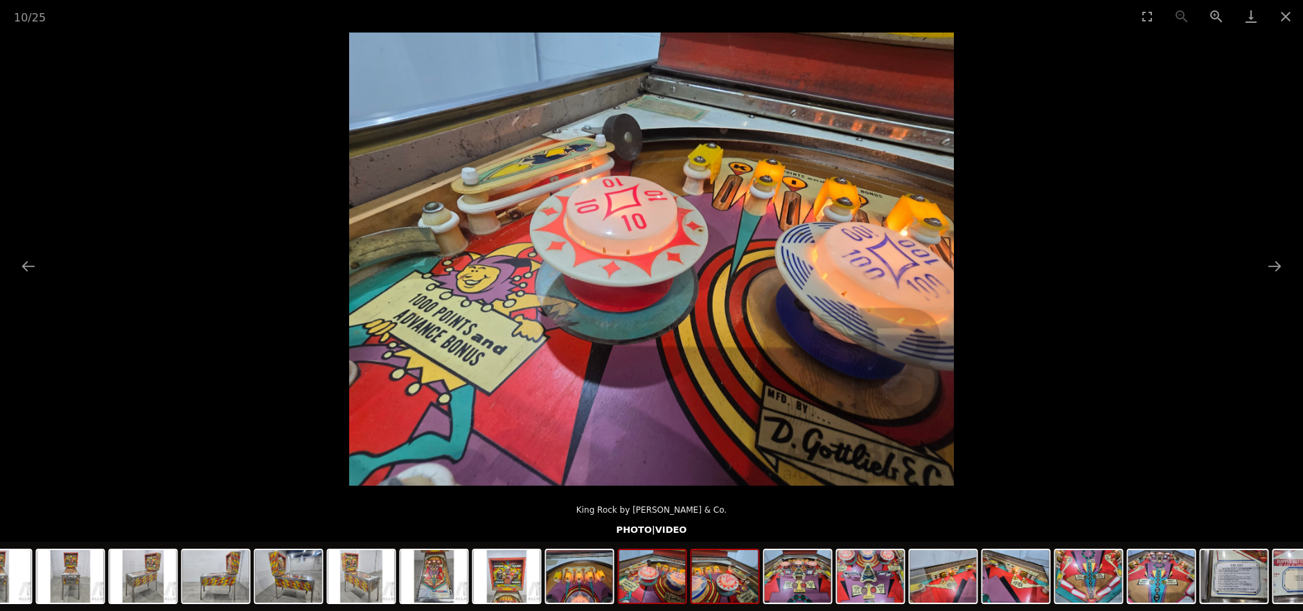
click at [726, 590] on img at bounding box center [725, 577] width 66 height 53
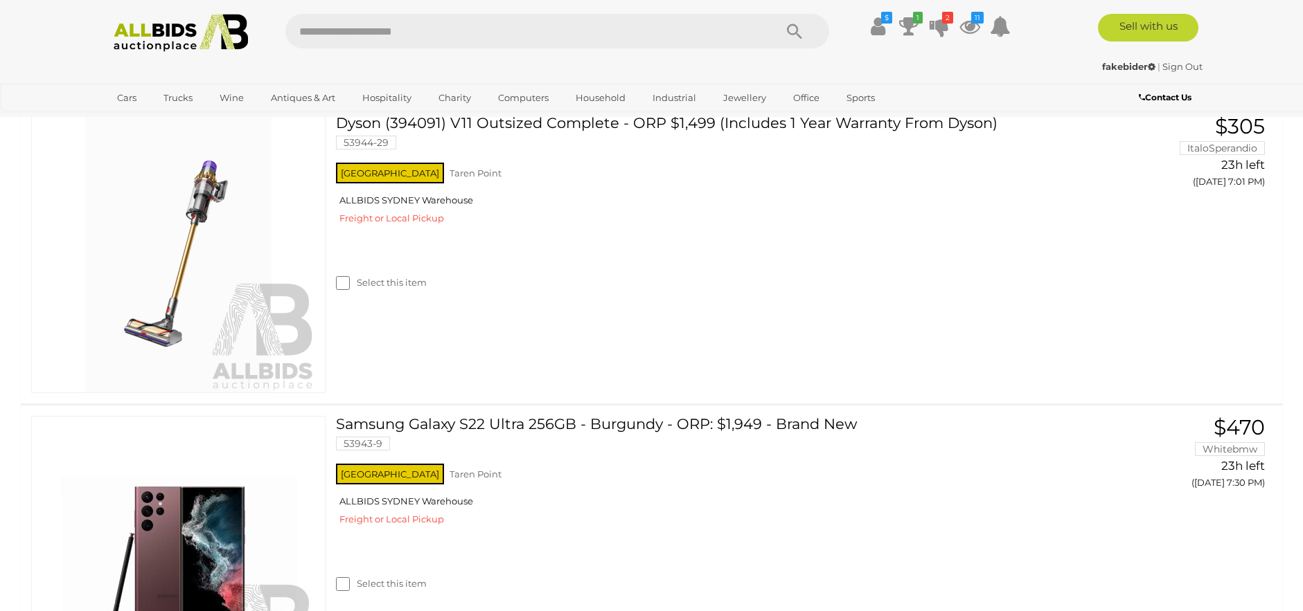
scroll to position [1235, 0]
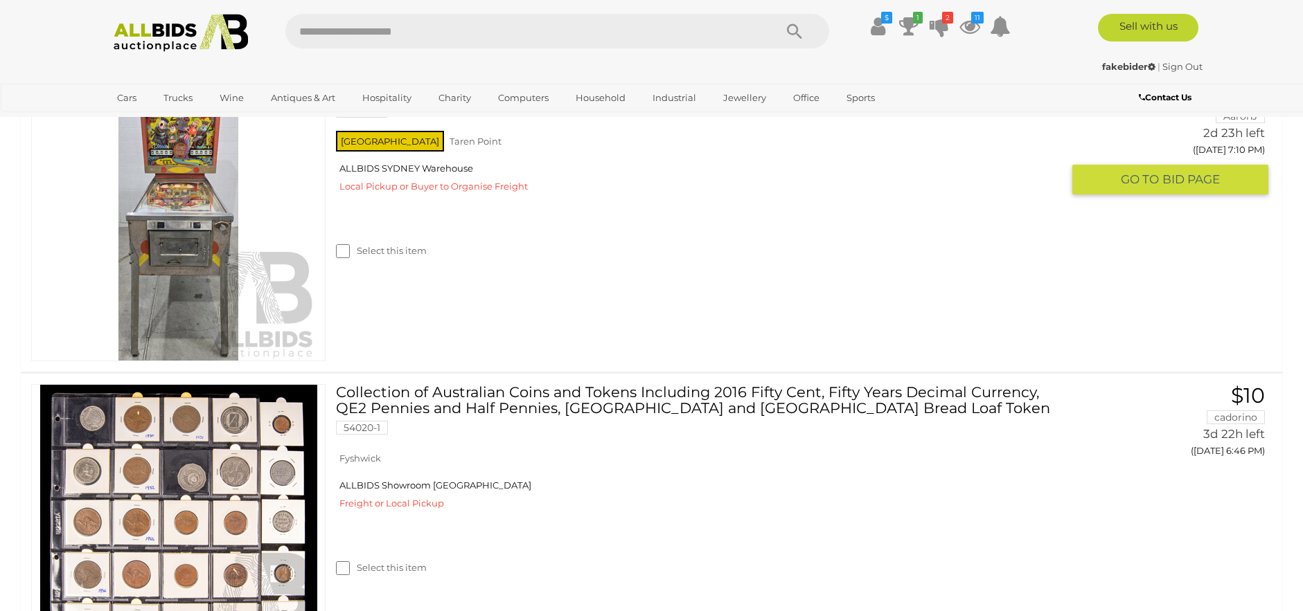
click at [179, 241] on img at bounding box center [178, 222] width 277 height 277
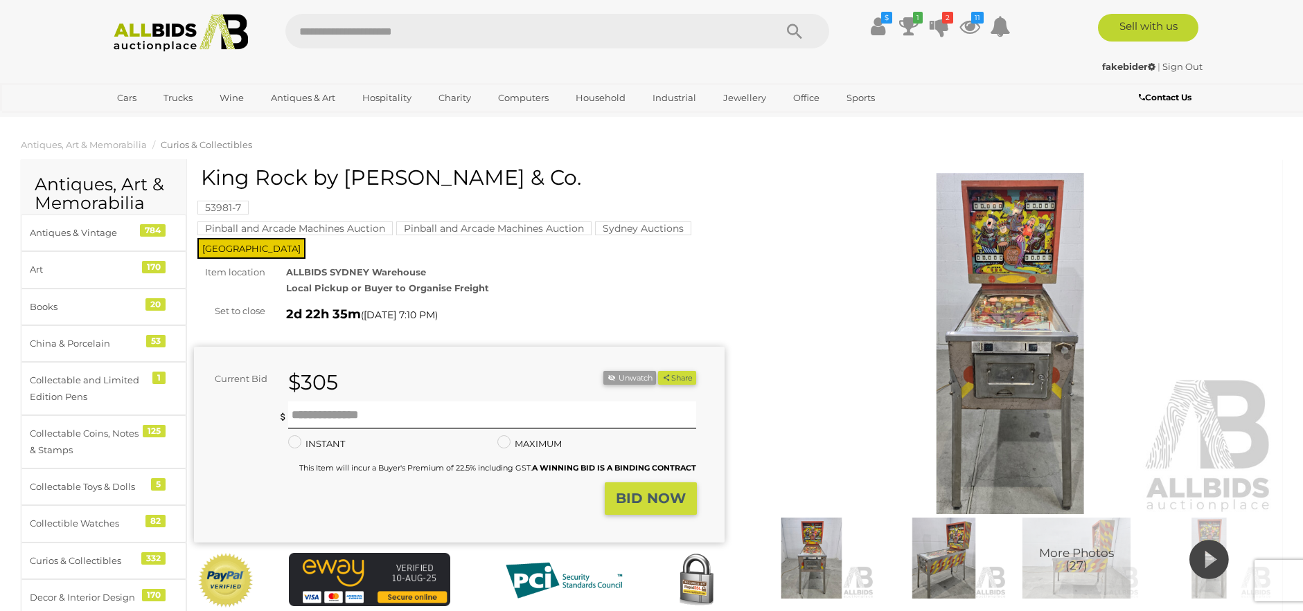
click at [1085, 564] on span "More Photos (27)" at bounding box center [1076, 560] width 75 height 26
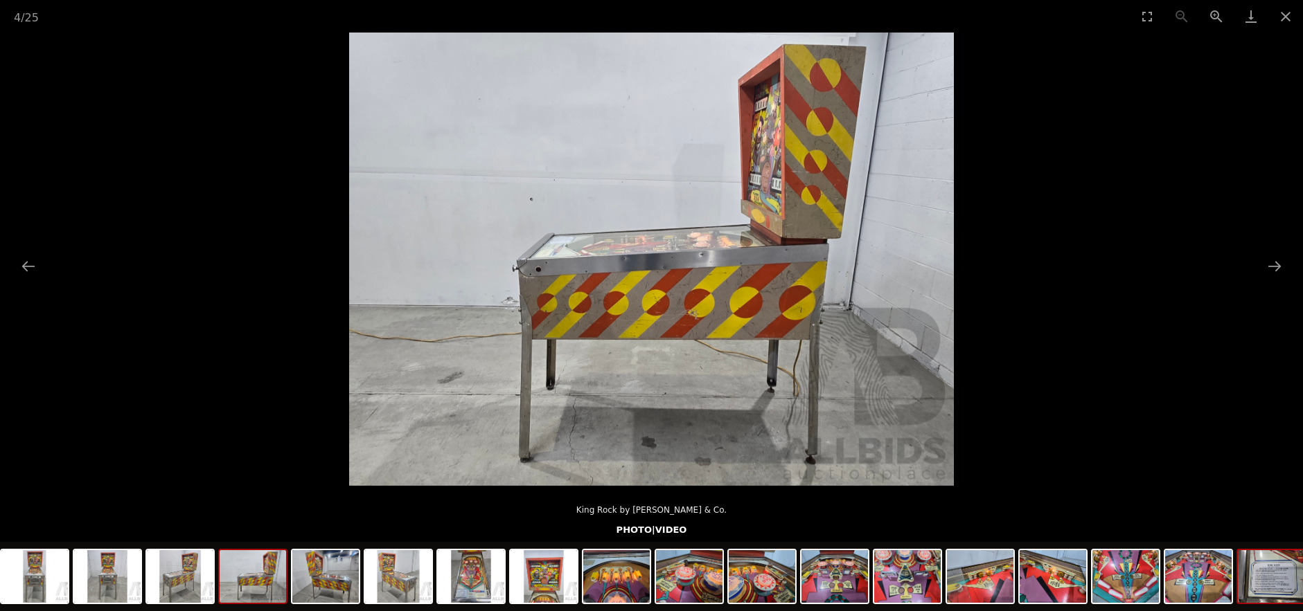
click at [1262, 596] on img at bounding box center [1270, 577] width 66 height 53
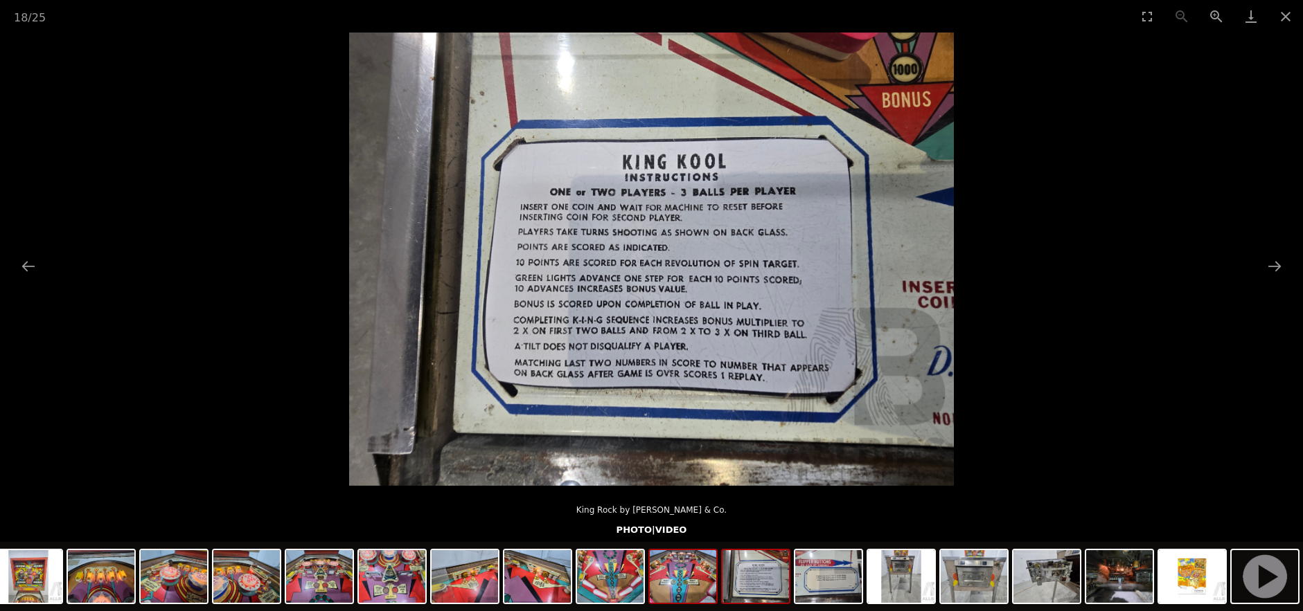
click at [696, 572] on img at bounding box center [683, 577] width 66 height 53
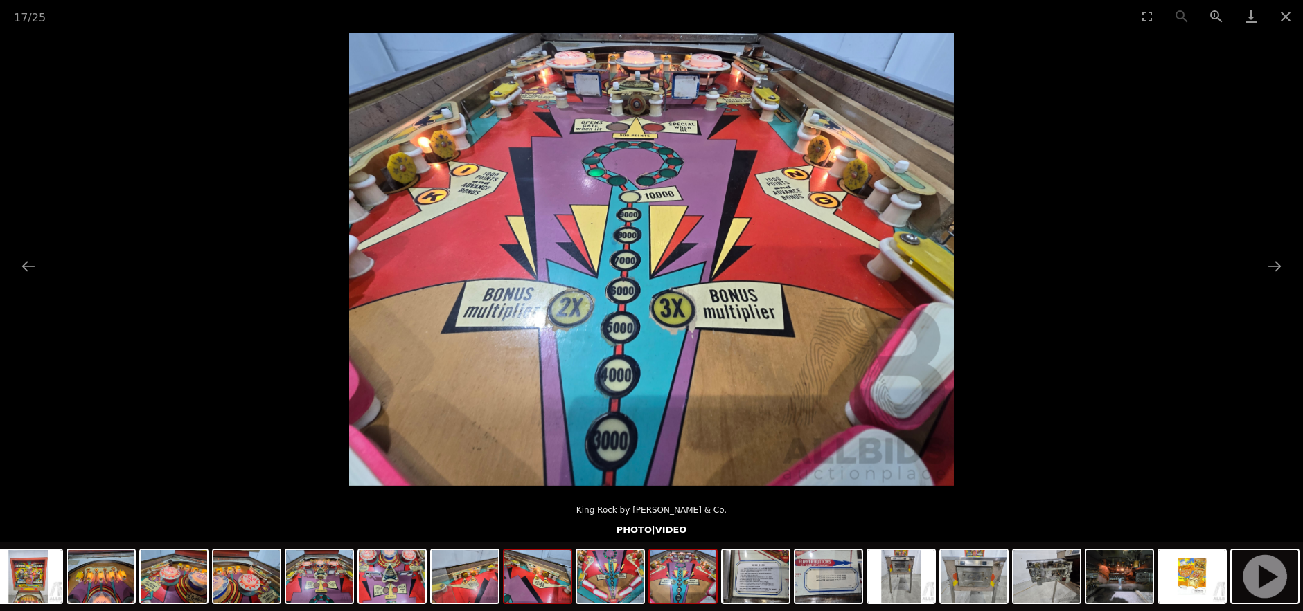
click at [548, 589] on img at bounding box center [537, 577] width 66 height 53
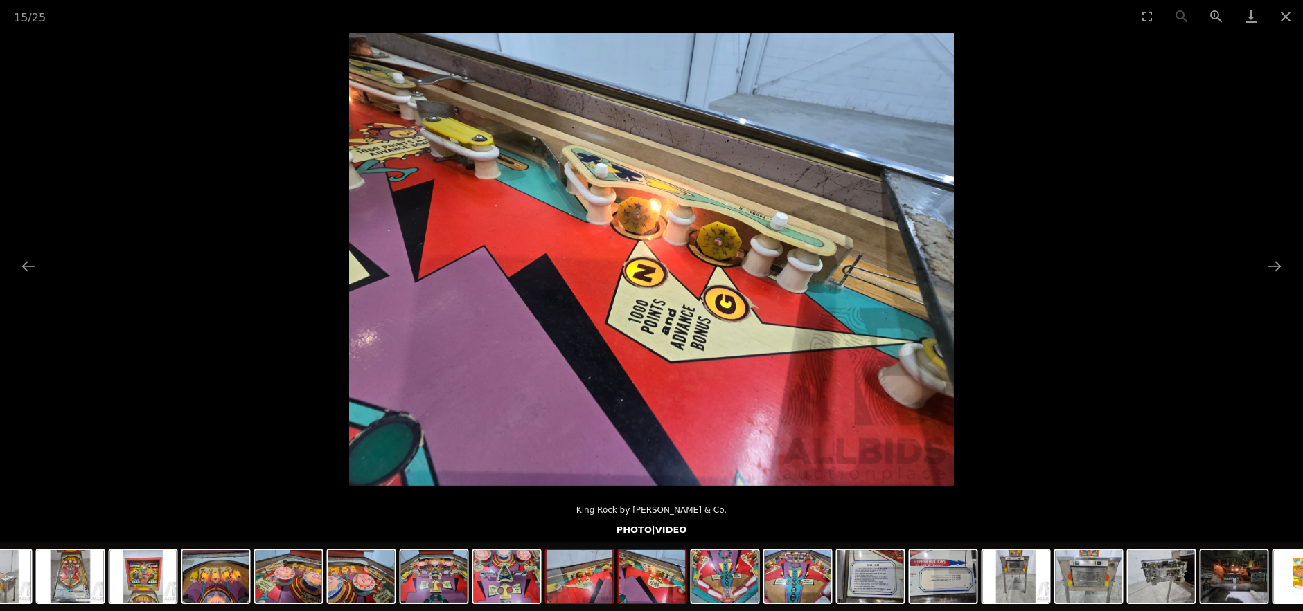
click at [590, 577] on img at bounding box center [579, 577] width 66 height 53
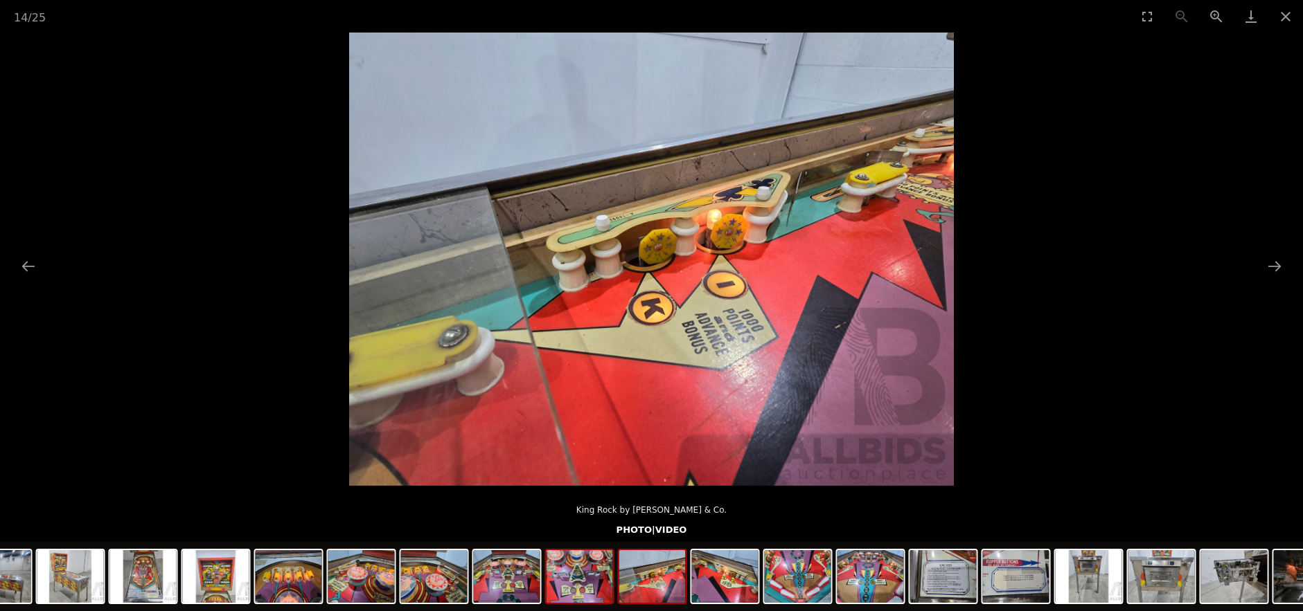
click at [573, 591] on img at bounding box center [579, 577] width 66 height 53
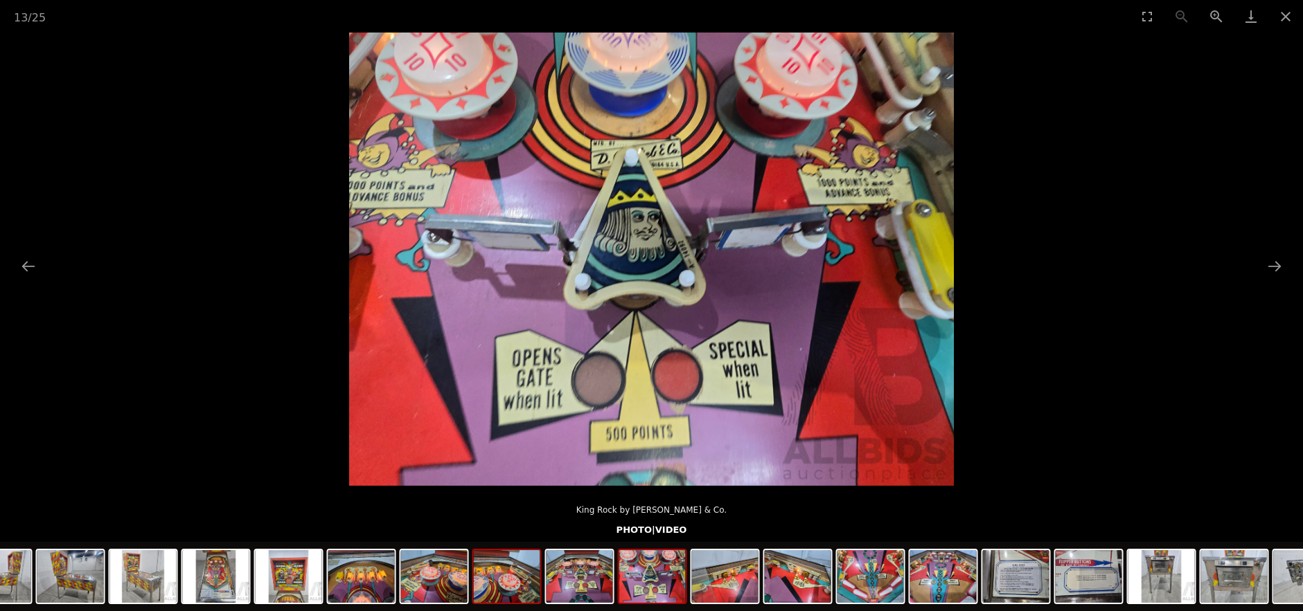
click at [511, 596] on img at bounding box center [507, 577] width 66 height 53
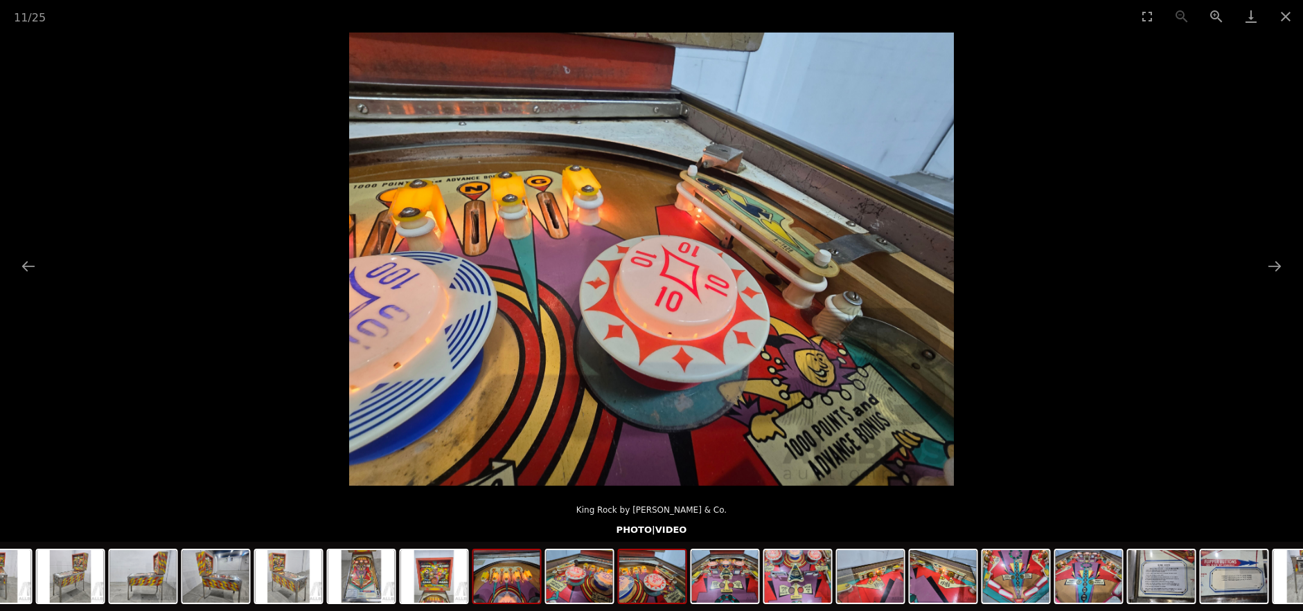
click at [521, 589] on img at bounding box center [507, 577] width 66 height 53
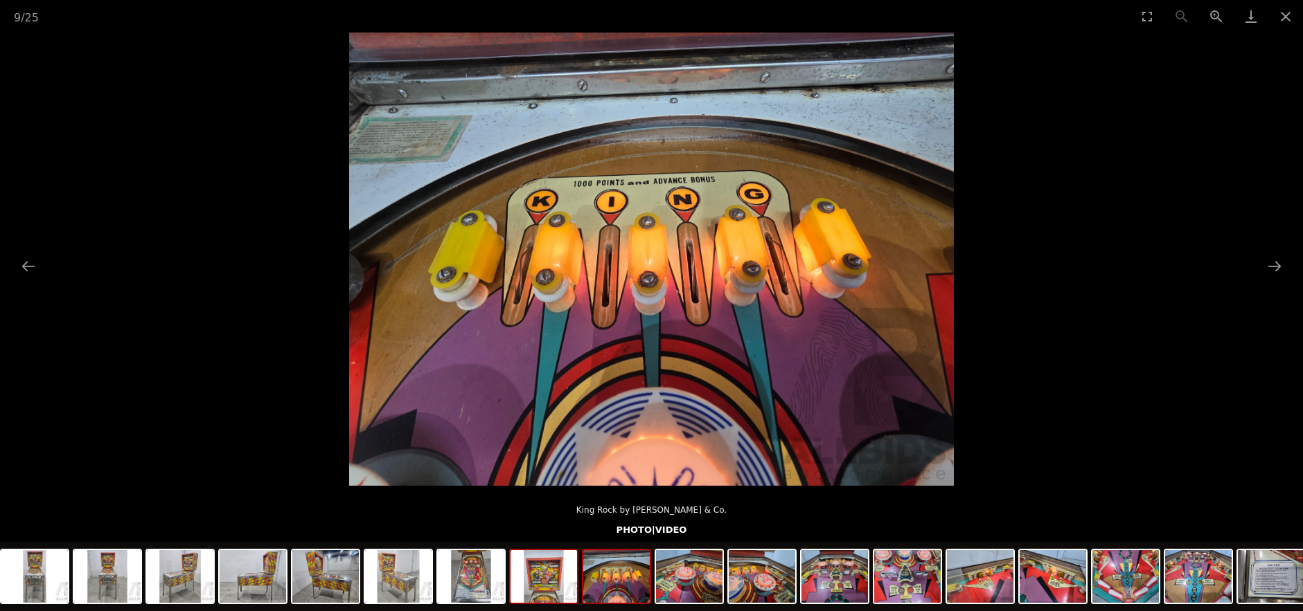
click at [537, 587] on img at bounding box center [543, 577] width 66 height 53
